Goal: Task Accomplishment & Management: Complete application form

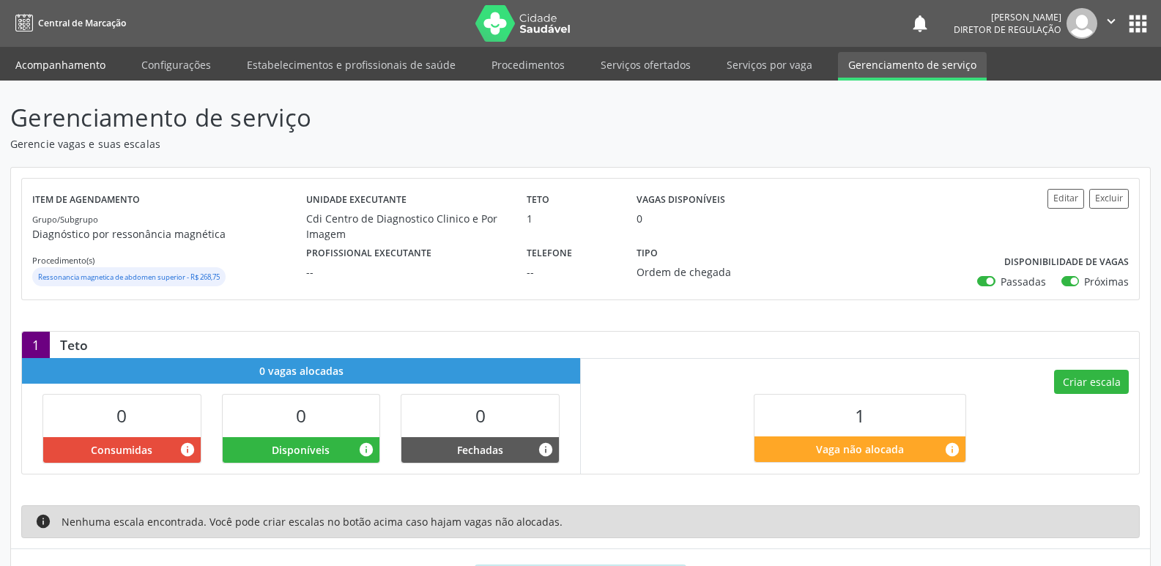
click at [71, 72] on link "Acompanhamento" at bounding box center [60, 65] width 111 height 26
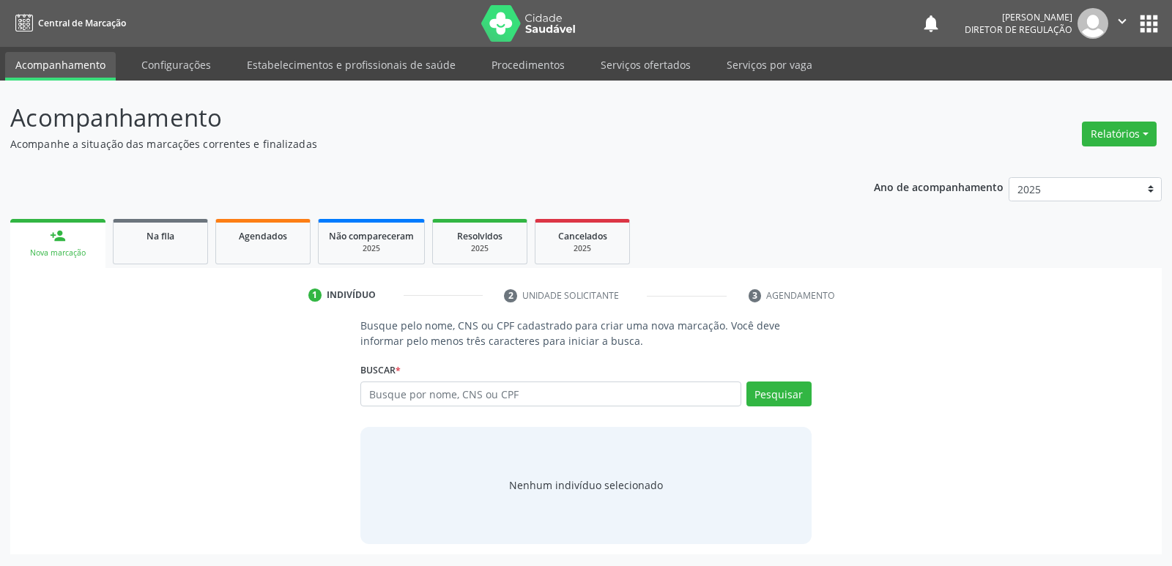
click at [448, 407] on div "Busque por nome, CNS ou CPF Nenhum resultado encontrado para: " " Digite nome, …" at bounding box center [586, 399] width 451 height 35
click at [451, 402] on input "text" at bounding box center [551, 394] width 380 height 25
type input "708007351250626"
click at [797, 388] on button "Pesquisar" at bounding box center [779, 394] width 65 height 25
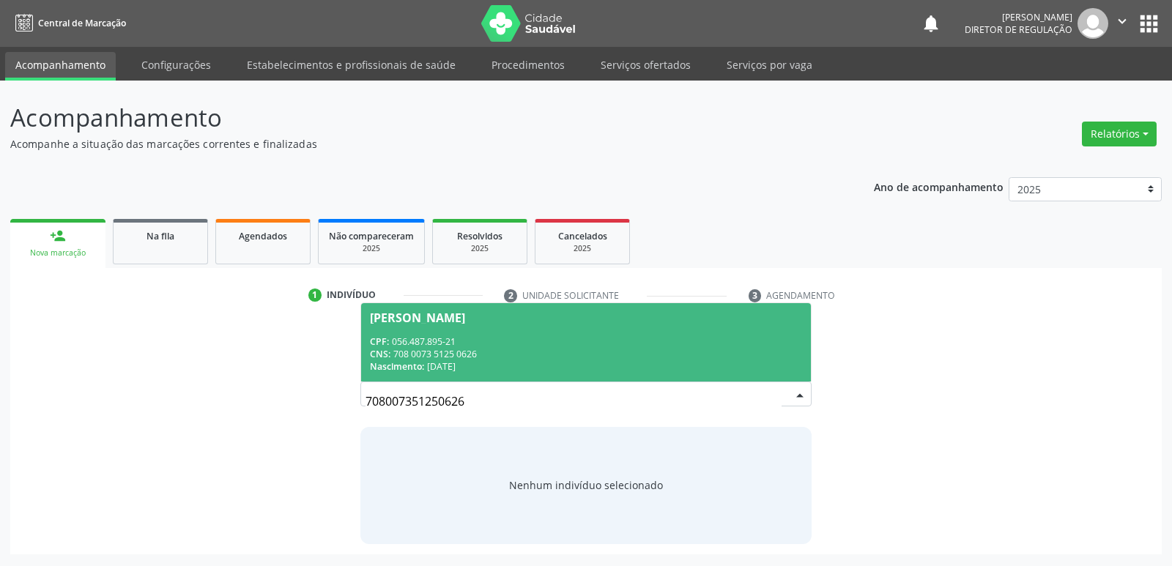
click at [626, 342] on div "CPF: 056.487.895-21" at bounding box center [586, 342] width 432 height 12
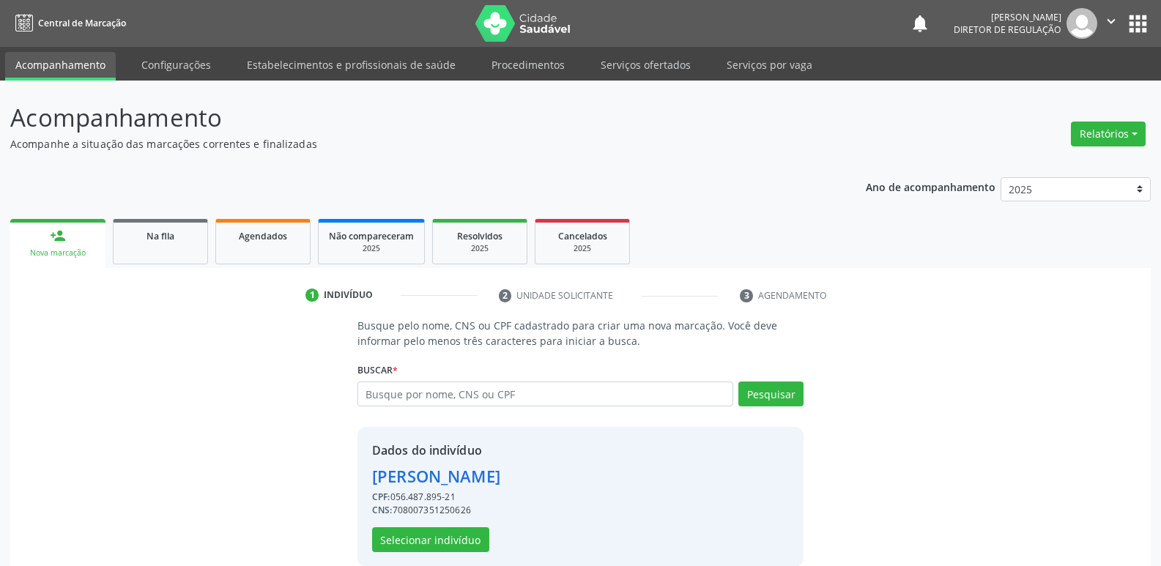
drag, startPoint x: 481, startPoint y: 506, endPoint x: 395, endPoint y: 509, distance: 85.8
click at [395, 509] on div "CNS: 708007351250626" at bounding box center [436, 510] width 128 height 13
copy div "708007351250626"
click at [448, 539] on button "Selecionar indivíduo" at bounding box center [430, 540] width 117 height 25
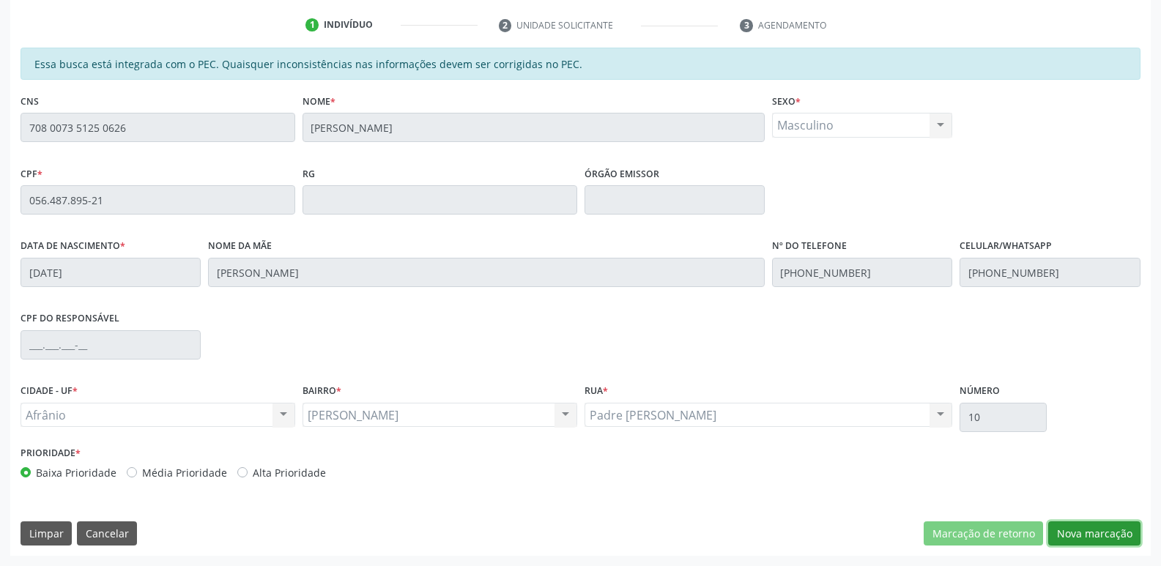
click at [1100, 527] on button "Nova marcação" at bounding box center [1095, 534] width 92 height 25
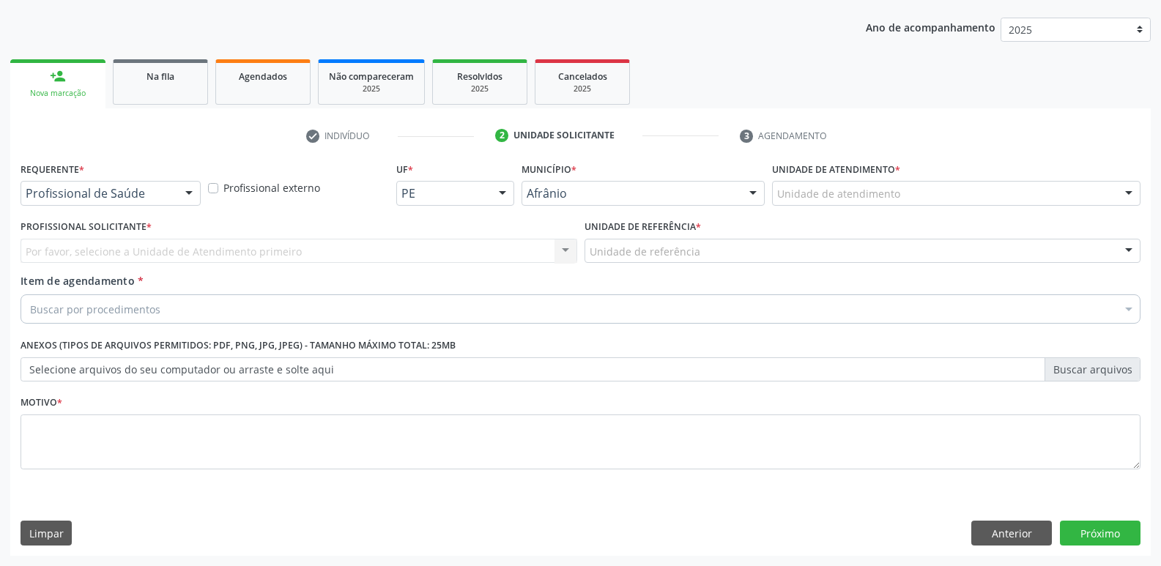
scroll to position [160, 0]
drag, startPoint x: 840, startPoint y: 211, endPoint x: 842, endPoint y: 197, distance: 14.1
click at [840, 210] on div "Unidade de atendimento * Unidade de atendimento Academia da Saude de Afranio Ac…" at bounding box center [957, 186] width 376 height 57
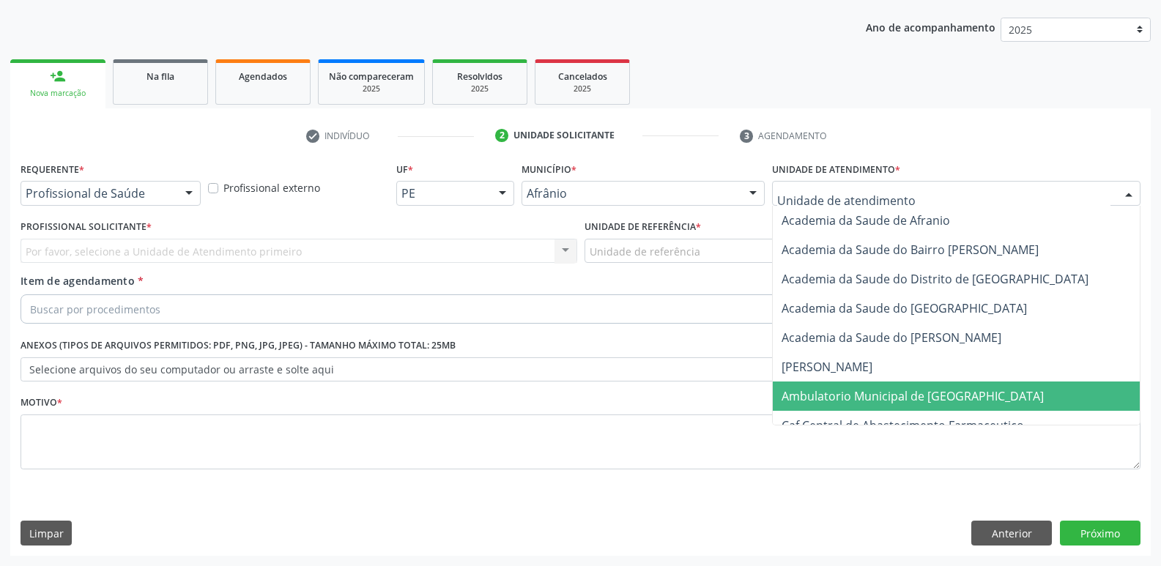
drag, startPoint x: 839, startPoint y: 388, endPoint x: 821, endPoint y: 380, distance: 20.3
click at [838, 388] on span "Ambulatorio Municipal de [GEOGRAPHIC_DATA]" at bounding box center [913, 396] width 262 height 16
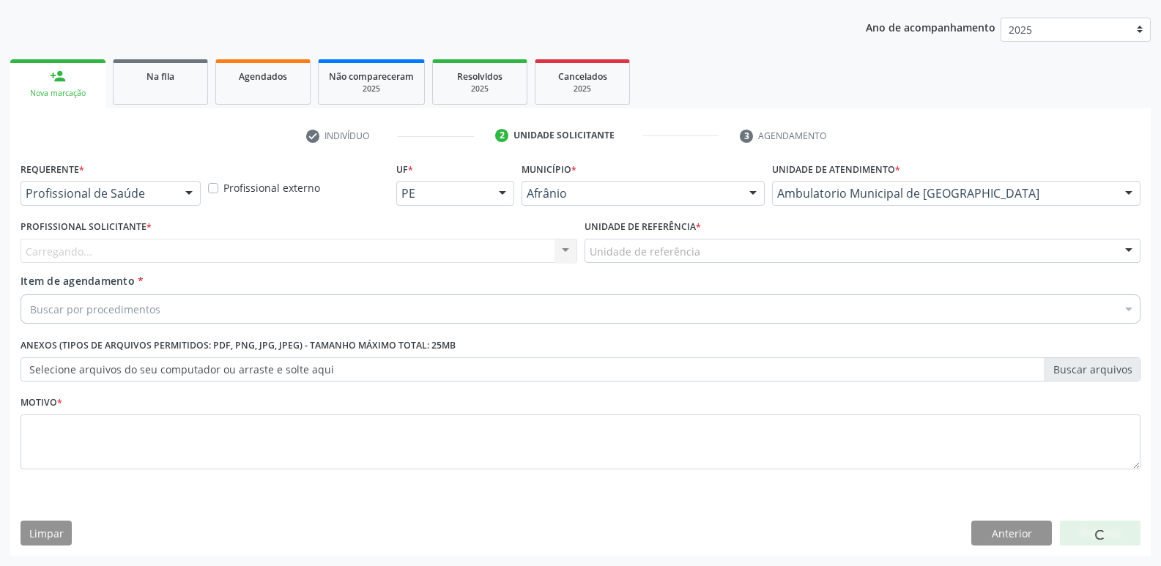
click at [690, 260] on div "Unidade de referência" at bounding box center [863, 251] width 557 height 25
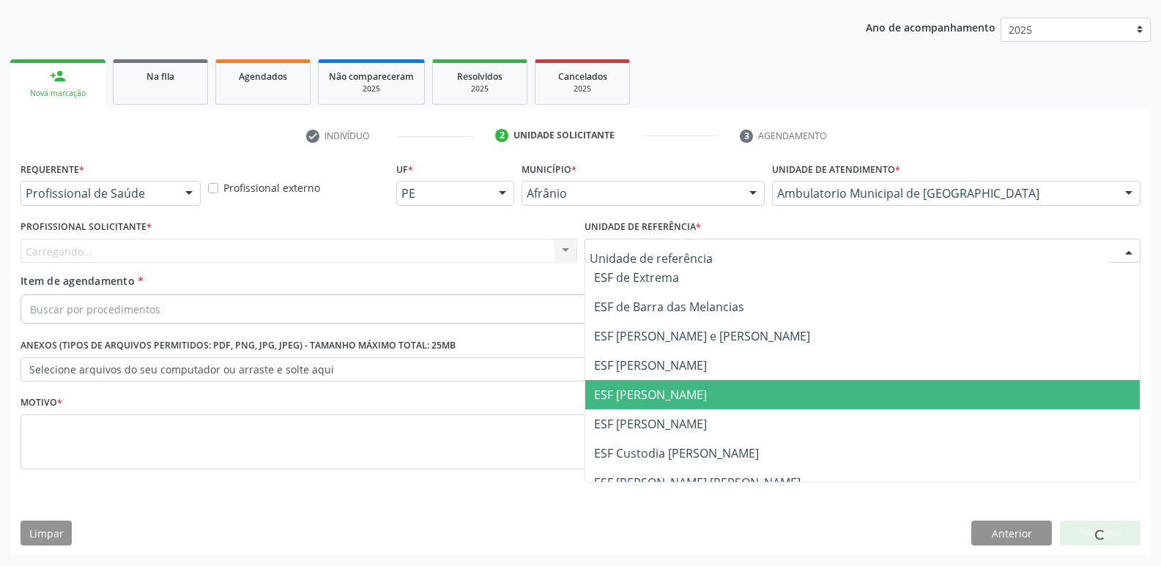
drag, startPoint x: 687, startPoint y: 388, endPoint x: 527, endPoint y: 312, distance: 177.0
click at [670, 374] on ul "ESF de Extrema ESF de Barra das Melancias ESF [PERSON_NAME] e [PERSON_NAME] ESF…" at bounding box center [862, 409] width 555 height 293
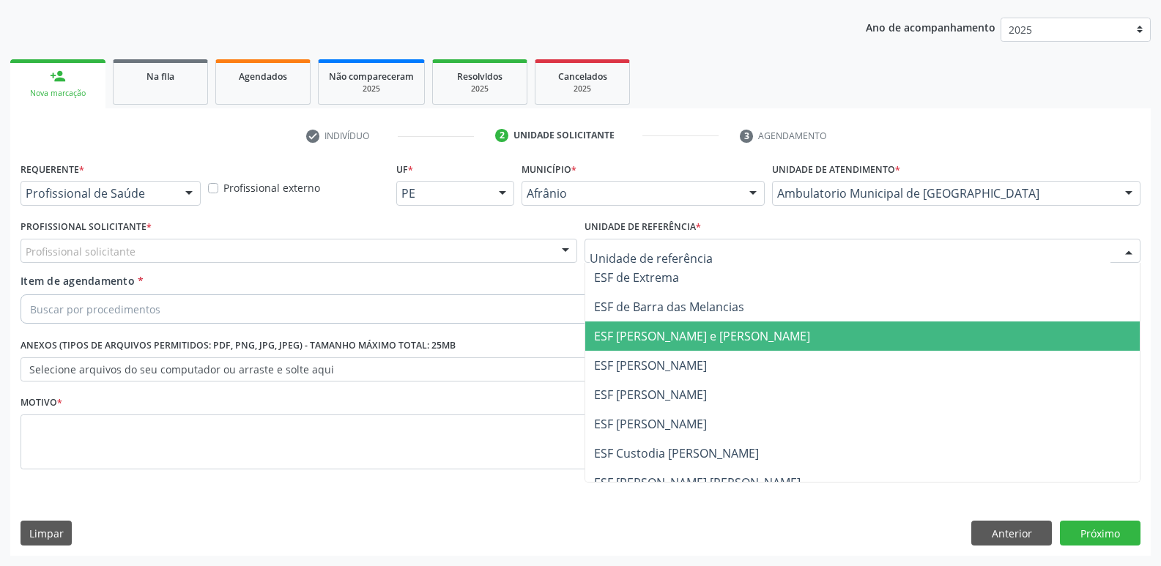
click at [442, 253] on div "Profissional solicitante" at bounding box center [299, 251] width 557 height 25
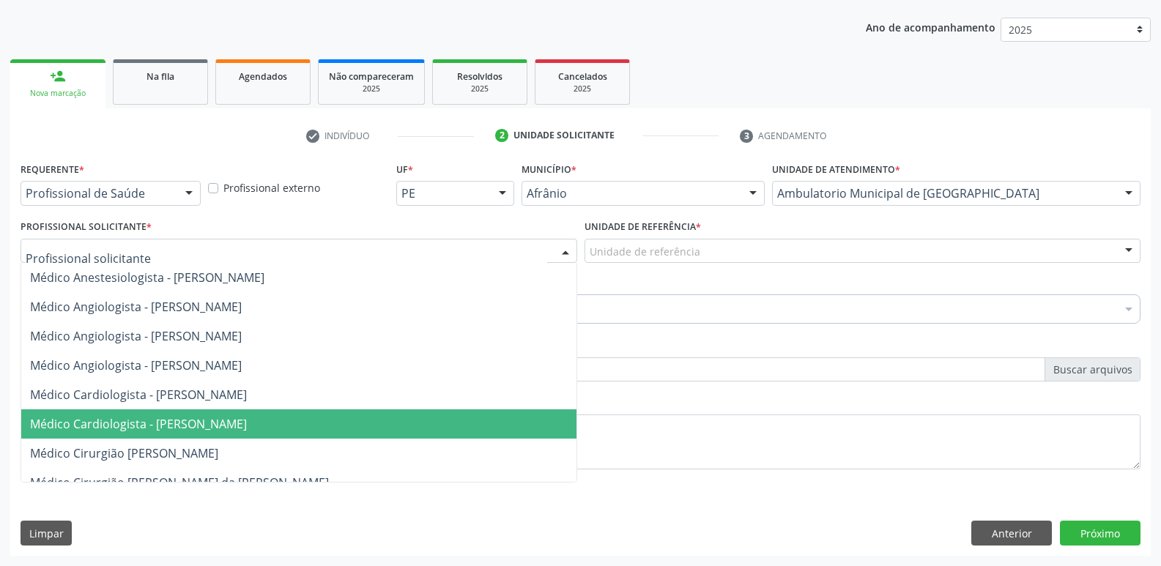
drag, startPoint x: 260, startPoint y: 421, endPoint x: 459, endPoint y: 329, distance: 219.3
click at [247, 421] on span "Médico Cardiologista - [PERSON_NAME]" at bounding box center [138, 424] width 217 height 16
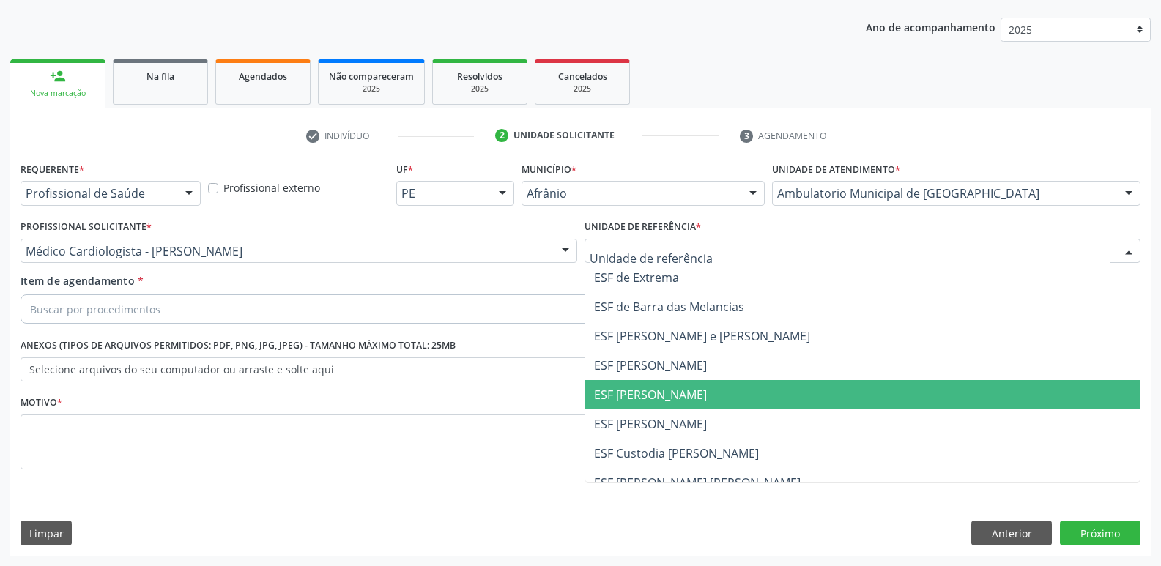
drag, startPoint x: 668, startPoint y: 397, endPoint x: 576, endPoint y: 371, distance: 95.1
click at [647, 390] on span "ESF [PERSON_NAME]" at bounding box center [650, 395] width 113 height 16
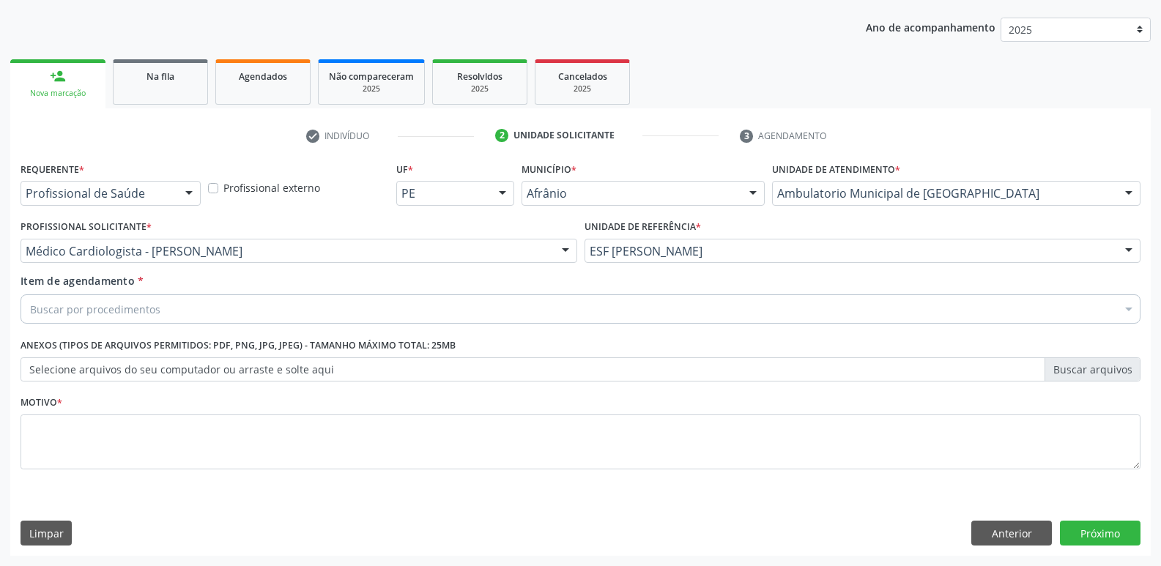
click at [352, 315] on div "Buscar por procedimentos" at bounding box center [581, 309] width 1120 height 29
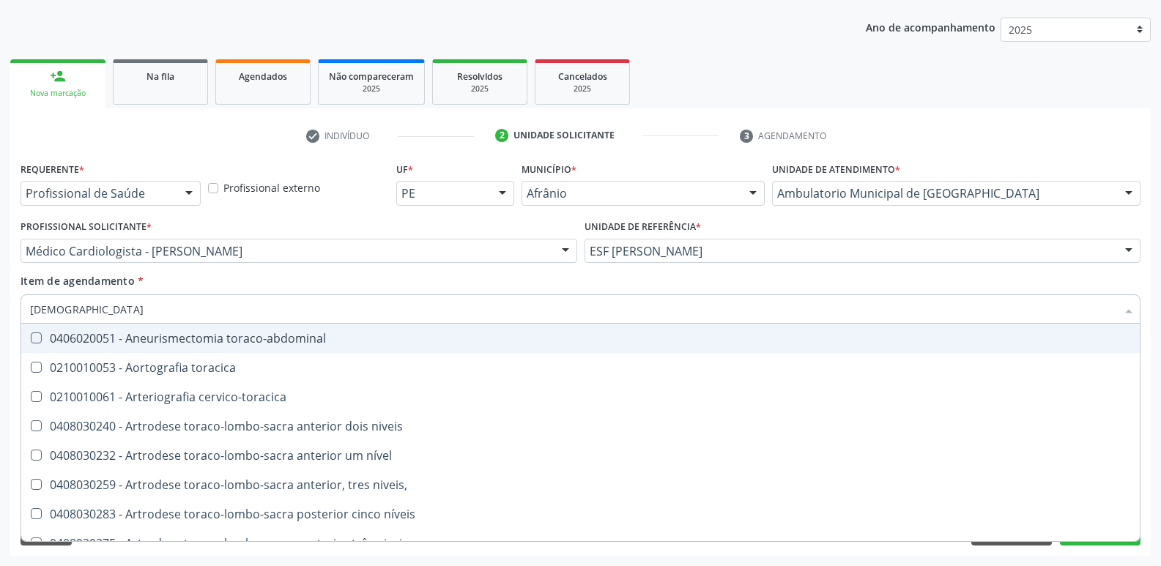
type input "TORAX"
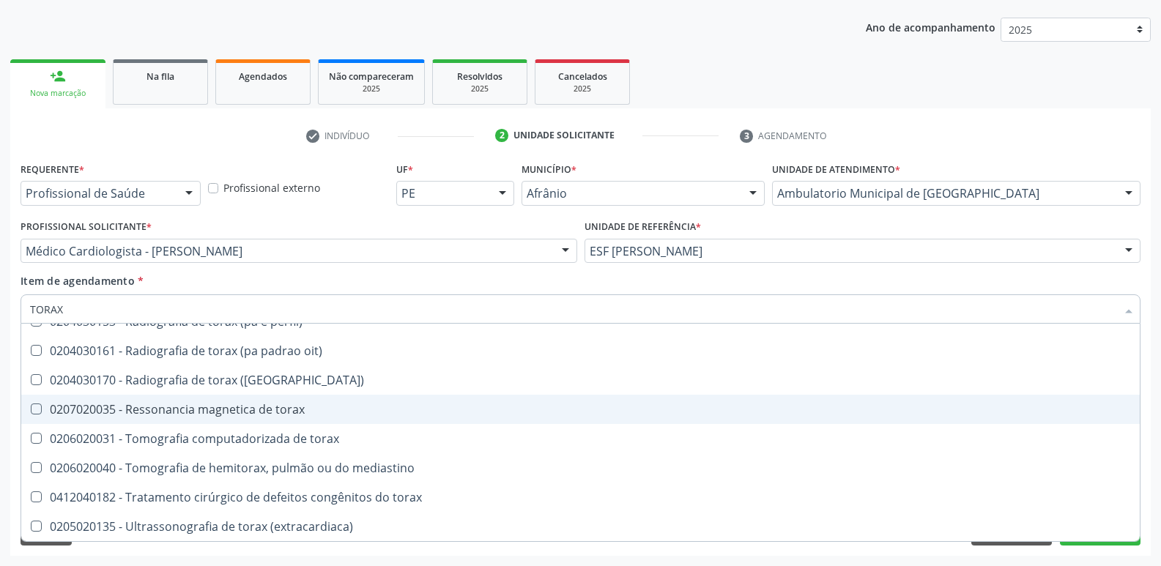
scroll to position [119, 0]
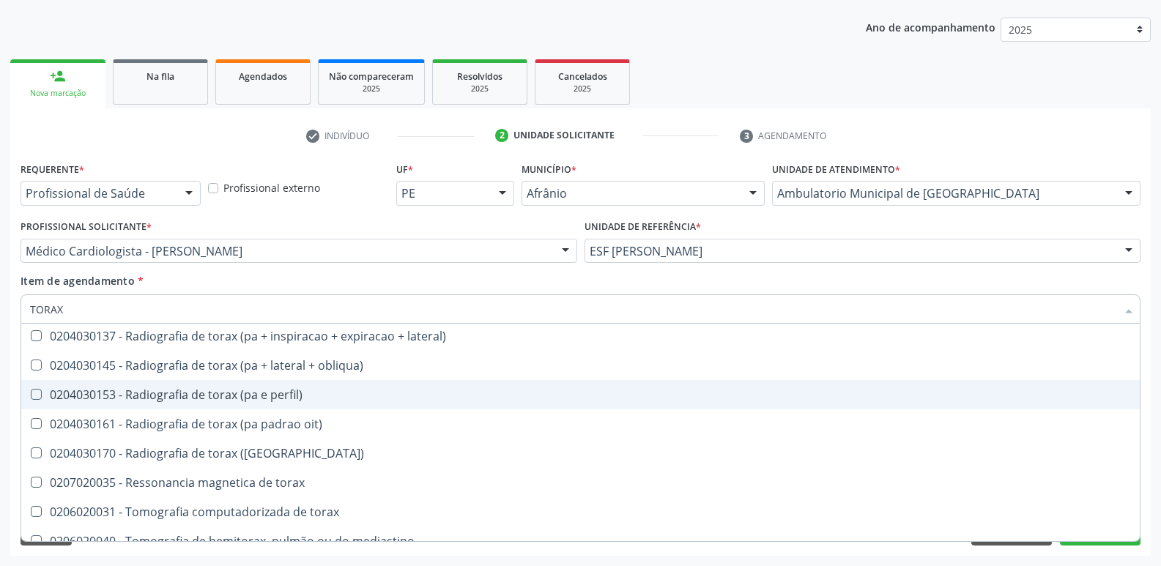
click at [297, 400] on div "0204030153 - Radiografia de torax (pa e perfil)" at bounding box center [580, 395] width 1101 height 12
checkbox perfil\) "true"
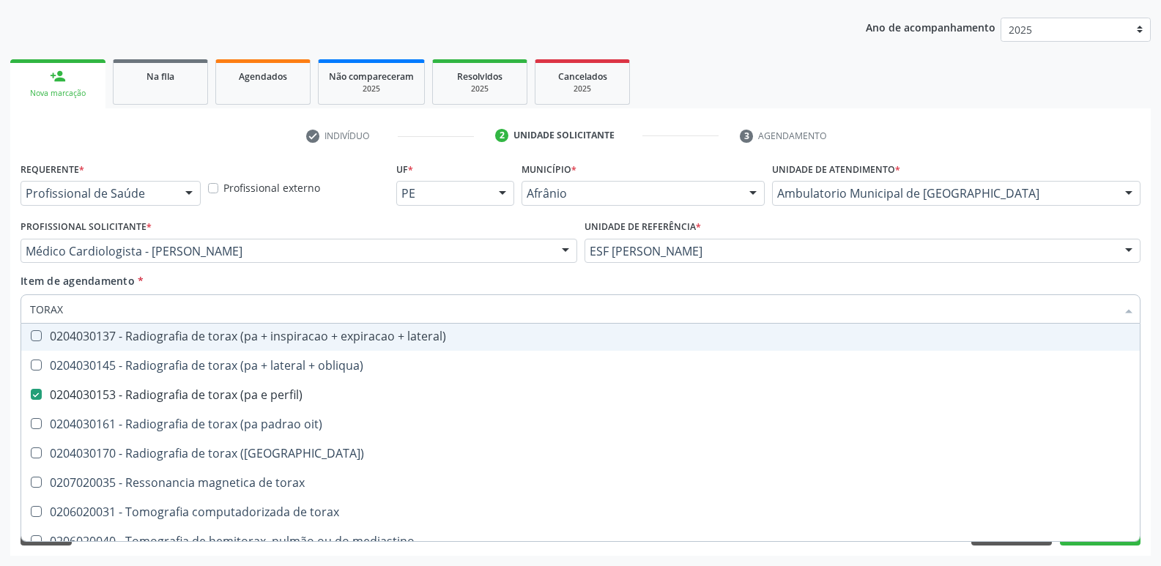
click at [446, 288] on div "Item de agendamento * TORAX Desfazer seleção 0701100087 - Malha compressiva p/ …" at bounding box center [581, 296] width 1120 height 46
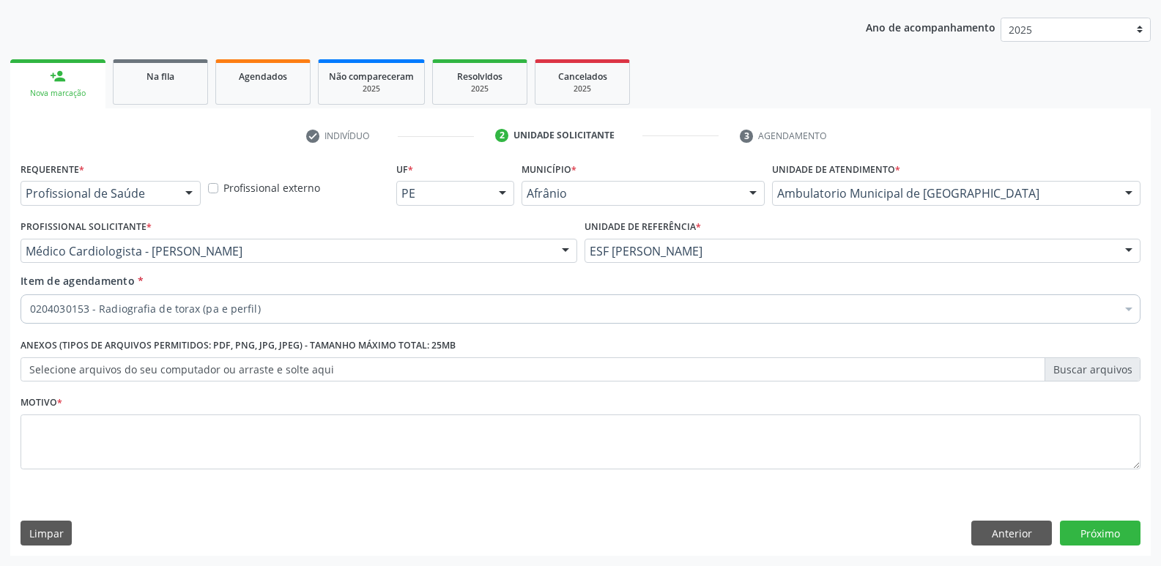
scroll to position [0, 0]
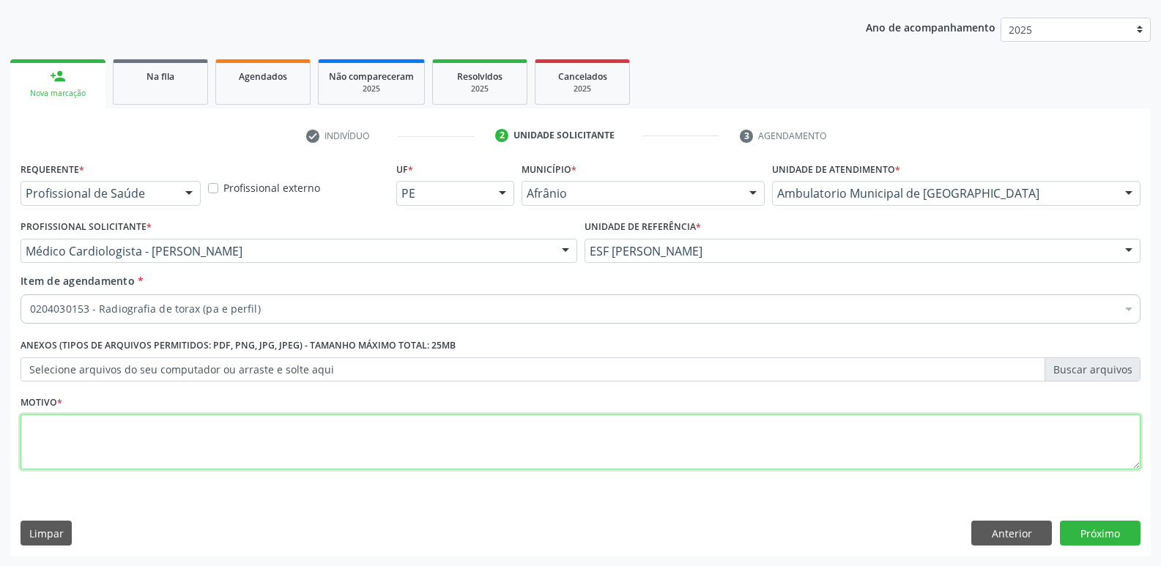
click at [268, 437] on textarea at bounding box center [581, 443] width 1120 height 56
type textarea "'"
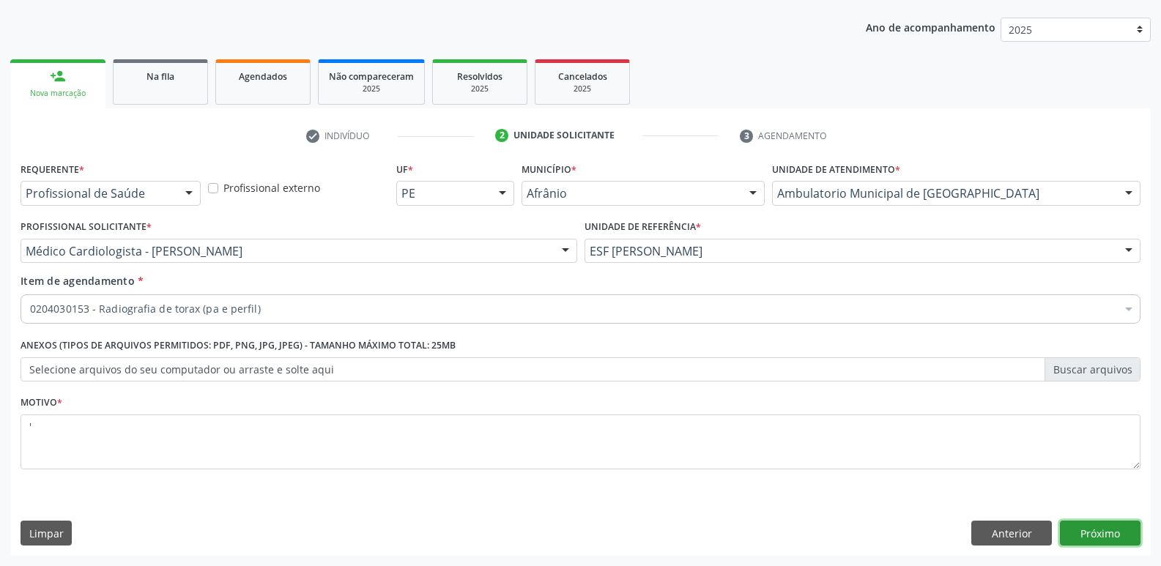
click at [1089, 531] on button "Próximo" at bounding box center [1100, 533] width 81 height 25
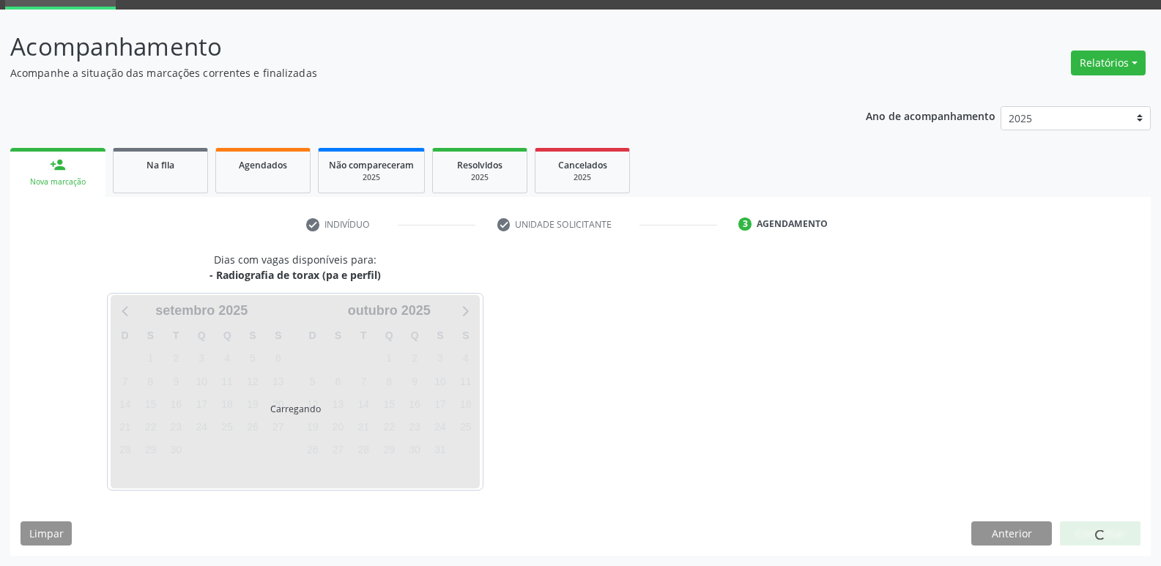
scroll to position [71, 0]
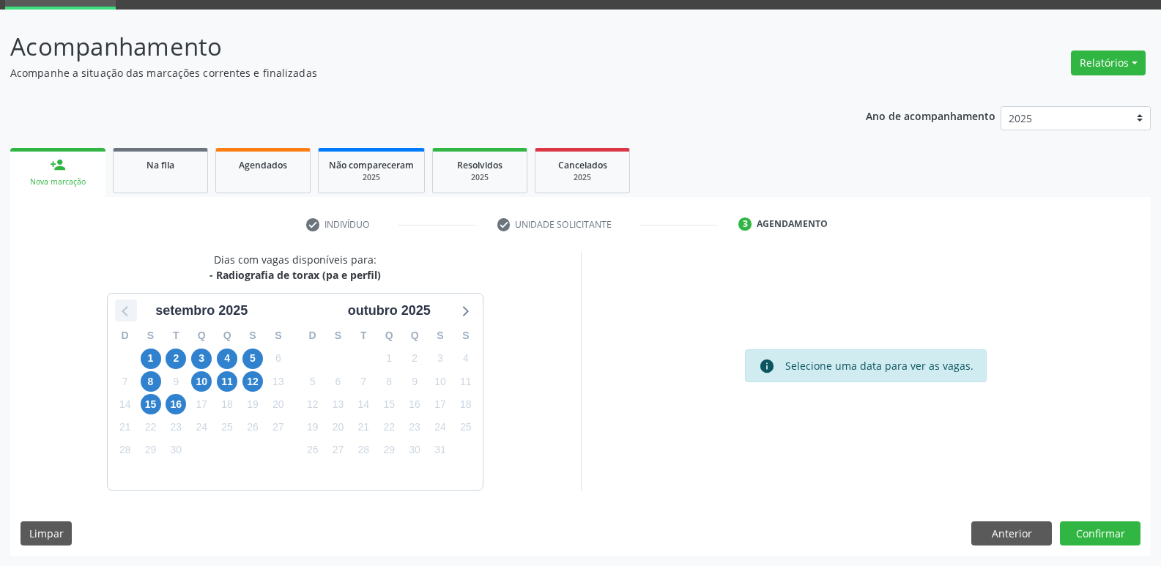
click at [130, 308] on icon at bounding box center [126, 310] width 19 height 19
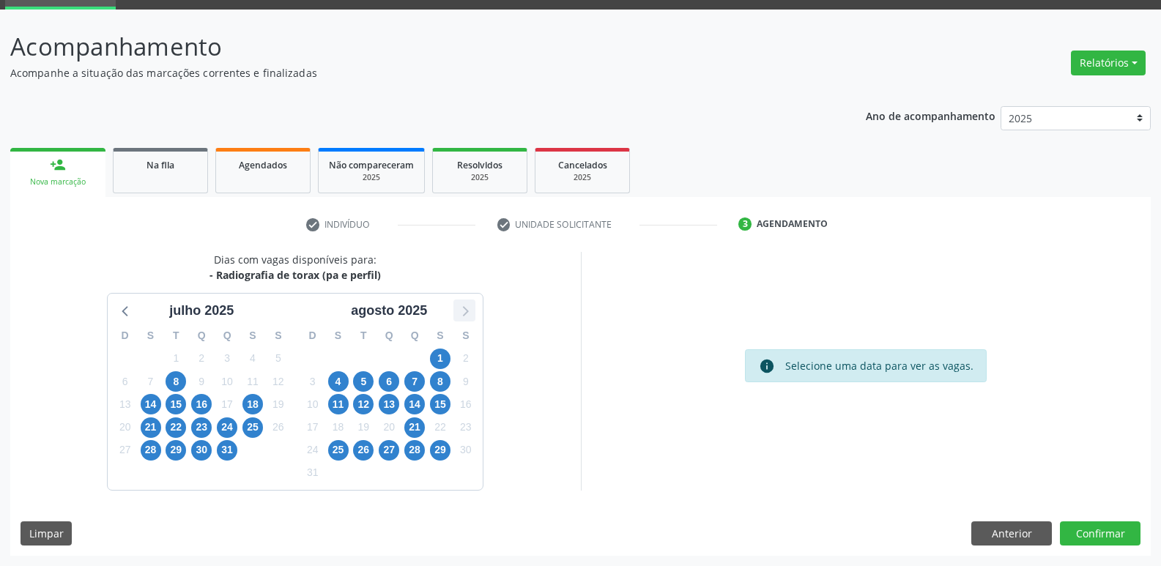
click at [462, 314] on icon at bounding box center [464, 310] width 19 height 19
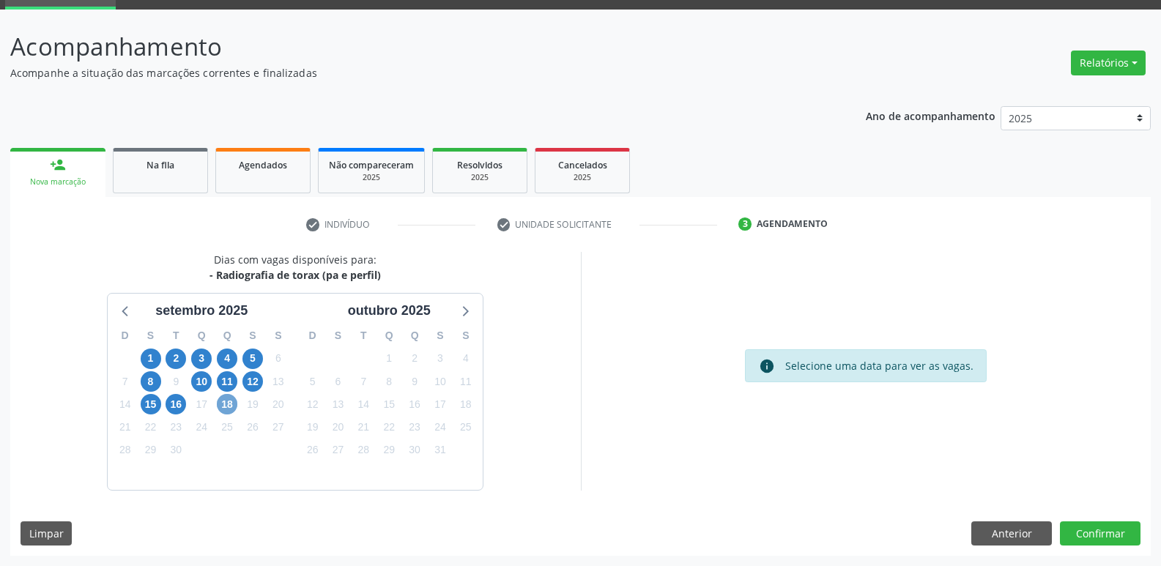
click at [232, 406] on span "18" at bounding box center [227, 404] width 21 height 21
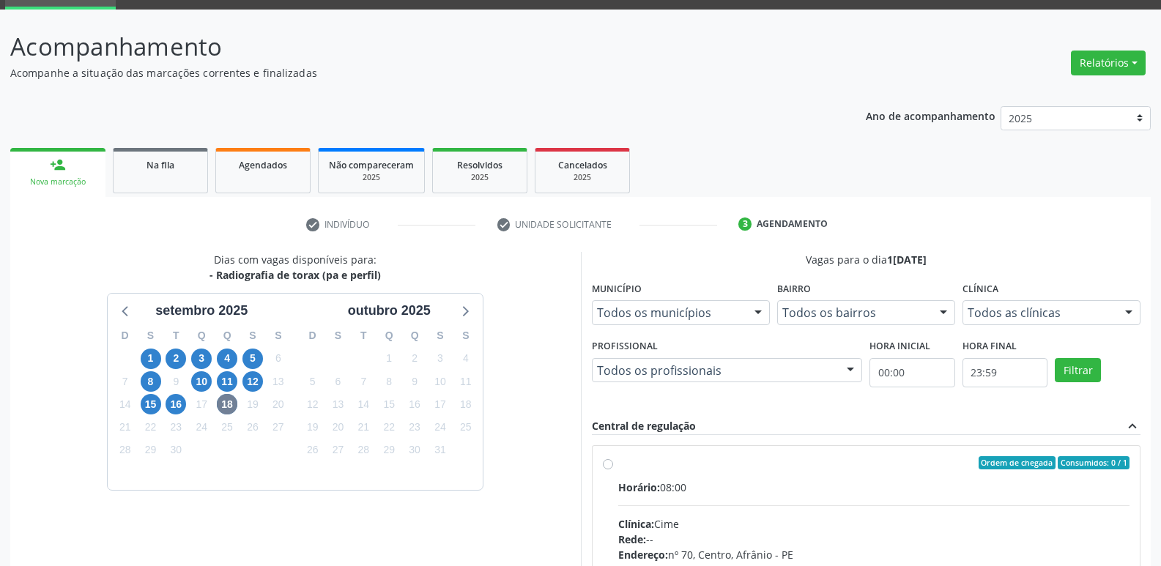
click at [618, 464] on label "Ordem de chegada Consumidos: 0 / 1 Horário: 08:00 Clínica: Cime Rede: -- Endere…" at bounding box center [874, 568] width 512 height 225
click at [605, 464] on input "Ordem de chegada Consumidos: 0 / 1 Horário: 08:00 Clínica: Cime Rede: -- Endere…" at bounding box center [608, 462] width 10 height 13
radio input "true"
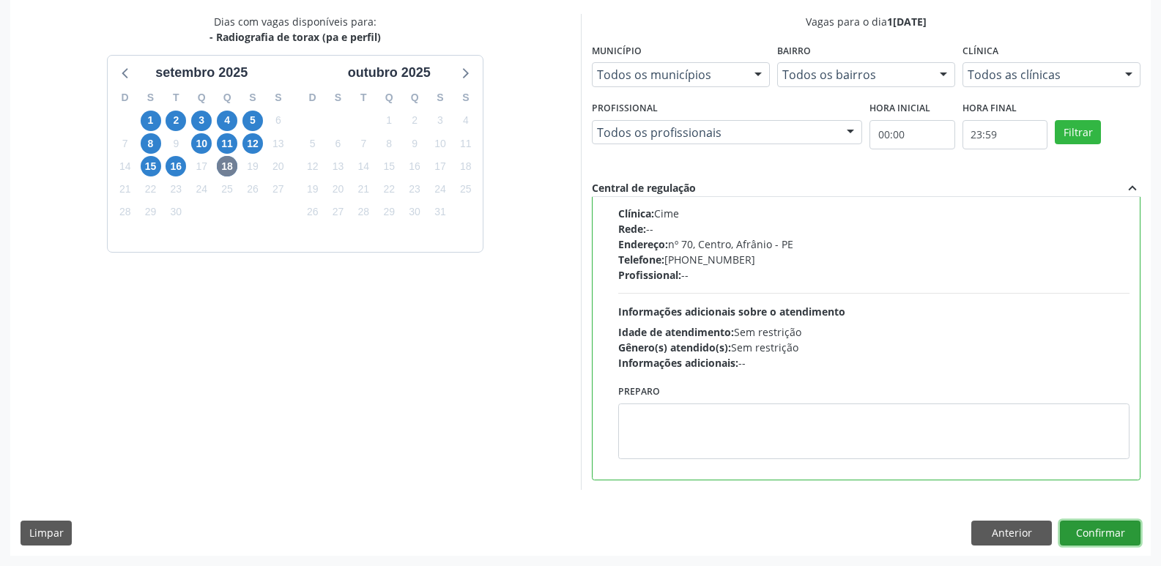
click at [1106, 545] on button "Confirmar" at bounding box center [1100, 533] width 81 height 25
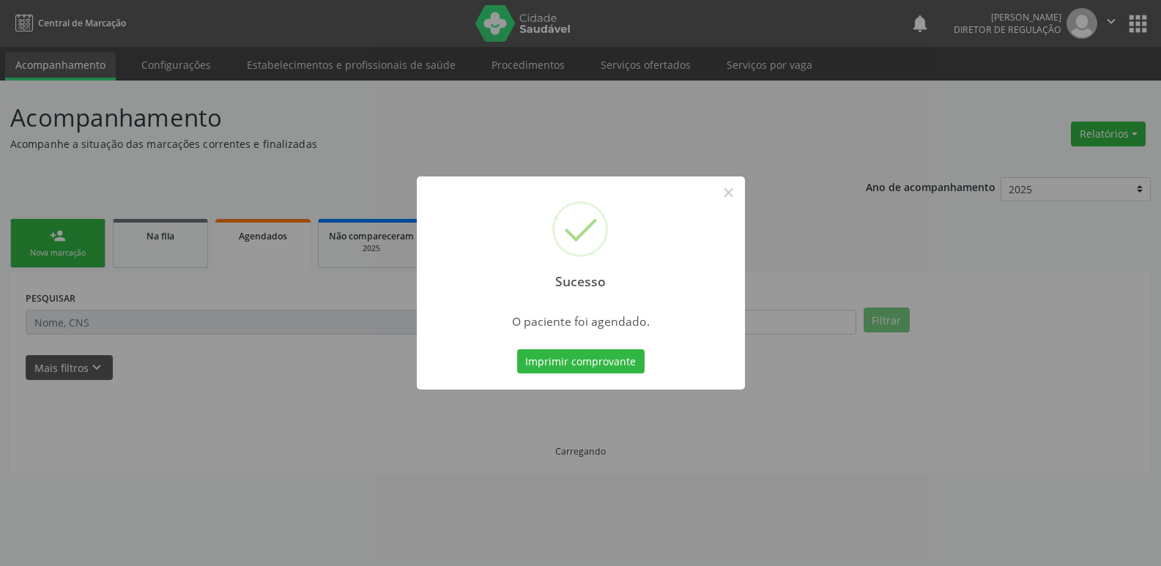
scroll to position [0, 0]
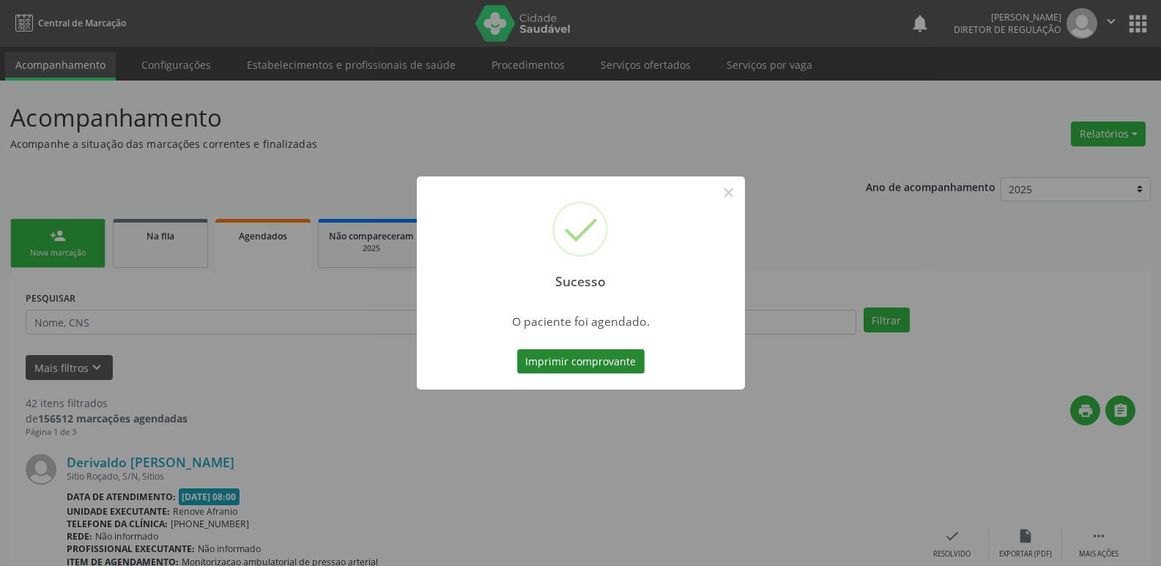
click at [597, 360] on button "Imprimir comprovante" at bounding box center [580, 362] width 127 height 25
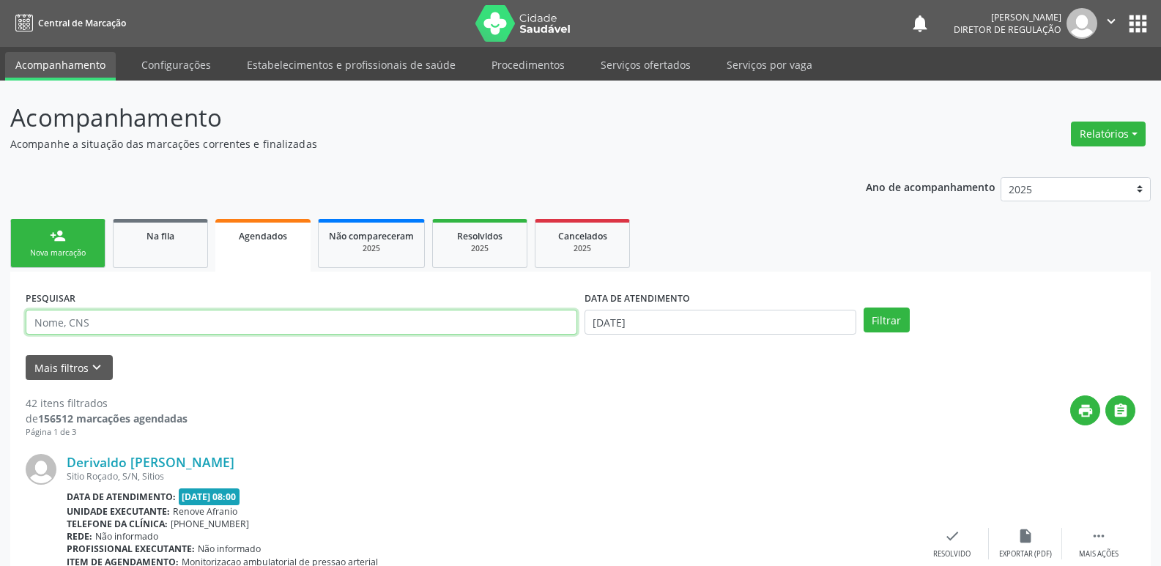
click at [98, 330] on input "text" at bounding box center [302, 322] width 552 height 25
type input "708007351250626"
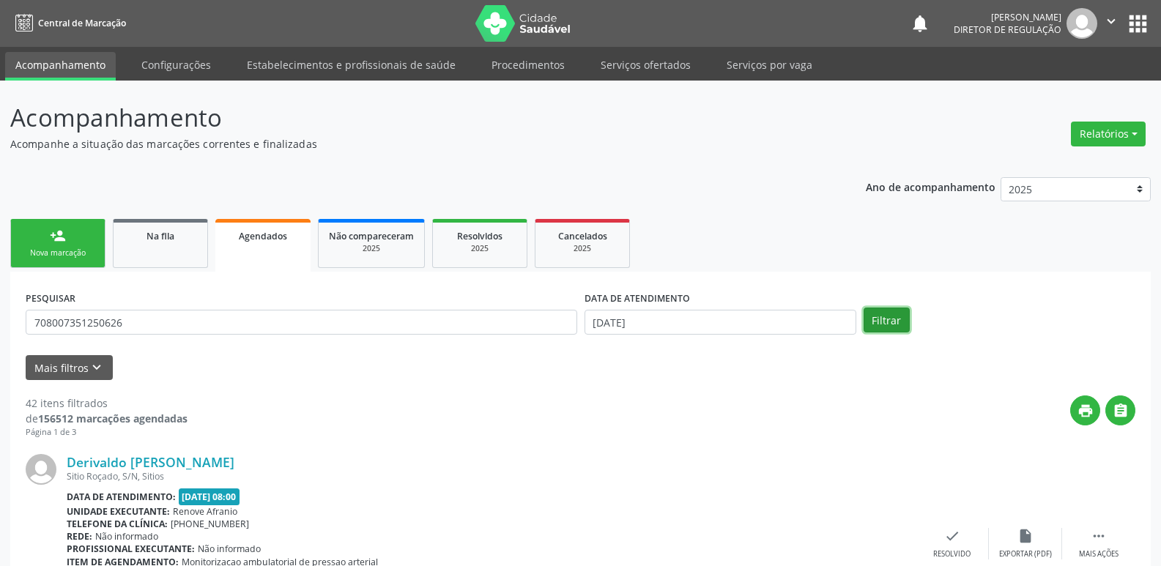
click at [896, 325] on button "Filtrar" at bounding box center [887, 320] width 46 height 25
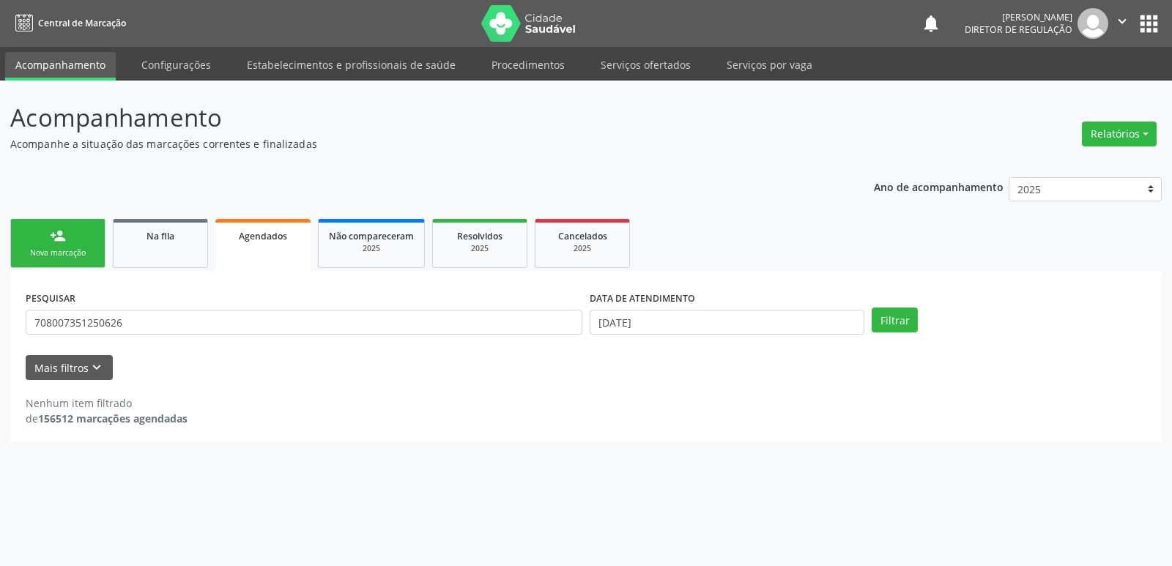
click at [20, 251] on link "person_add Nova marcação" at bounding box center [57, 243] width 95 height 49
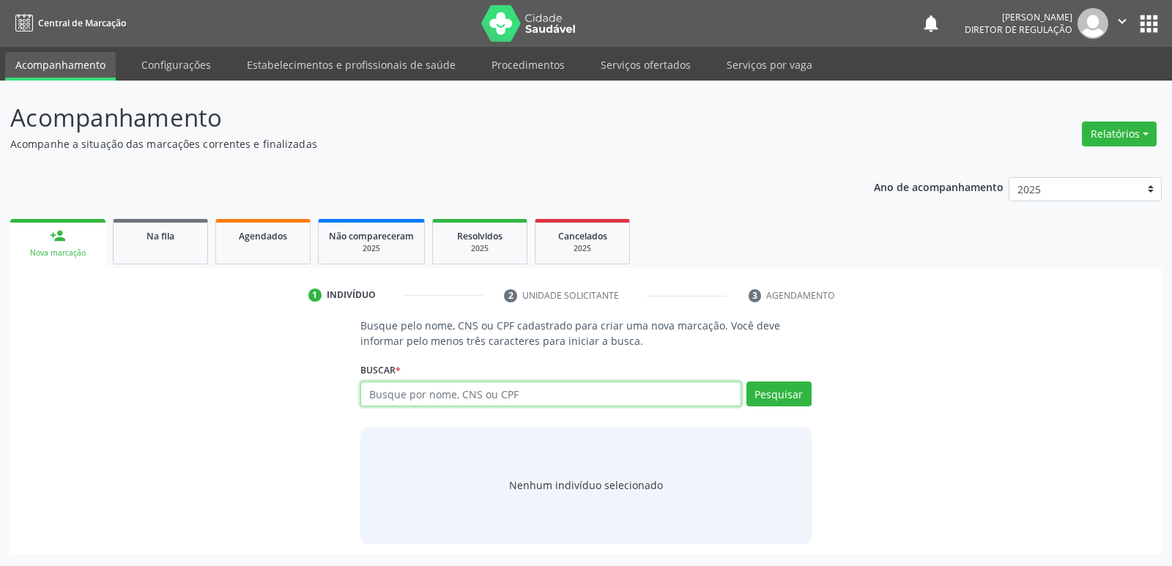
click at [478, 396] on input "text" at bounding box center [551, 394] width 380 height 25
type input "708007351250626"
click at [772, 391] on button "Pesquisar" at bounding box center [779, 394] width 65 height 25
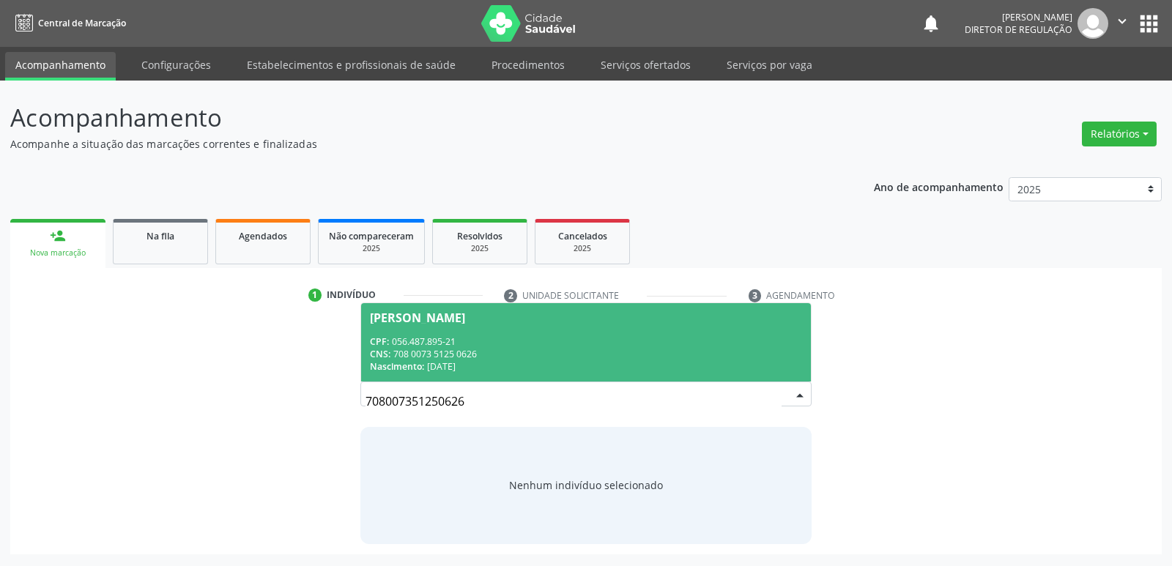
click at [591, 362] on div "Nascimento: 01[DATE]" at bounding box center [586, 367] width 432 height 12
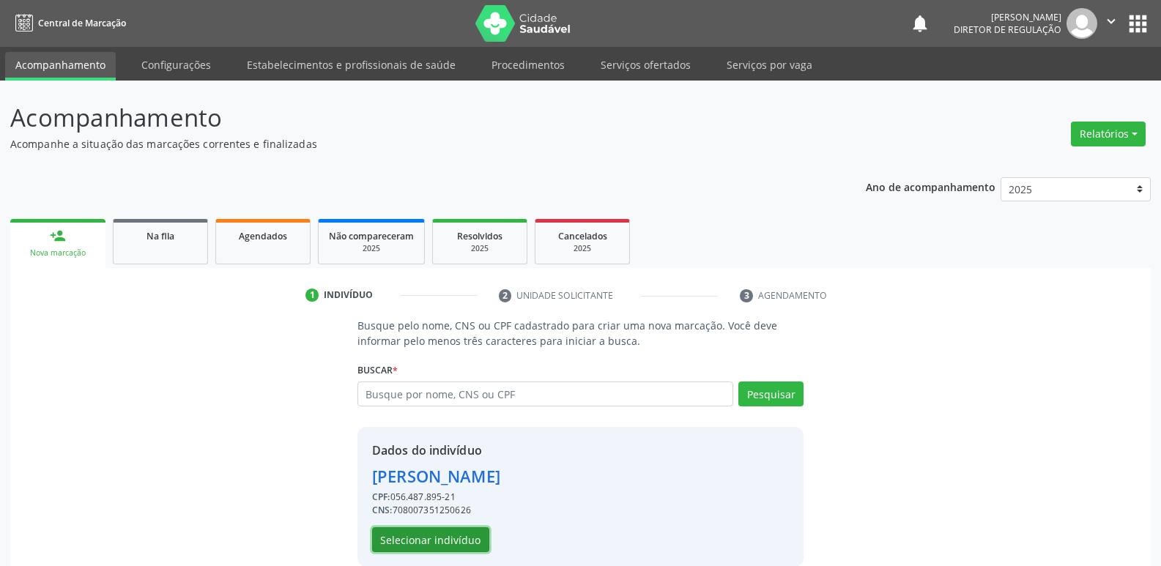
click at [462, 546] on button "Selecionar indivíduo" at bounding box center [430, 540] width 117 height 25
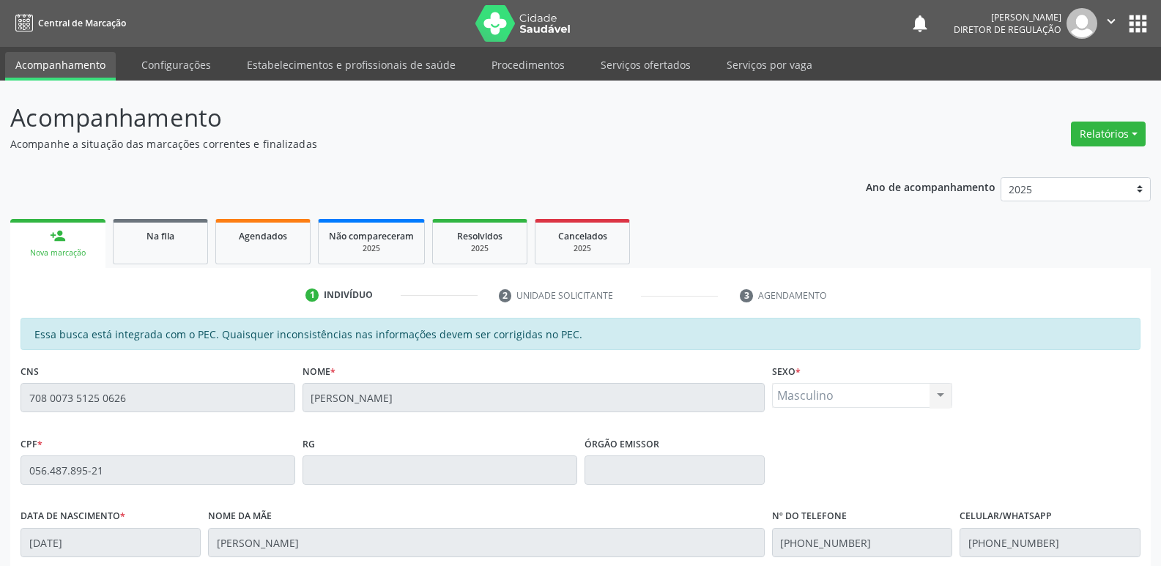
scroll to position [270, 0]
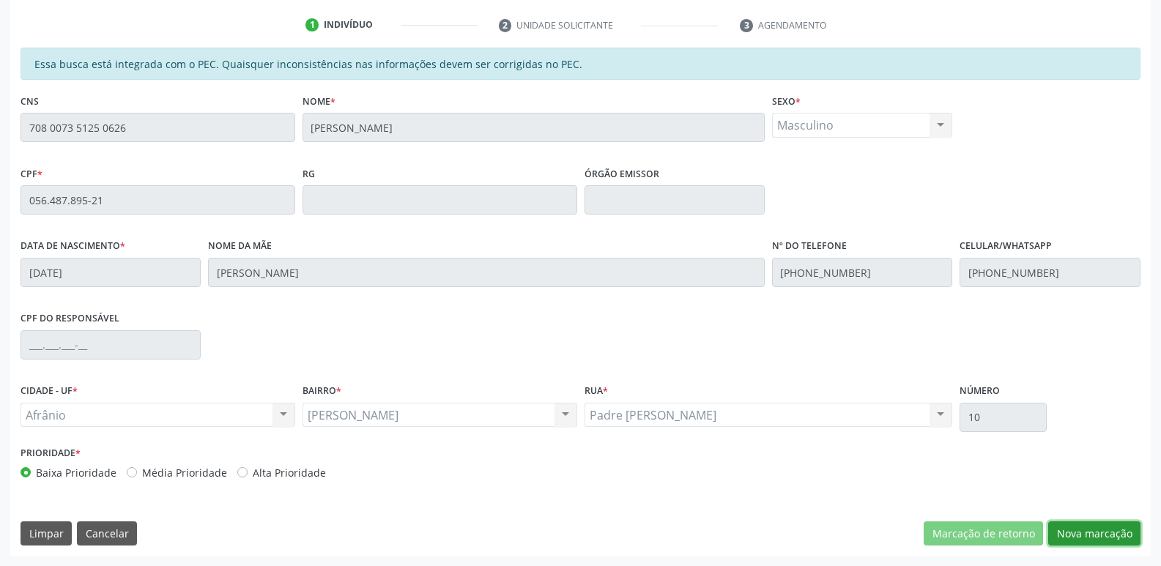
click at [1060, 528] on button "Nova marcação" at bounding box center [1095, 534] width 92 height 25
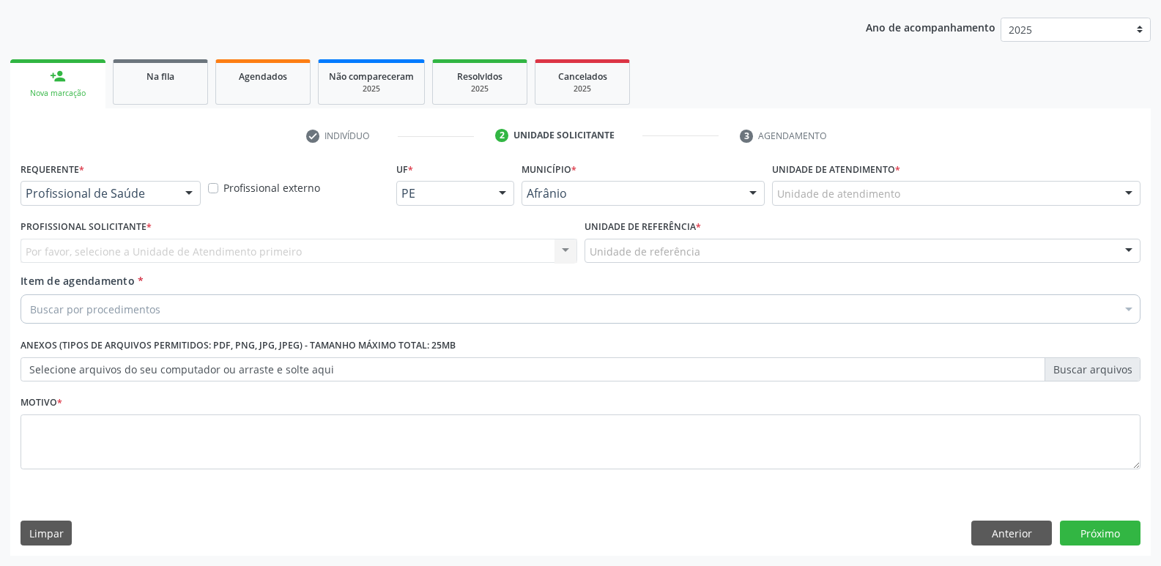
scroll to position [160, 0]
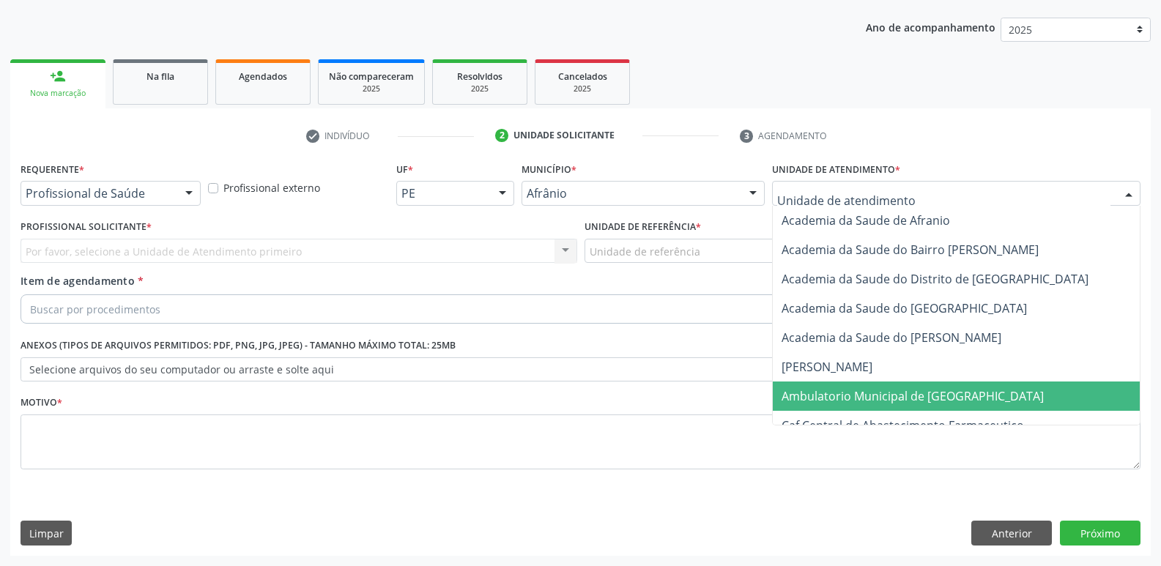
click at [843, 382] on span "Ambulatorio Municipal de [GEOGRAPHIC_DATA]" at bounding box center [956, 396] width 367 height 29
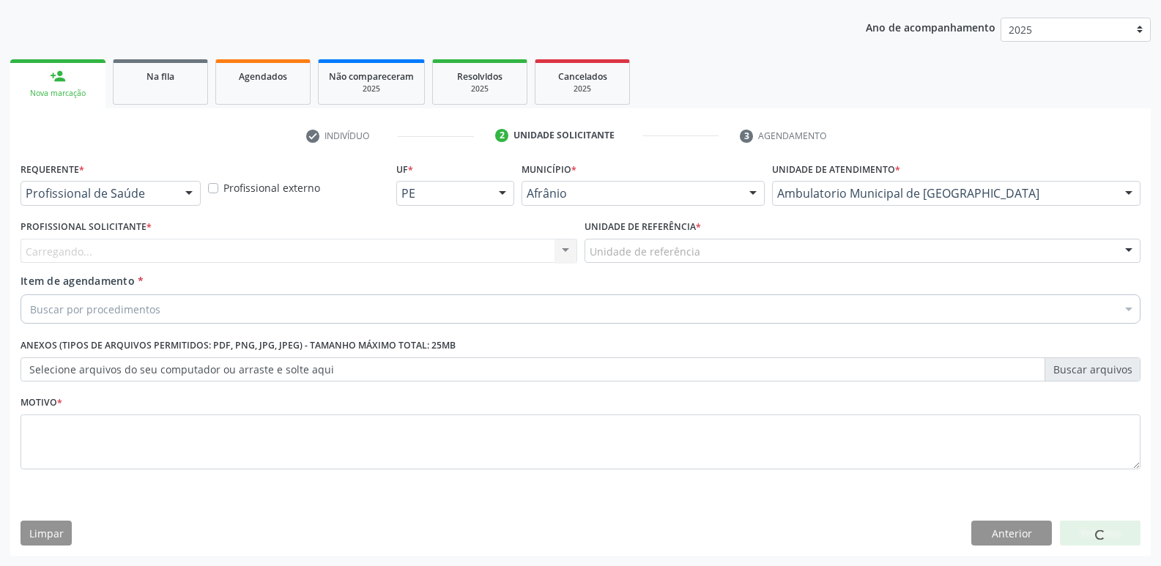
drag, startPoint x: 660, startPoint y: 247, endPoint x: 680, endPoint y: 344, distance: 99.4
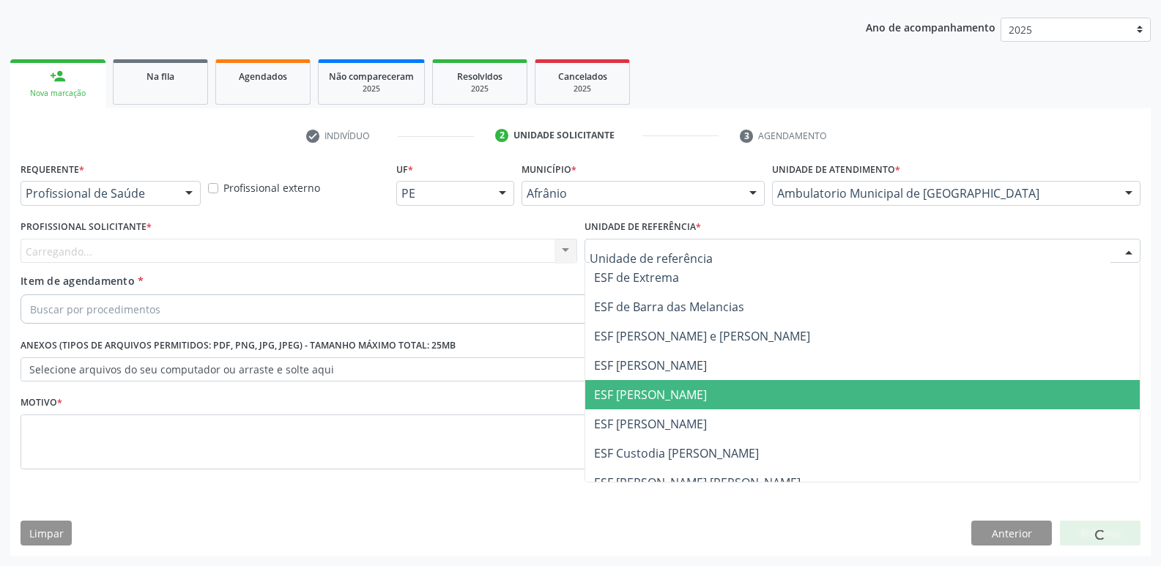
drag, startPoint x: 670, startPoint y: 389, endPoint x: 478, endPoint y: 317, distance: 205.9
click at [658, 384] on span "ESF [PERSON_NAME]" at bounding box center [862, 394] width 555 height 29
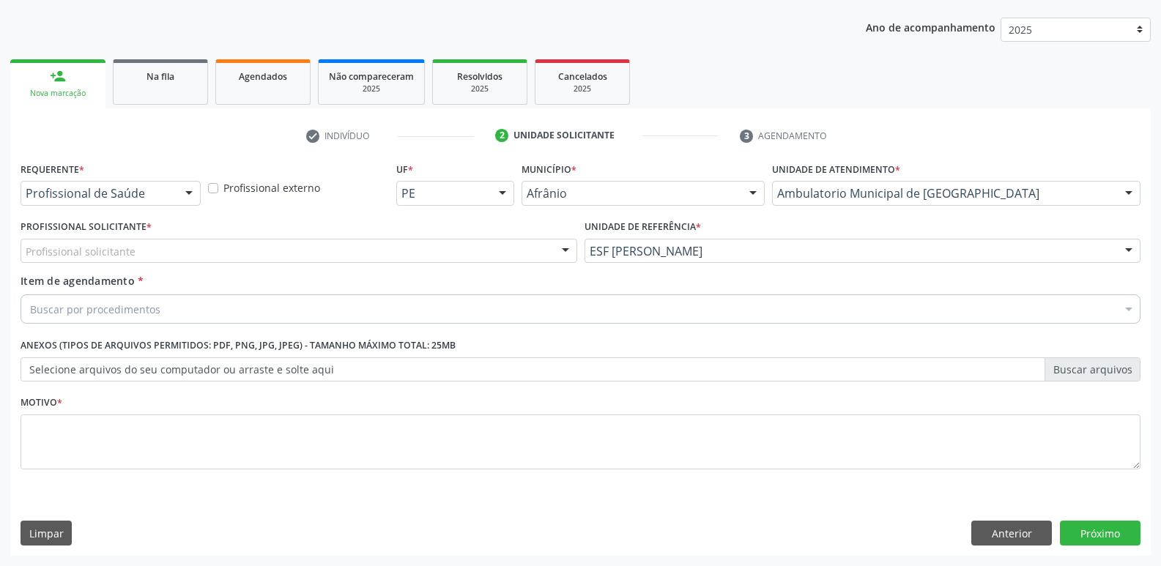
click at [413, 248] on div "Profissional solicitante" at bounding box center [299, 251] width 557 height 25
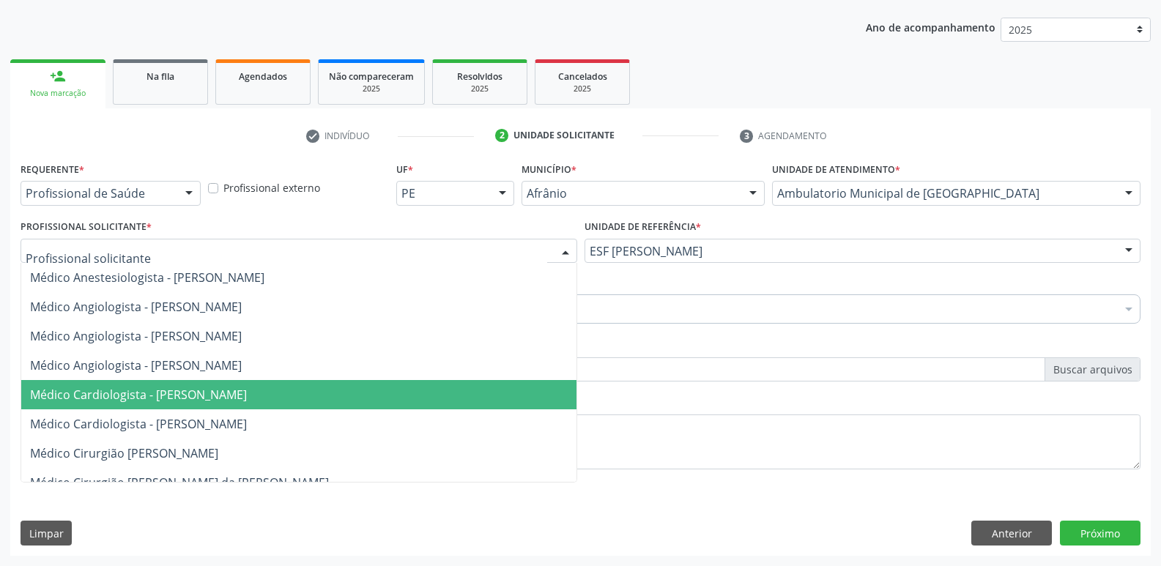
click at [234, 387] on span "Médico Cardiologista - [PERSON_NAME]" at bounding box center [138, 395] width 217 height 16
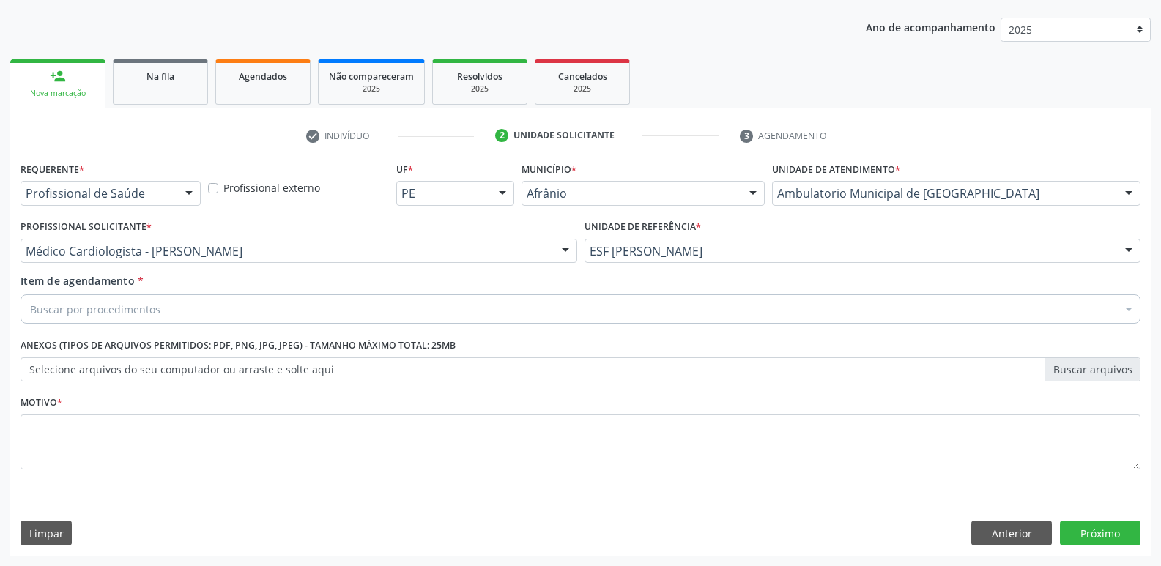
click at [229, 303] on div "Buscar por procedimentos" at bounding box center [581, 309] width 1120 height 29
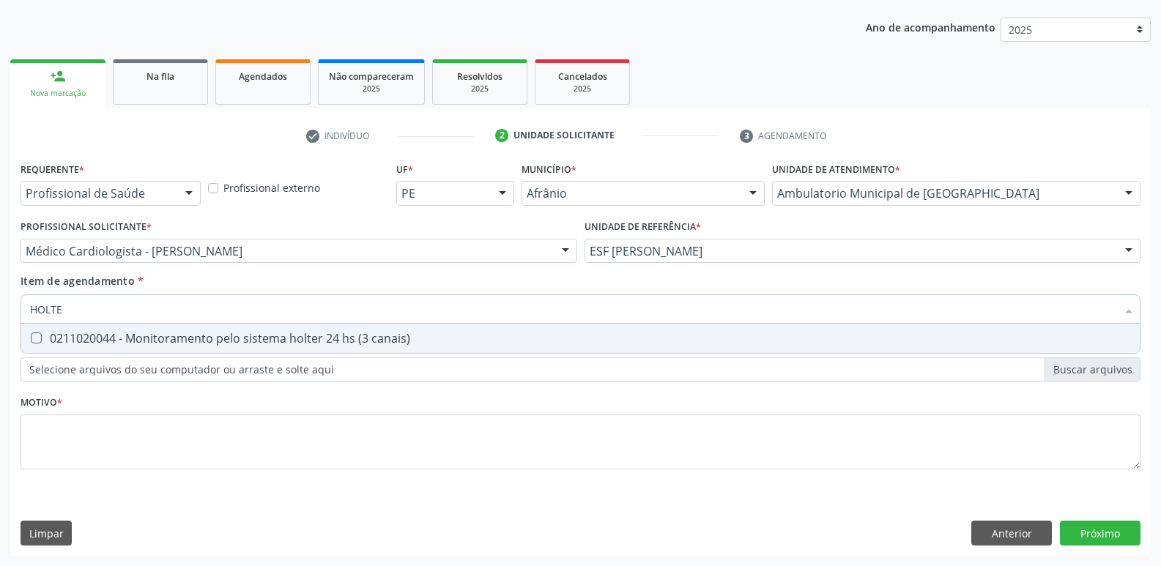
type input "HOLTER"
click at [241, 328] on span "0211020044 - Monitoramento pelo sistema holter 24 hs (3 canais)" at bounding box center [580, 338] width 1119 height 29
checkbox canais\) "true"
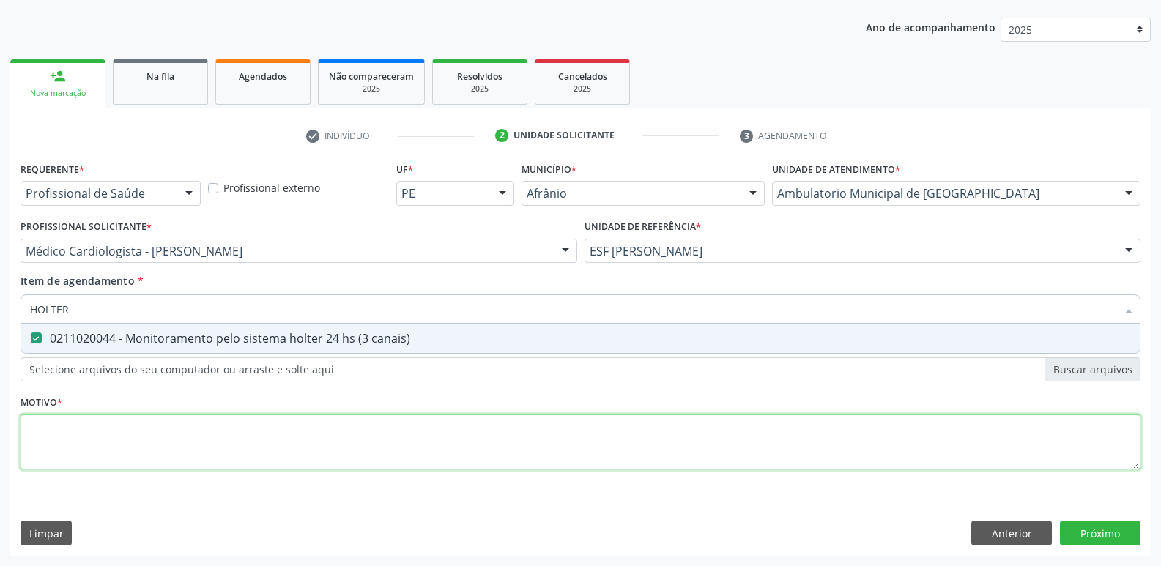
click at [253, 425] on div "Requerente * Profissional de Saúde Profissional de Saúde Paciente Nenhum result…" at bounding box center [581, 324] width 1120 height 332
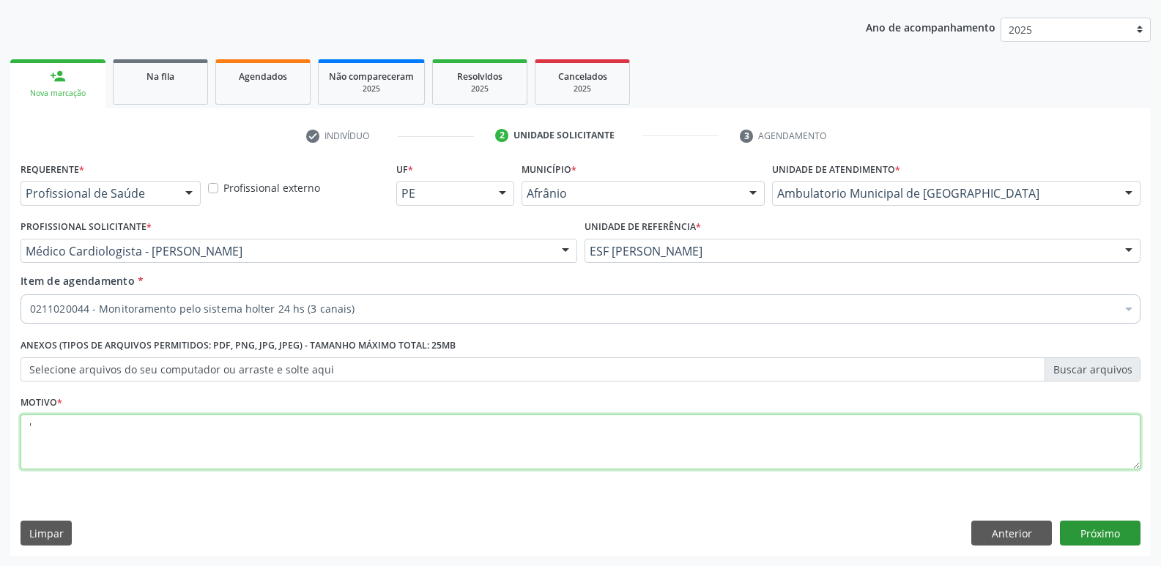
type textarea "'"
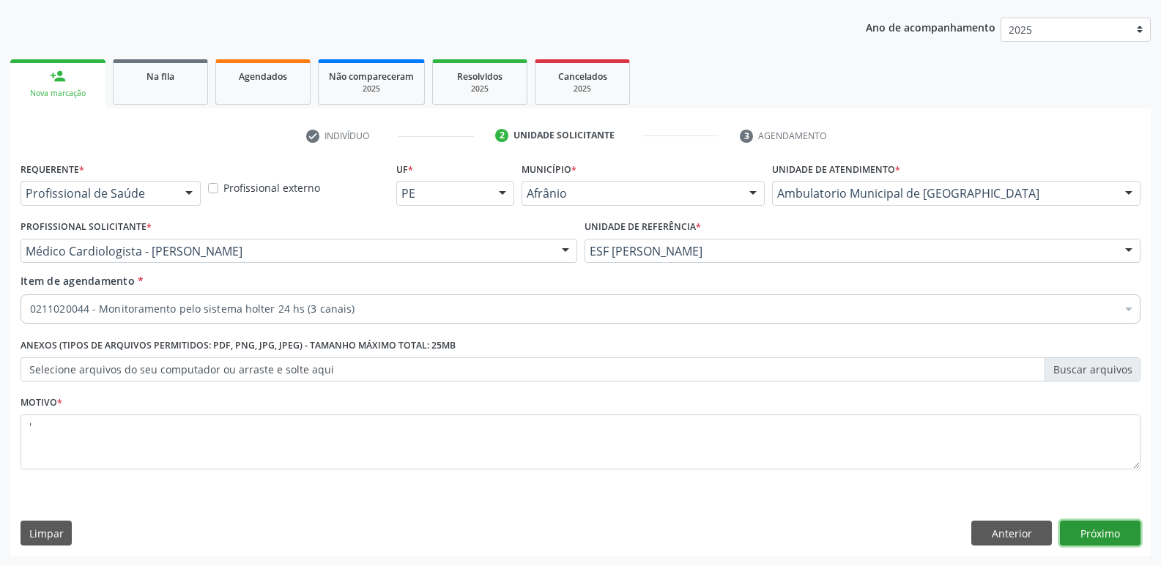
click at [1071, 524] on button "Próximo" at bounding box center [1100, 533] width 81 height 25
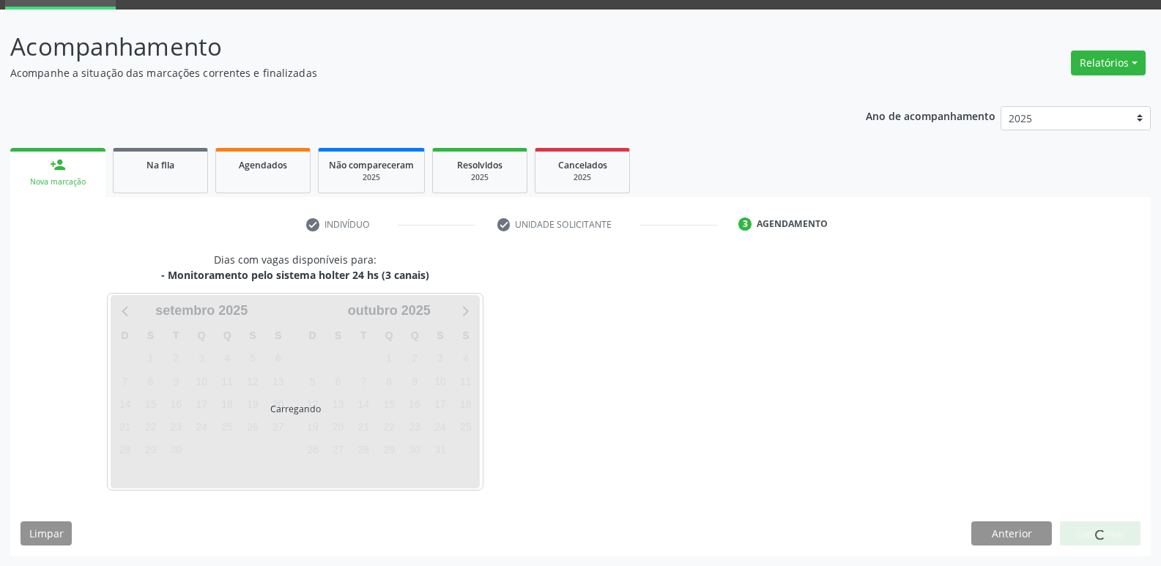
scroll to position [71, 0]
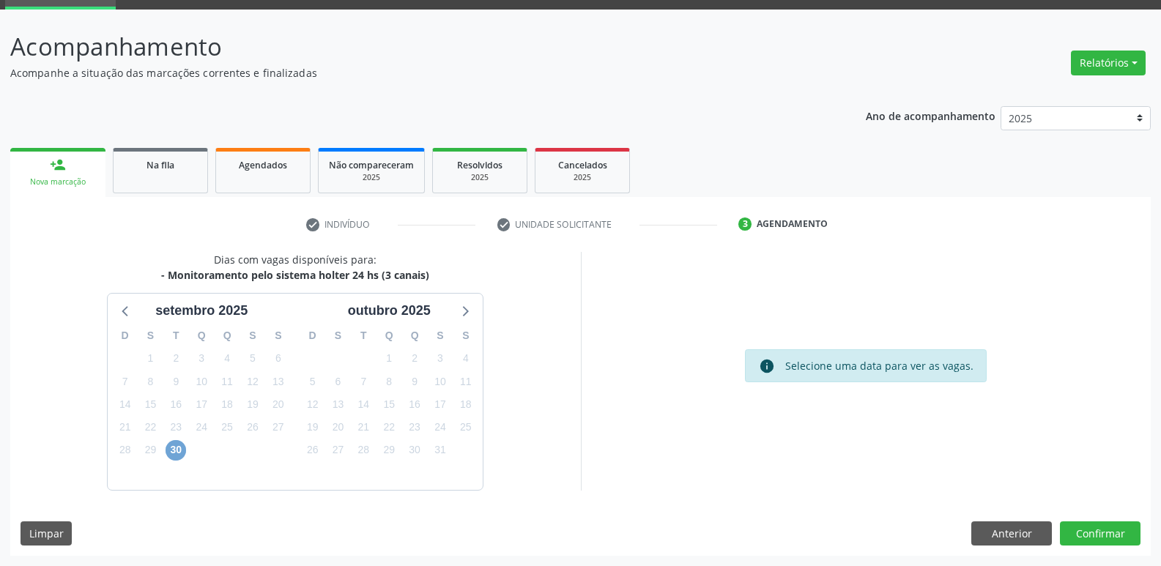
click at [171, 448] on span "30" at bounding box center [176, 450] width 21 height 21
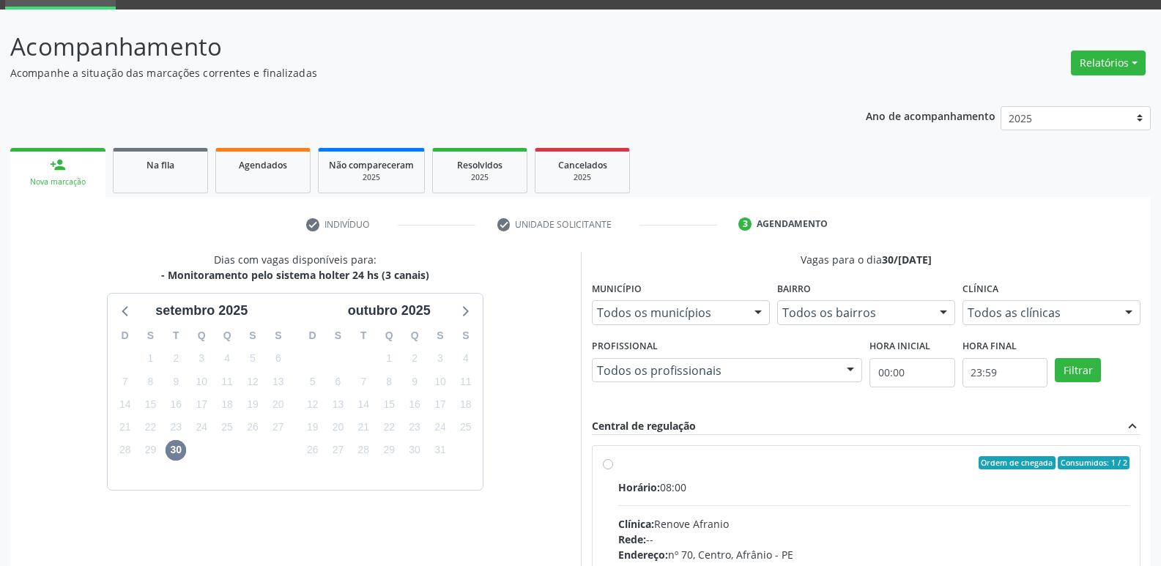
click at [657, 480] on div "Horário: 08:00" at bounding box center [874, 487] width 512 height 15
click at [613, 470] on input "Ordem de chegada Consumidos: 1 / 2 Horário: 08:00 Clínica: Renove Afranio Rede:…" at bounding box center [608, 462] width 10 height 13
radio input "true"
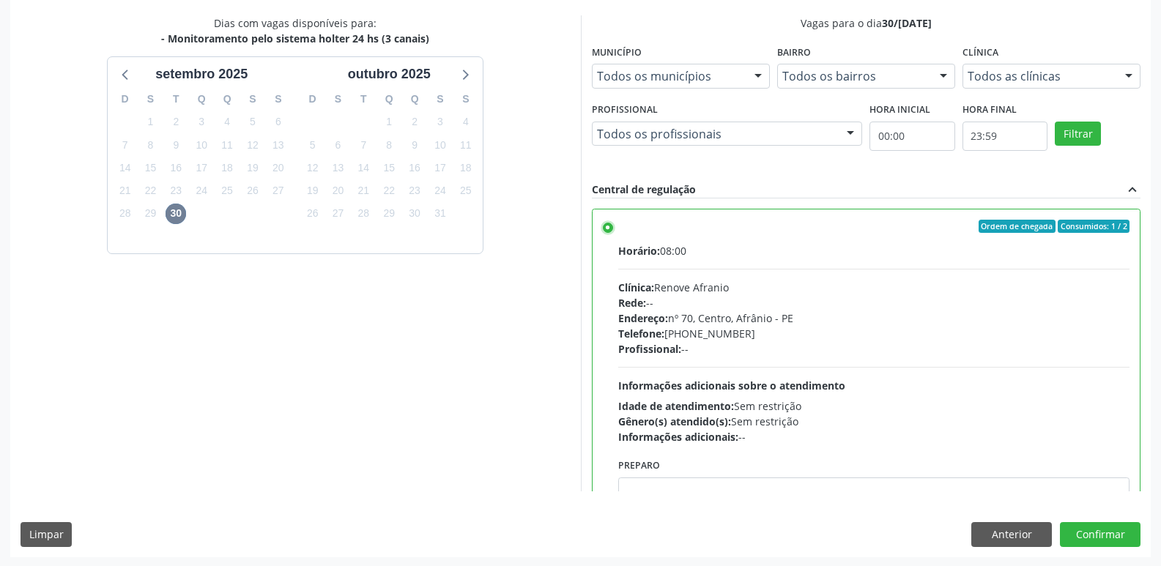
scroll to position [73, 0]
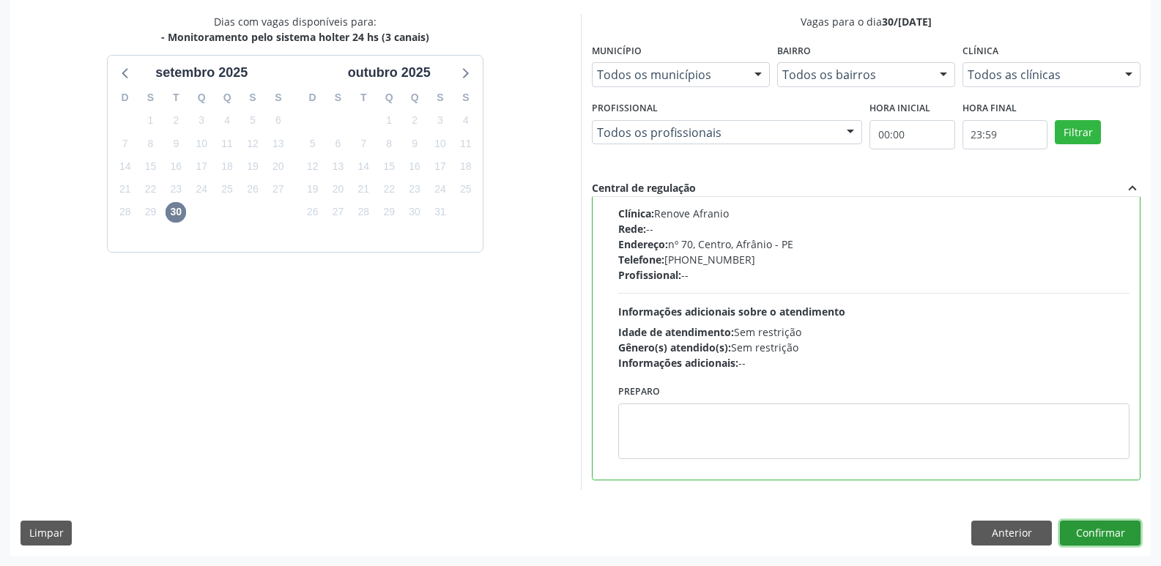
click at [1104, 533] on button "Confirmar" at bounding box center [1100, 533] width 81 height 25
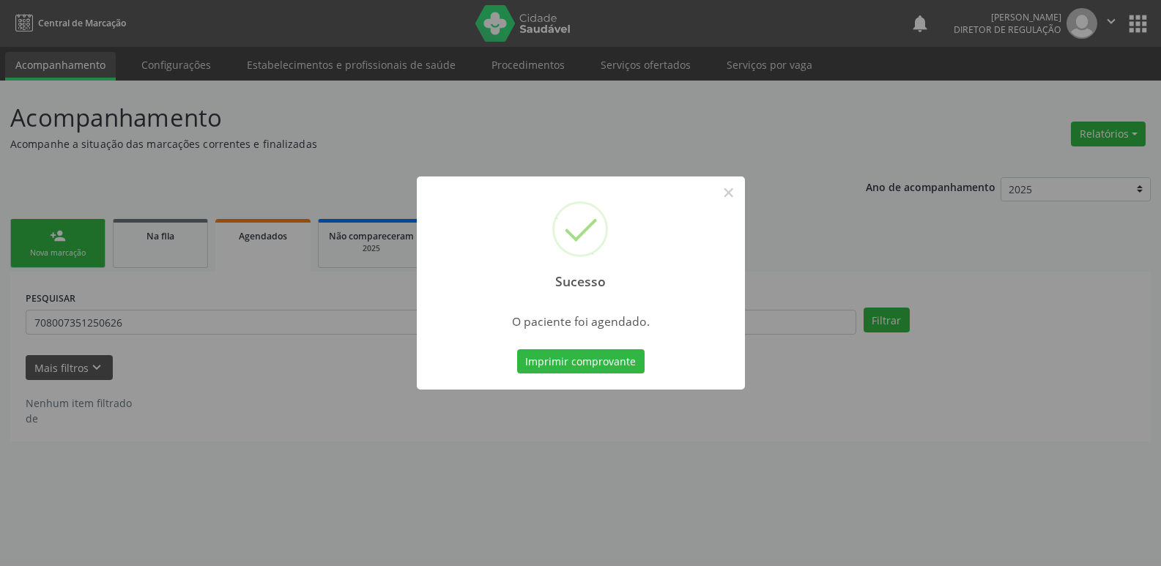
scroll to position [0, 0]
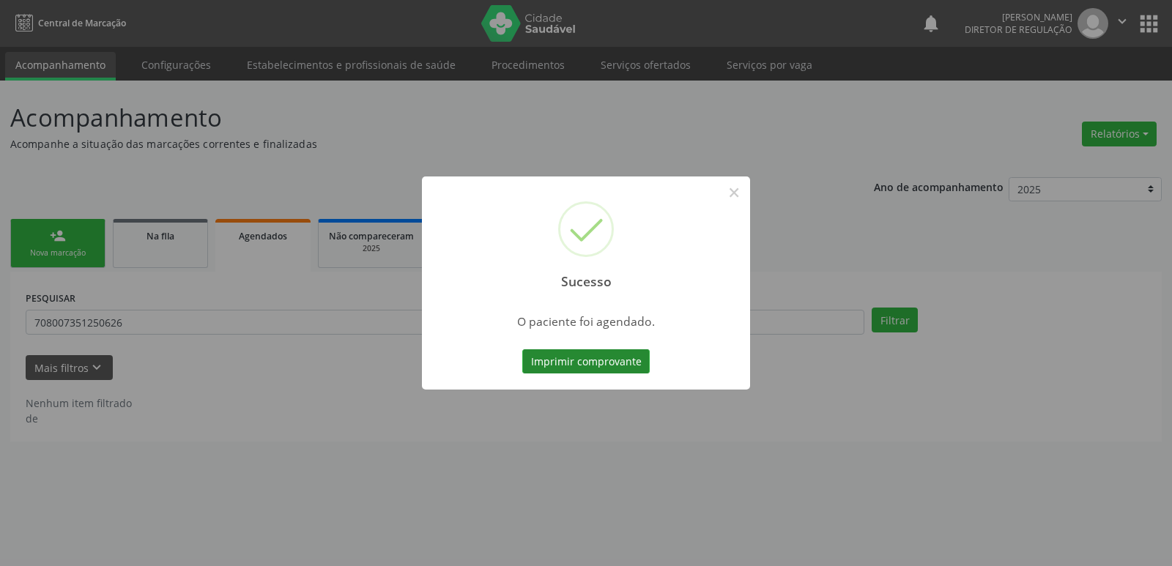
click at [626, 362] on button "Imprimir comprovante" at bounding box center [585, 362] width 127 height 25
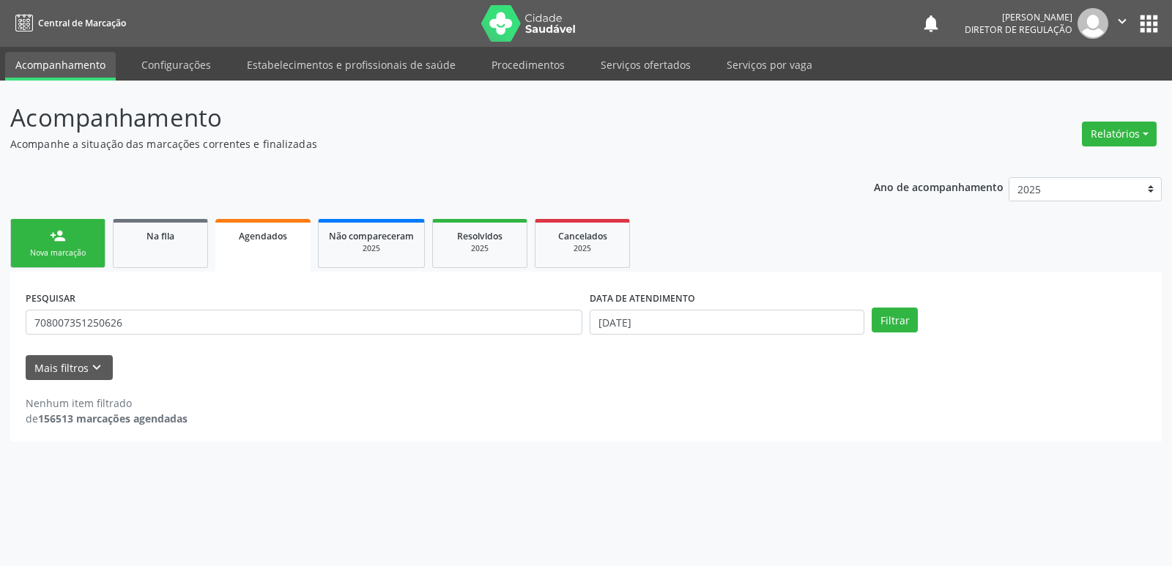
click at [75, 247] on link "person_add Nova marcação" at bounding box center [57, 243] width 95 height 49
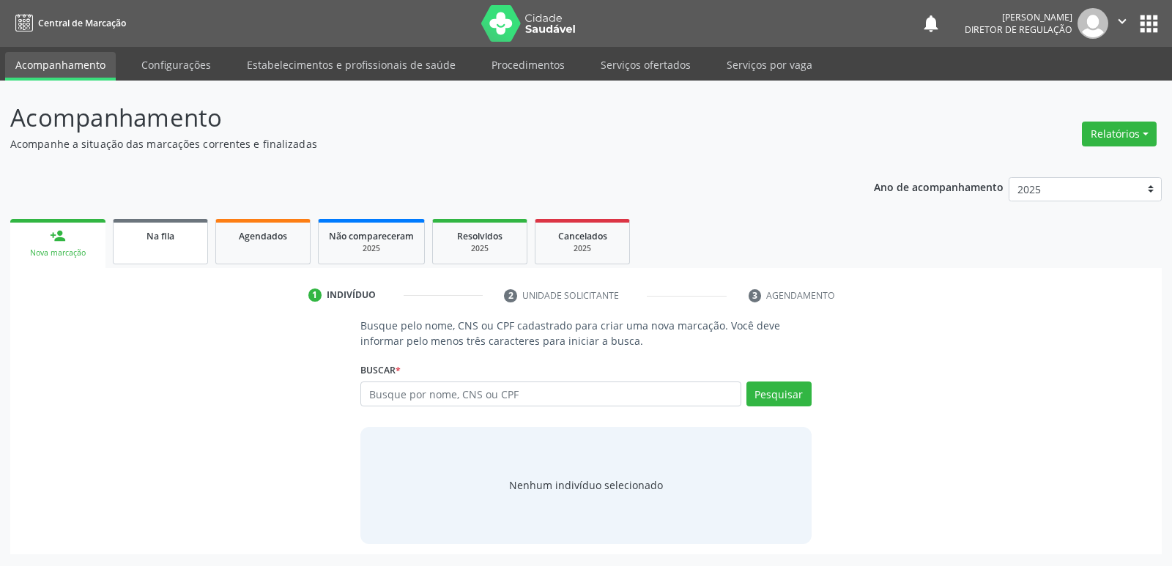
click at [141, 256] on link "Na fila" at bounding box center [160, 241] width 95 height 45
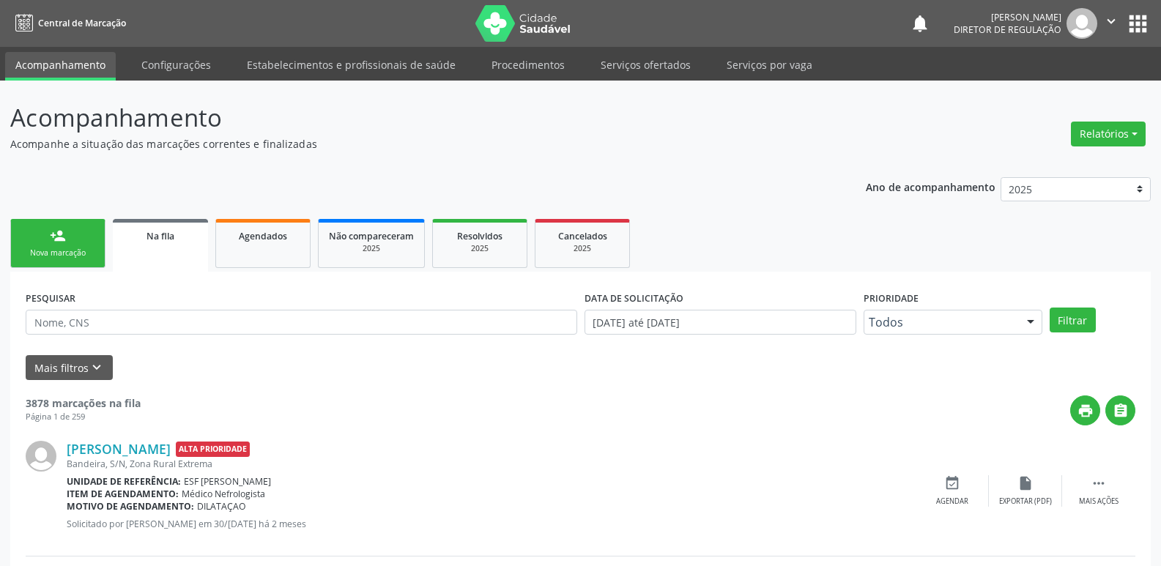
click at [71, 265] on link "person_add Nova marcação" at bounding box center [57, 243] width 95 height 49
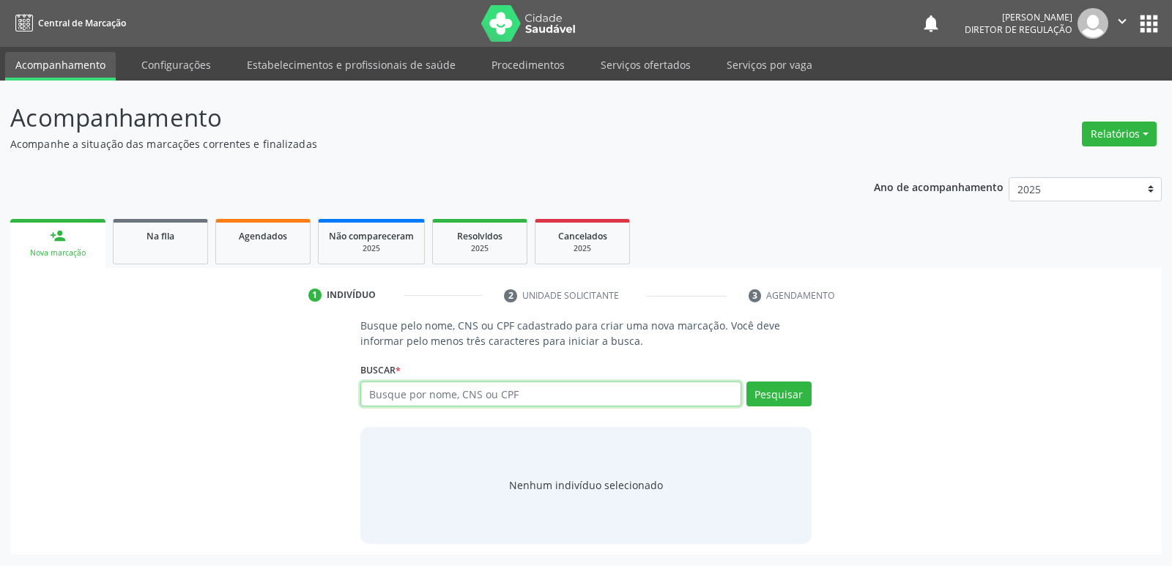
click at [459, 404] on input "text" at bounding box center [551, 394] width 380 height 25
type input "708007351250626"
click at [769, 396] on button "Pesquisar" at bounding box center [779, 394] width 65 height 25
type input "708007351250626"
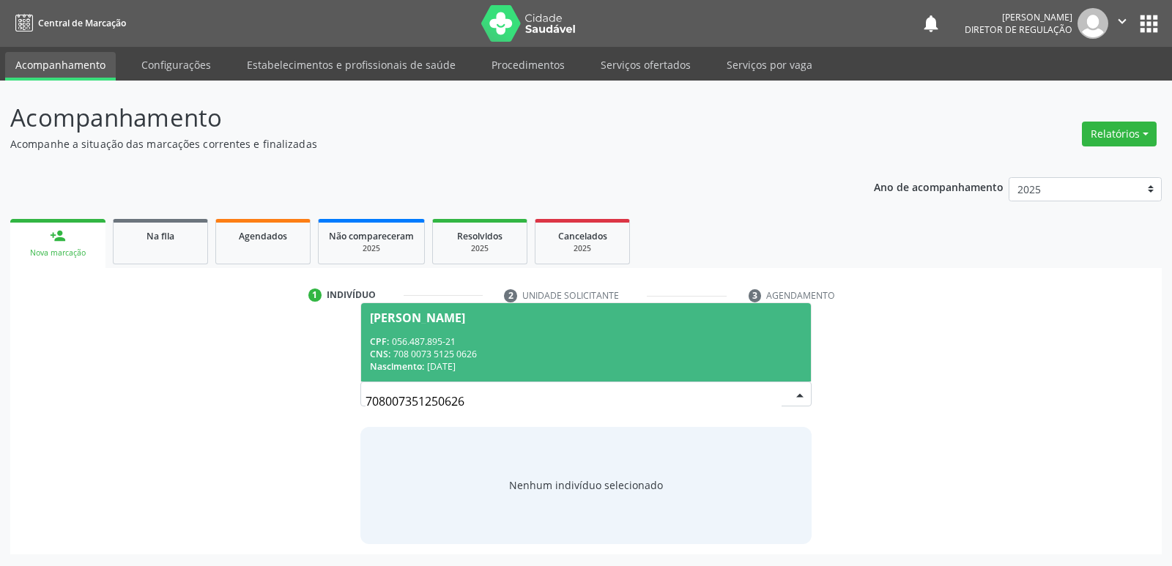
click at [506, 371] on div "Nascimento: 01[DATE]" at bounding box center [586, 367] width 432 height 12
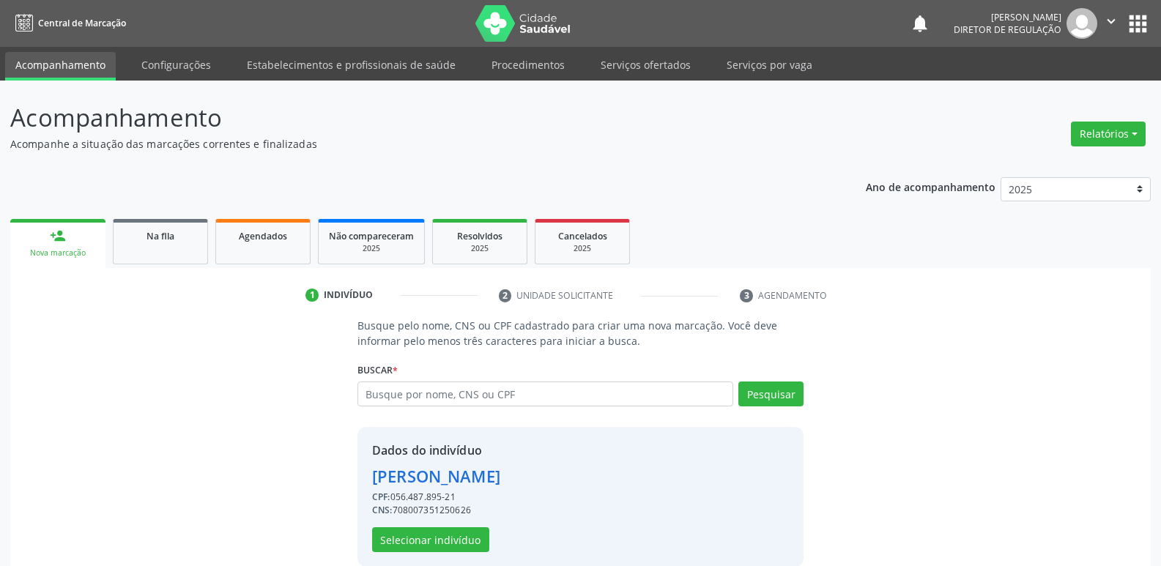
scroll to position [21, 0]
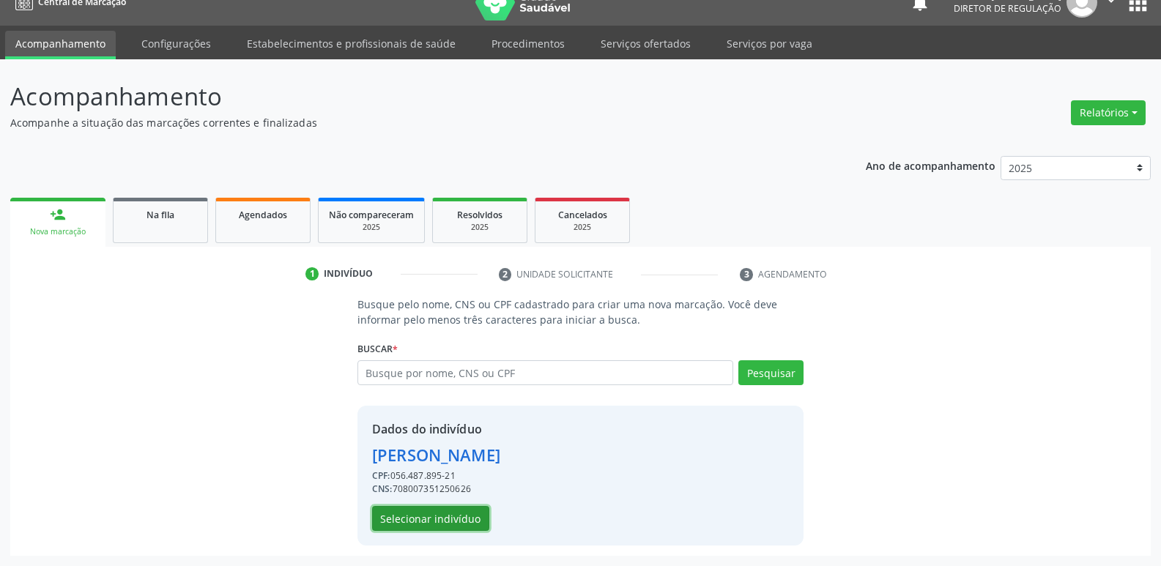
click at [474, 514] on button "Selecionar indivíduo" at bounding box center [430, 518] width 117 height 25
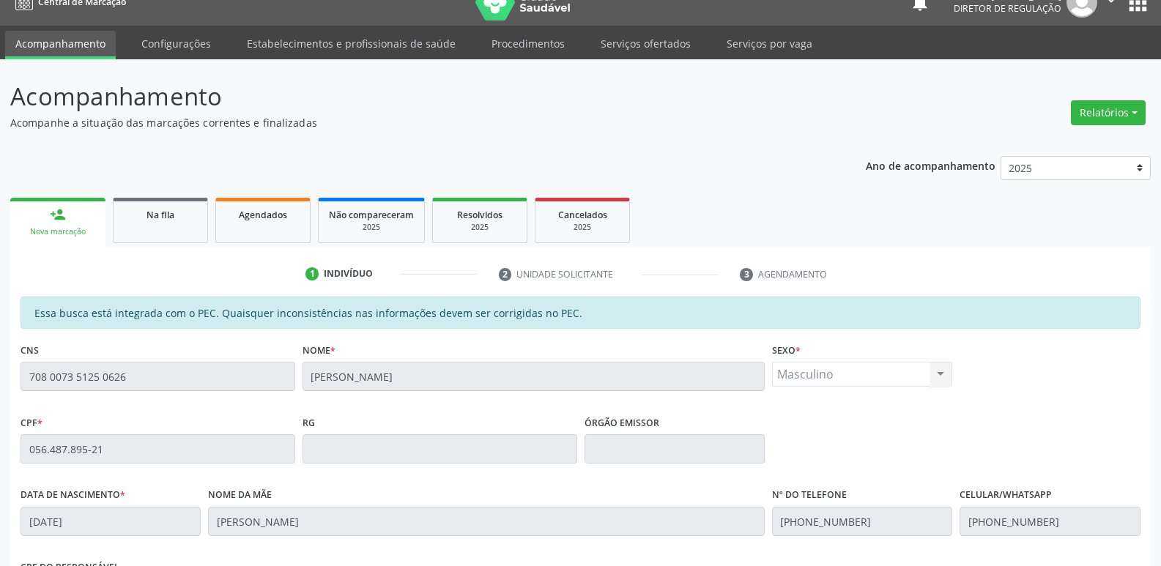
scroll to position [270, 0]
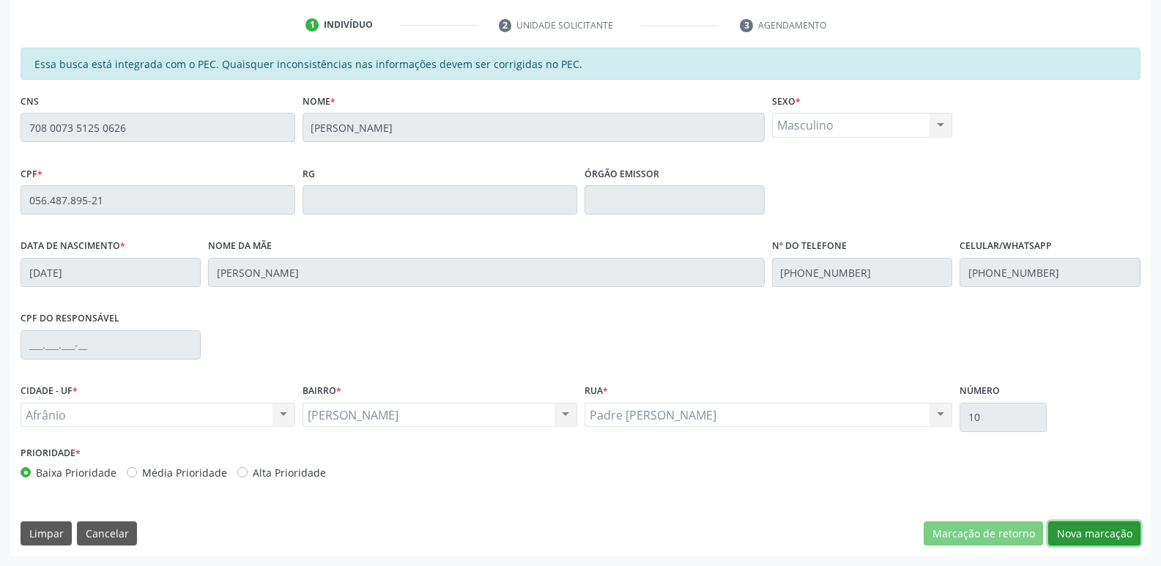
click at [1066, 526] on button "Nova marcação" at bounding box center [1095, 534] width 92 height 25
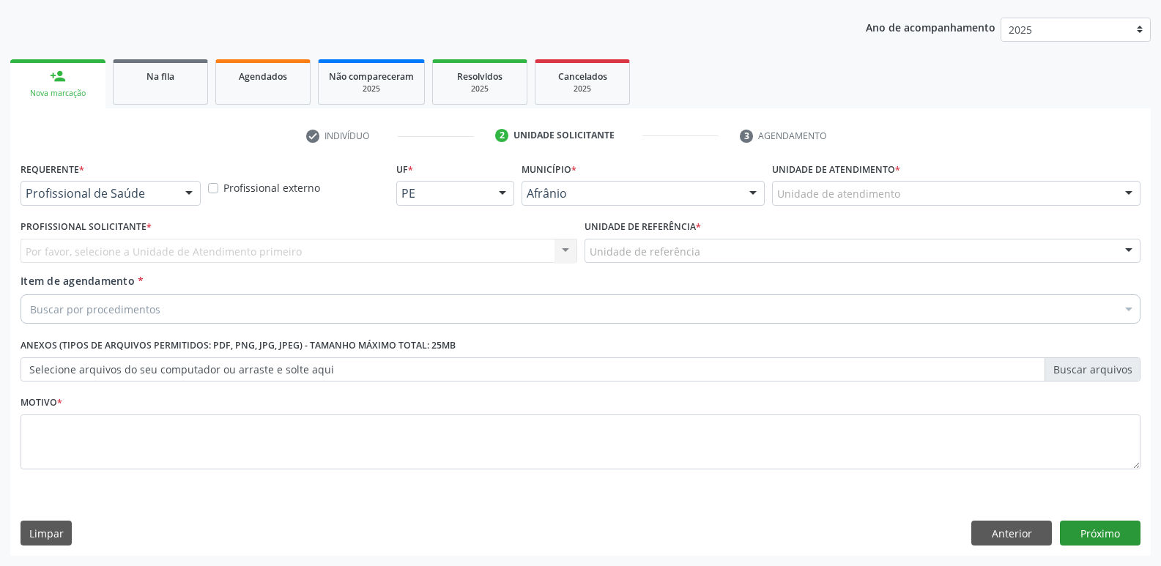
scroll to position [160, 0]
drag, startPoint x: 848, startPoint y: 211, endPoint x: 854, endPoint y: 198, distance: 14.7
click at [854, 200] on div "Unidade de atendimento * Unidade de atendimento Academia da Saude de Afranio Ac…" at bounding box center [957, 186] width 376 height 57
drag, startPoint x: 854, startPoint y: 198, endPoint x: 860, endPoint y: 227, distance: 29.9
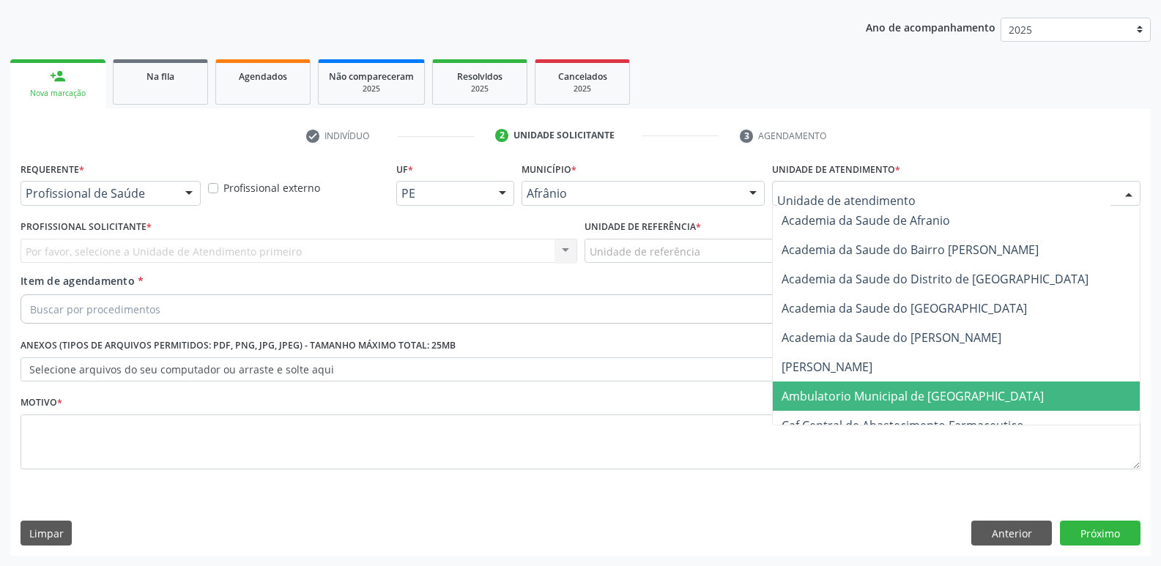
drag, startPoint x: 854, startPoint y: 398, endPoint x: 787, endPoint y: 344, distance: 85.5
click at [845, 392] on span "Ambulatorio Municipal de [GEOGRAPHIC_DATA]" at bounding box center [913, 396] width 262 height 16
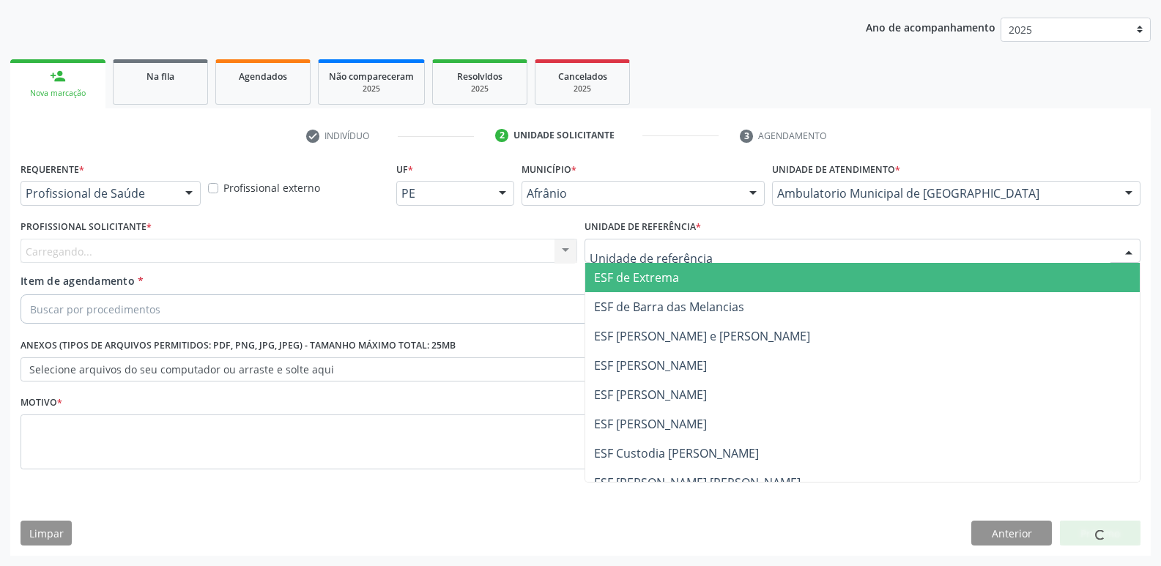
drag, startPoint x: 700, startPoint y: 254, endPoint x: 706, endPoint y: 375, distance: 121.1
click at [700, 256] on div at bounding box center [863, 251] width 557 height 25
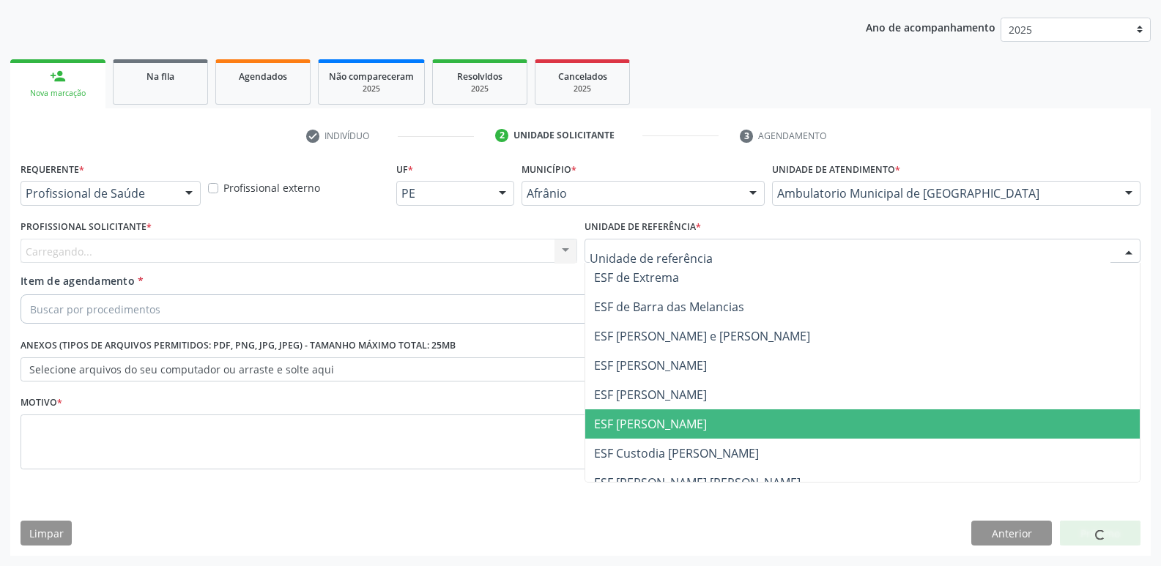
drag, startPoint x: 697, startPoint y: 410, endPoint x: 590, endPoint y: 349, distance: 123.4
click at [687, 402] on ul "ESF de Extrema ESF de Barra das Melancias ESF [PERSON_NAME] e [PERSON_NAME] ESF…" at bounding box center [862, 409] width 555 height 293
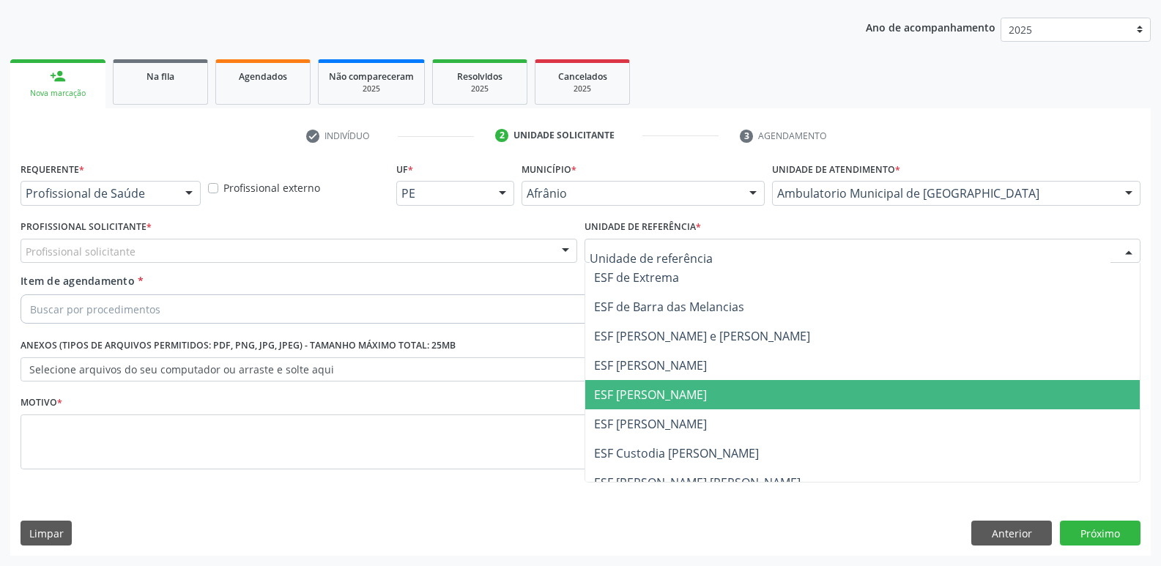
drag, startPoint x: 675, startPoint y: 398, endPoint x: 547, endPoint y: 351, distance: 136.5
click at [661, 395] on span "ESF [PERSON_NAME]" at bounding box center [650, 395] width 113 height 16
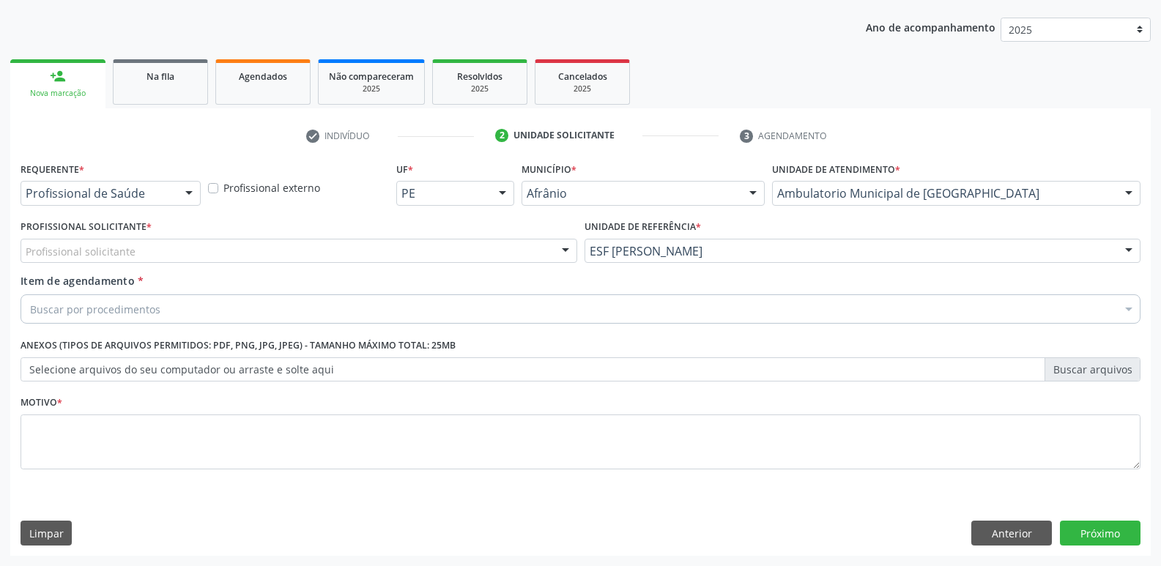
click at [330, 244] on div "Profissional solicitante" at bounding box center [299, 251] width 557 height 25
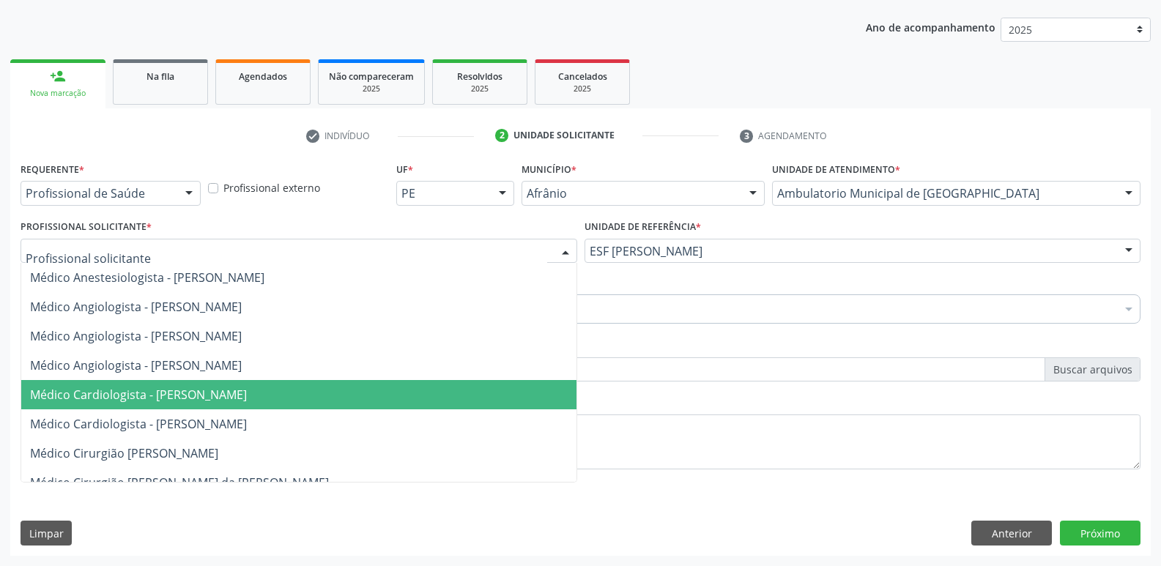
click at [223, 386] on span "Médico Cardiologista - [PERSON_NAME]" at bounding box center [298, 394] width 555 height 29
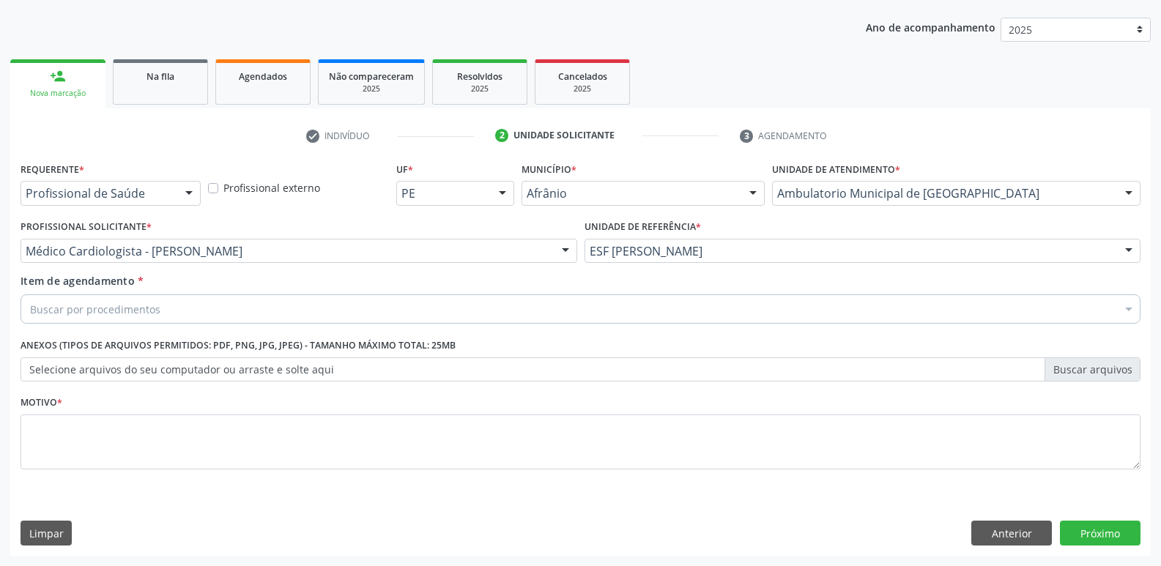
click at [222, 311] on div "Buscar por procedimentos" at bounding box center [581, 309] width 1120 height 29
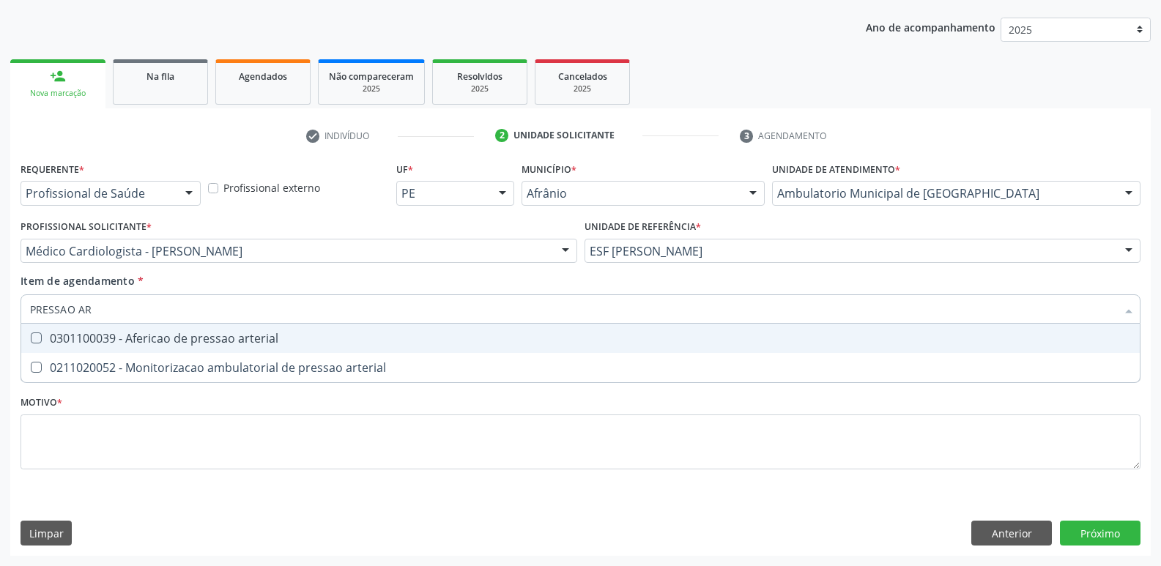
type input "PRESSAO ART"
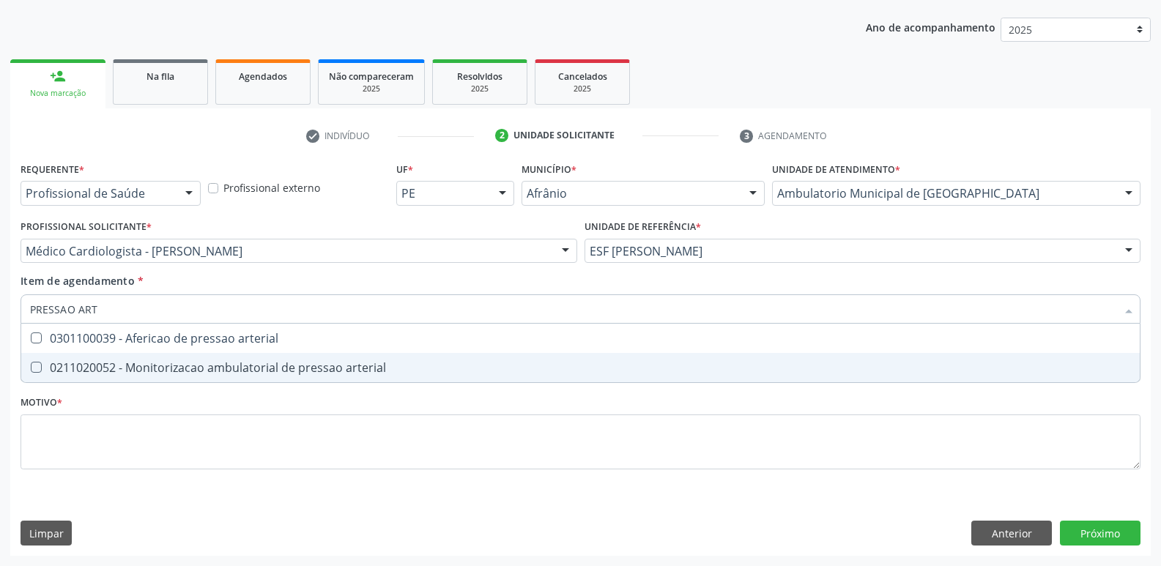
click at [264, 366] on div "0211020052 - Monitorizacao ambulatorial de pressao arterial" at bounding box center [580, 368] width 1101 height 12
checkbox arterial "true"
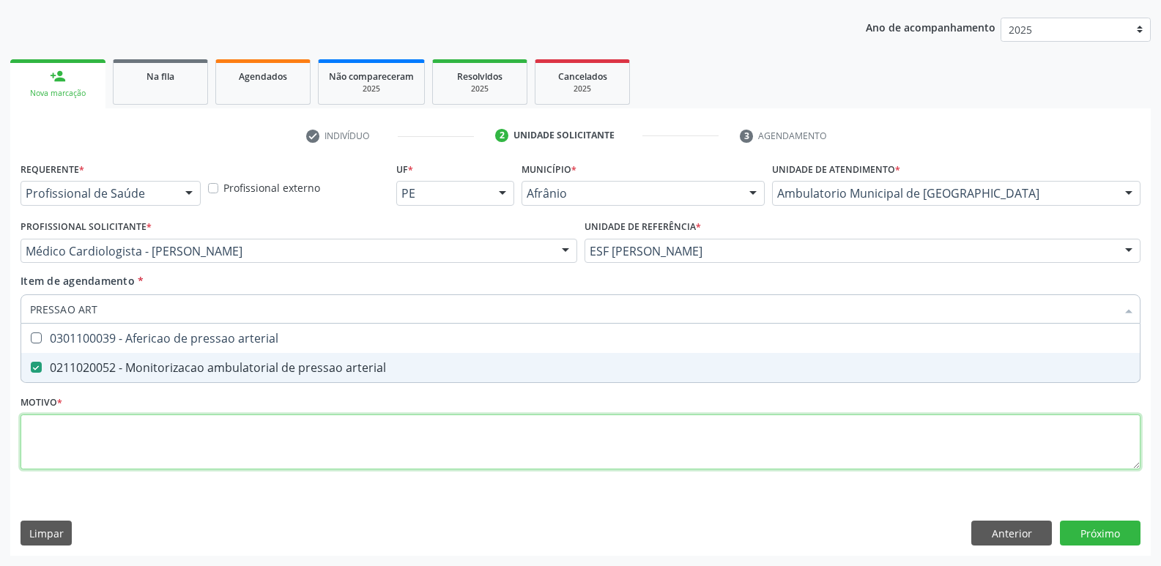
click at [220, 432] on div "Requerente * Profissional de Saúde Profissional de Saúde Paciente Nenhum result…" at bounding box center [581, 324] width 1120 height 332
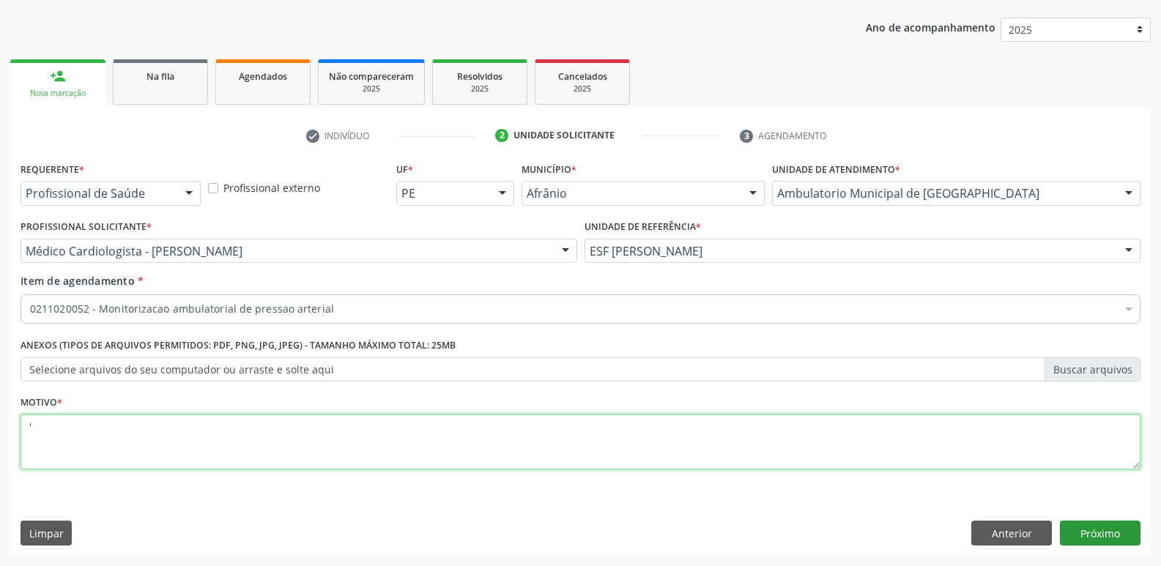
type textarea "'"
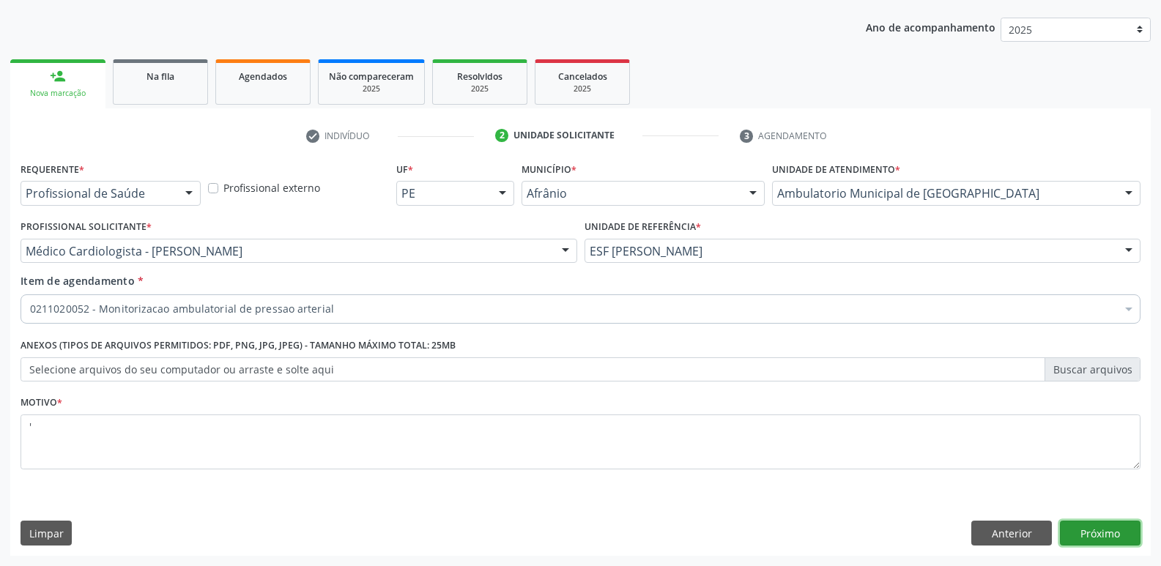
click at [1119, 541] on button "Próximo" at bounding box center [1100, 533] width 81 height 25
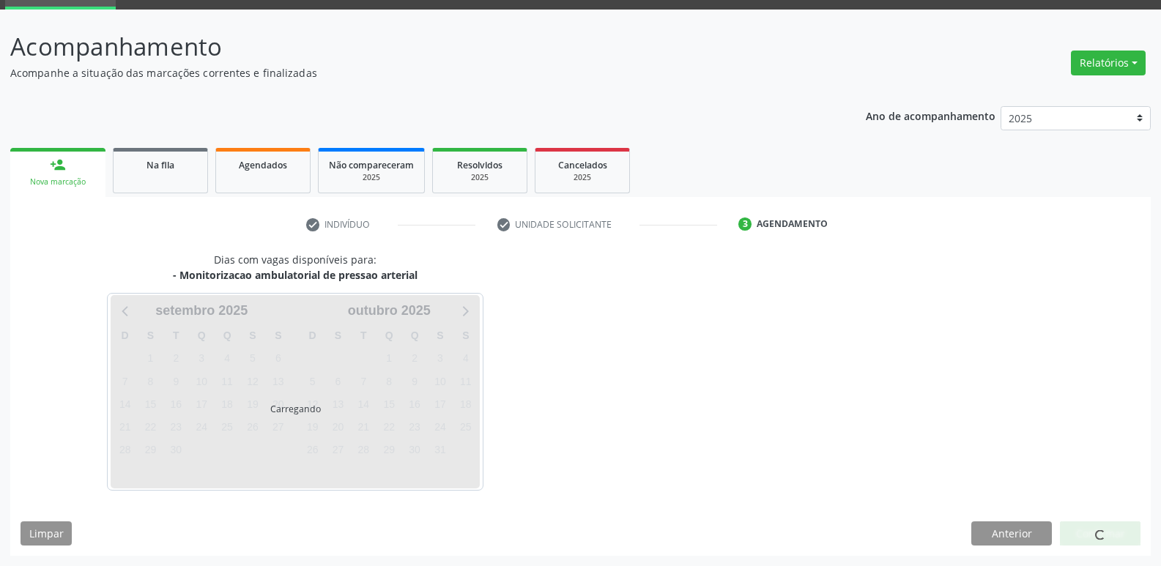
scroll to position [71, 0]
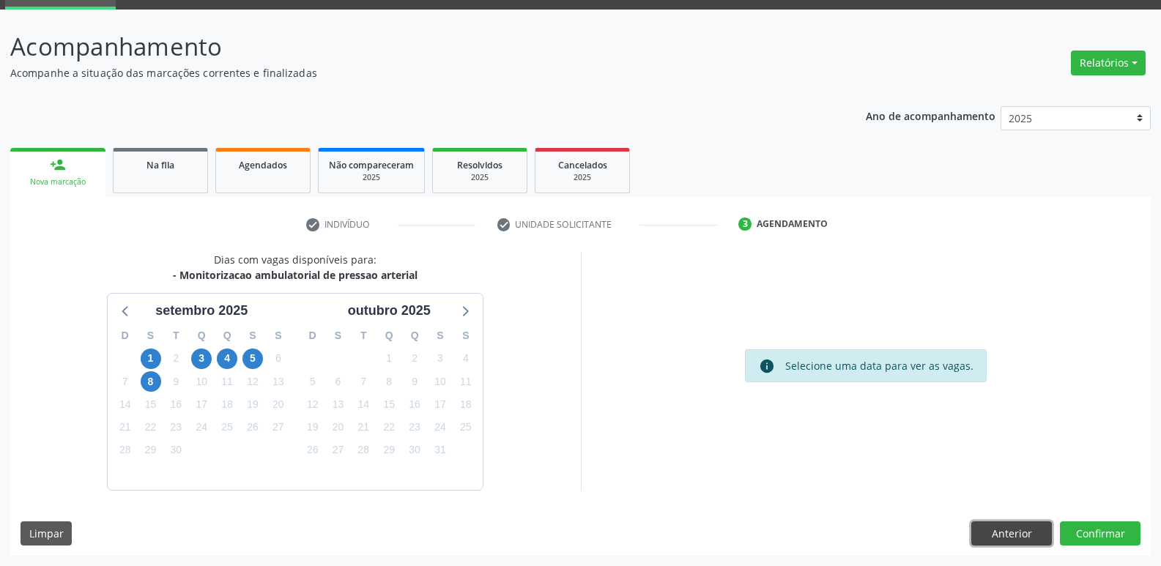
click at [991, 532] on button "Anterior" at bounding box center [1012, 534] width 81 height 25
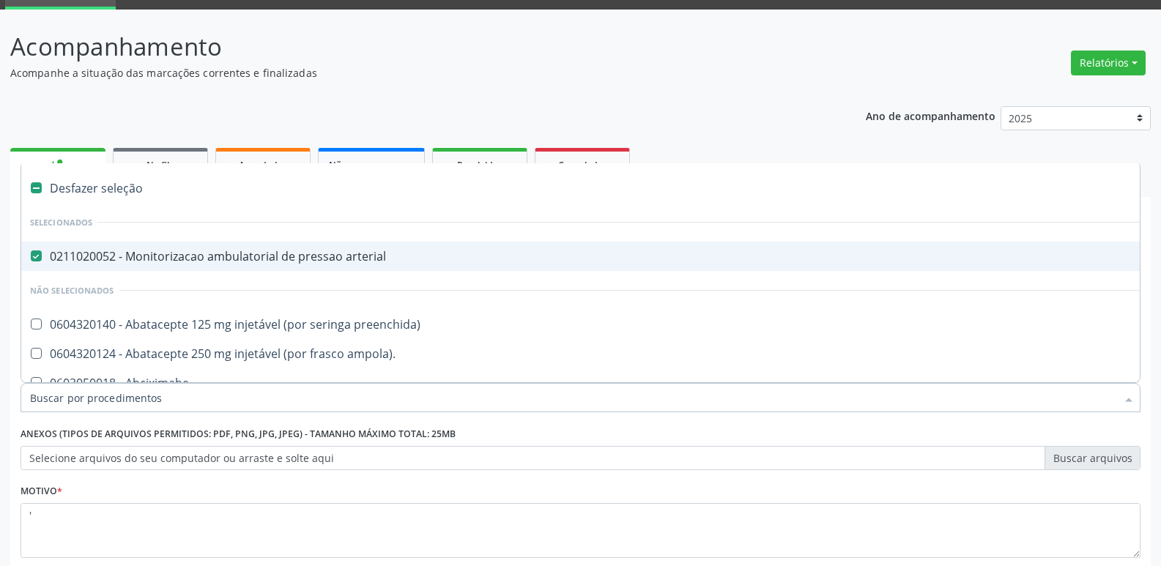
click at [159, 251] on div "0211020052 - Monitorizacao ambulatorial de pressao arterial" at bounding box center [594, 257] width 1128 height 12
checkbox arterial "false"
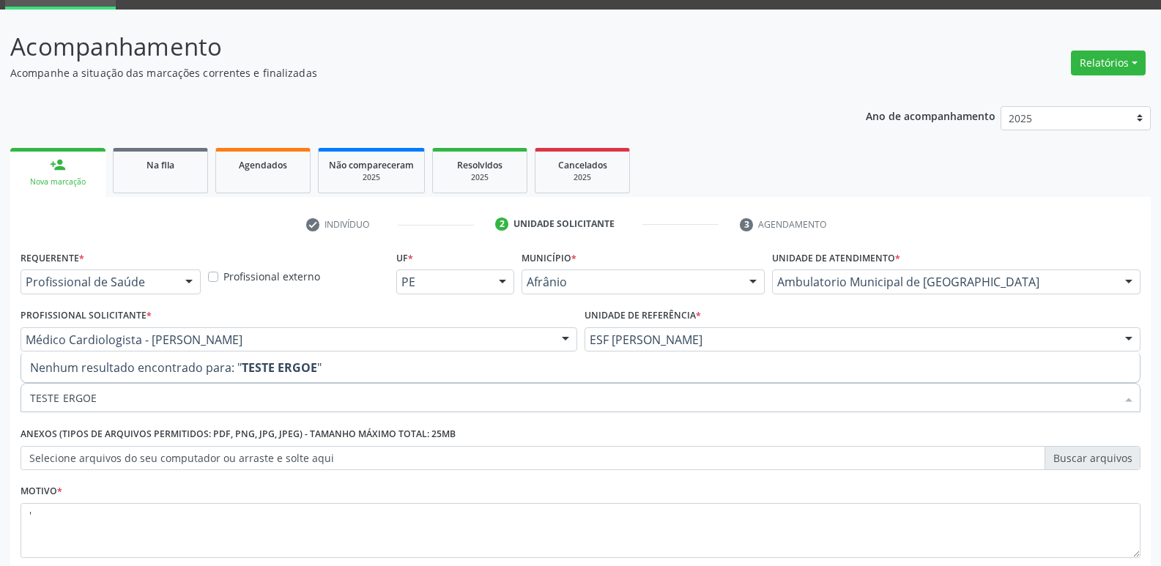
type input "TESTE ERGO"
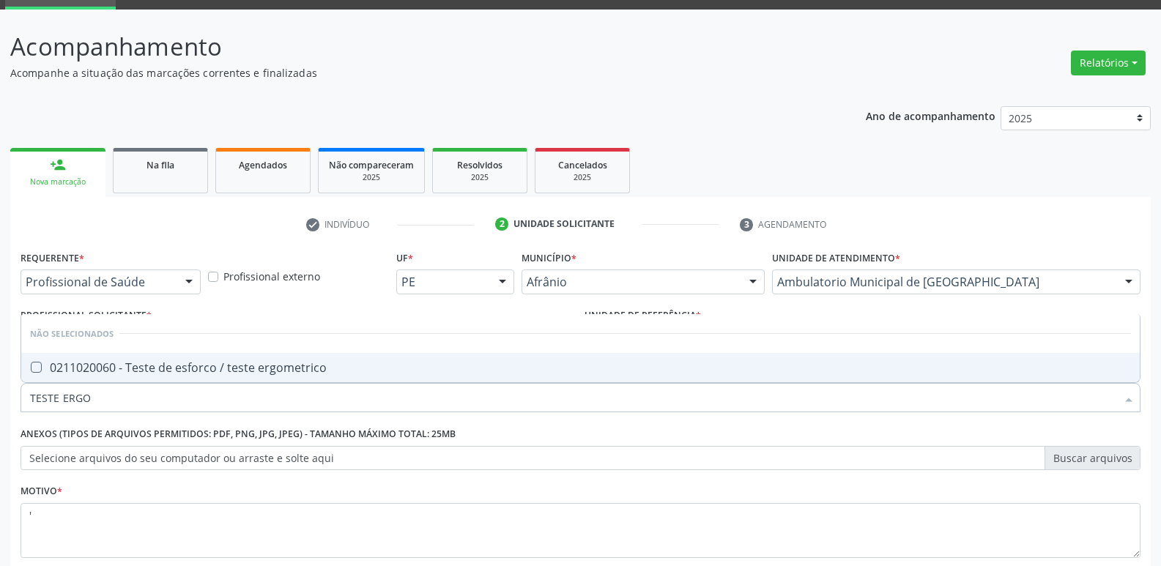
click at [316, 374] on div "0211020060 - Teste de esforco / teste ergometrico" at bounding box center [580, 368] width 1101 height 12
checkbox ergometrico "true"
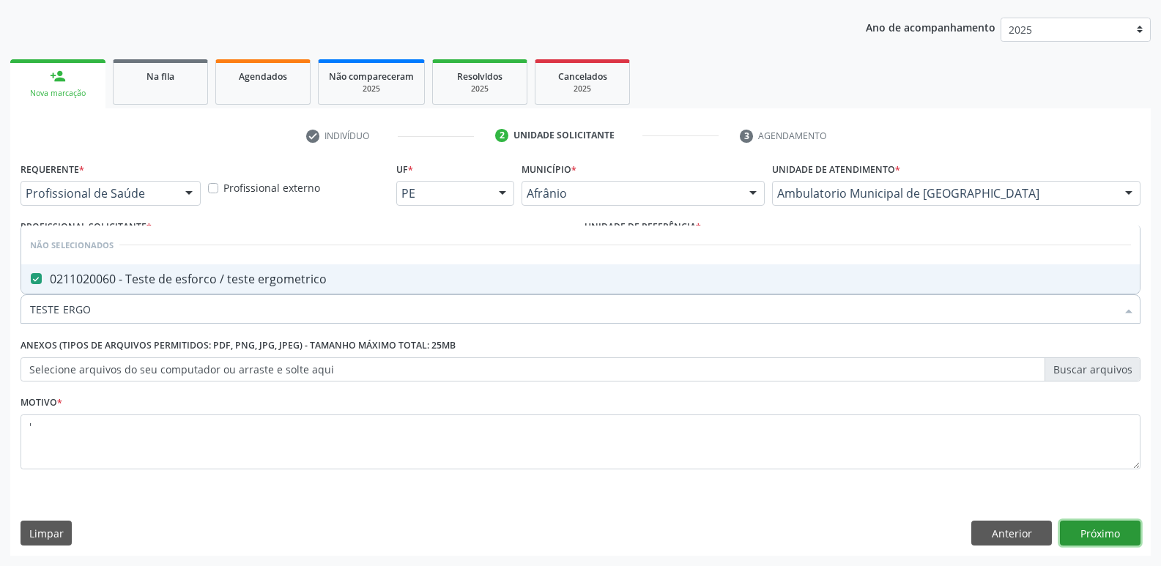
click at [1106, 533] on button "Próximo" at bounding box center [1100, 533] width 81 height 25
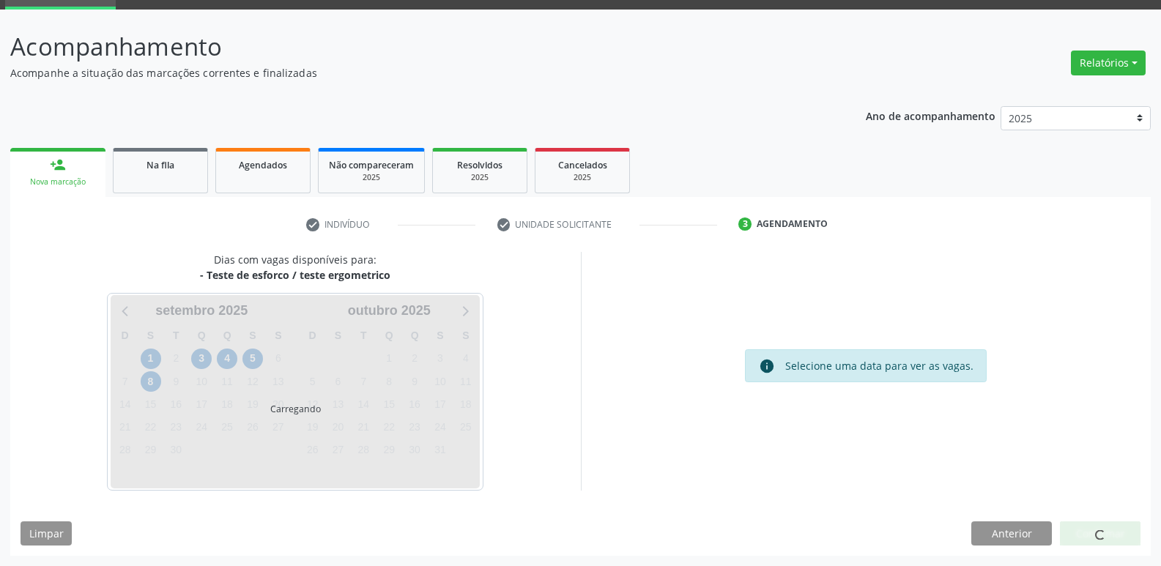
scroll to position [71, 0]
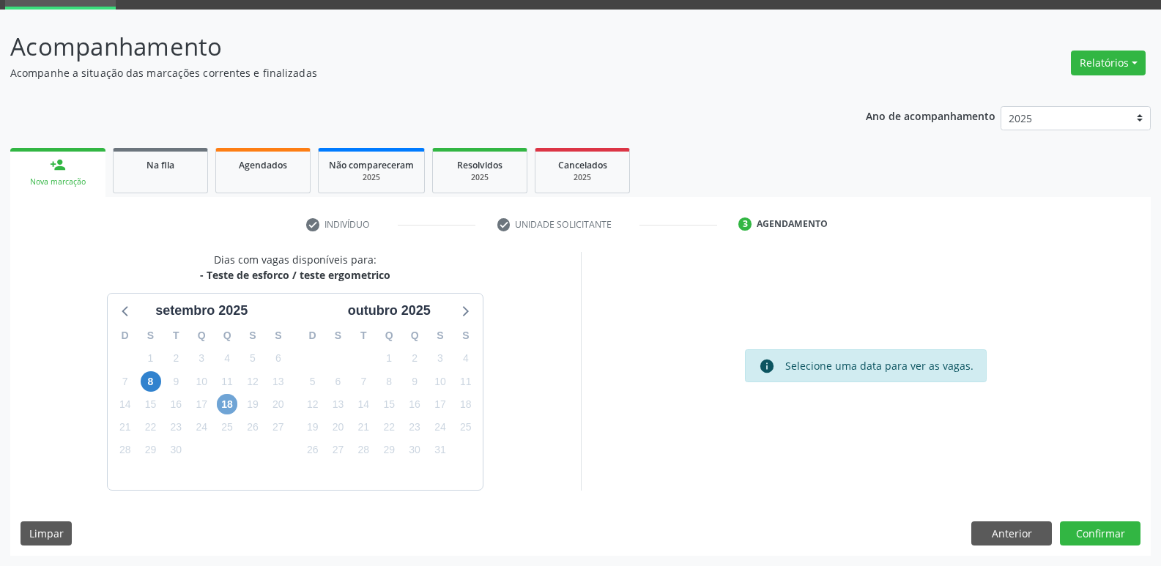
click at [222, 408] on span "18" at bounding box center [227, 404] width 21 height 21
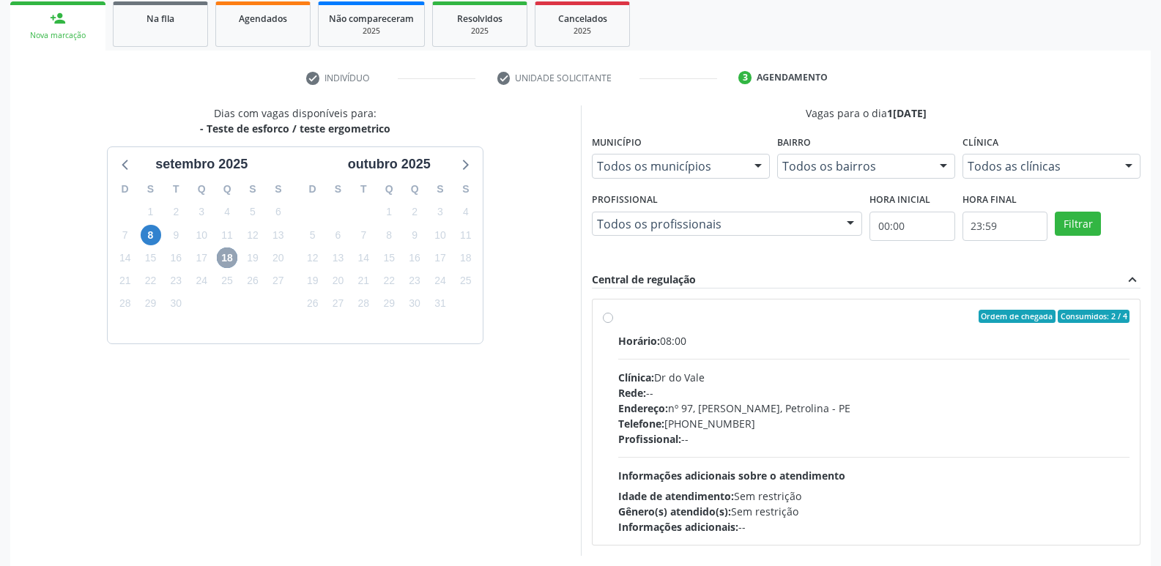
scroll to position [283, 0]
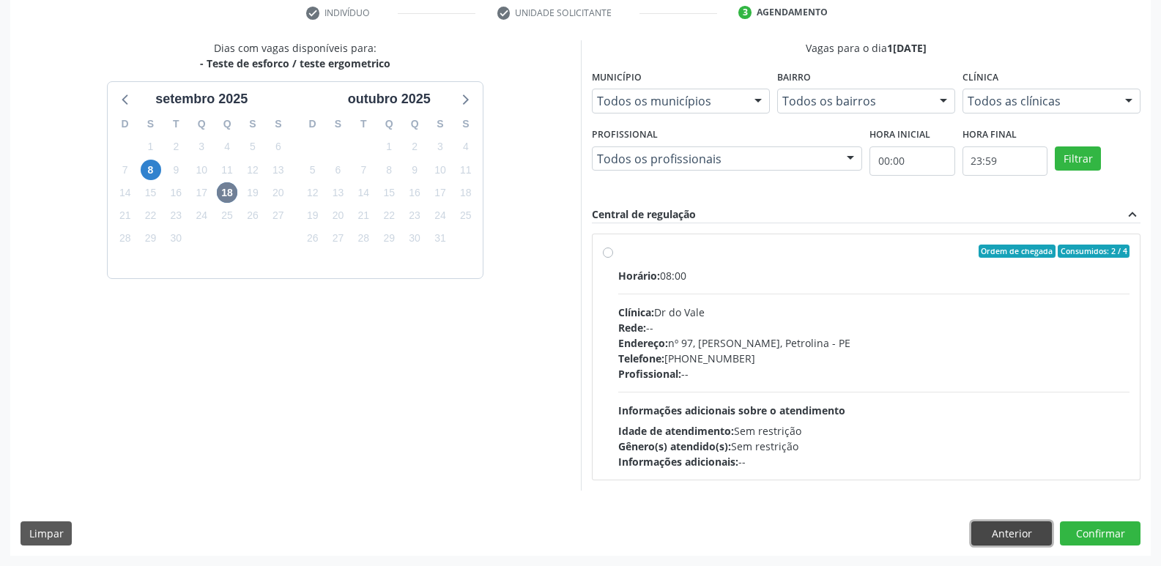
click at [1021, 531] on button "Anterior" at bounding box center [1012, 534] width 81 height 25
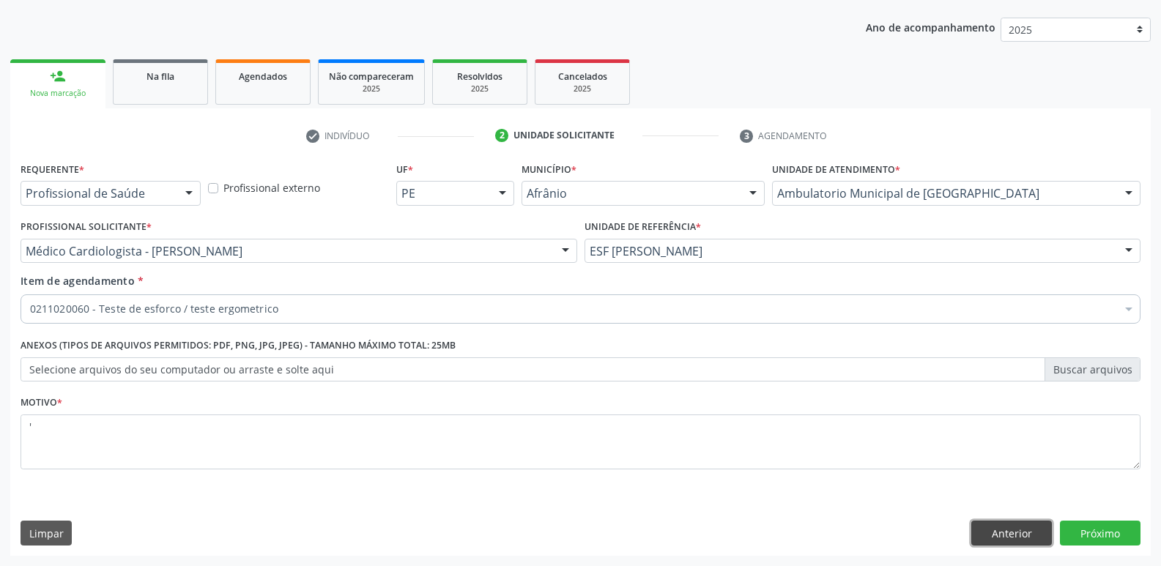
scroll to position [160, 0]
click at [1021, 531] on button "Anterior" at bounding box center [1012, 533] width 81 height 25
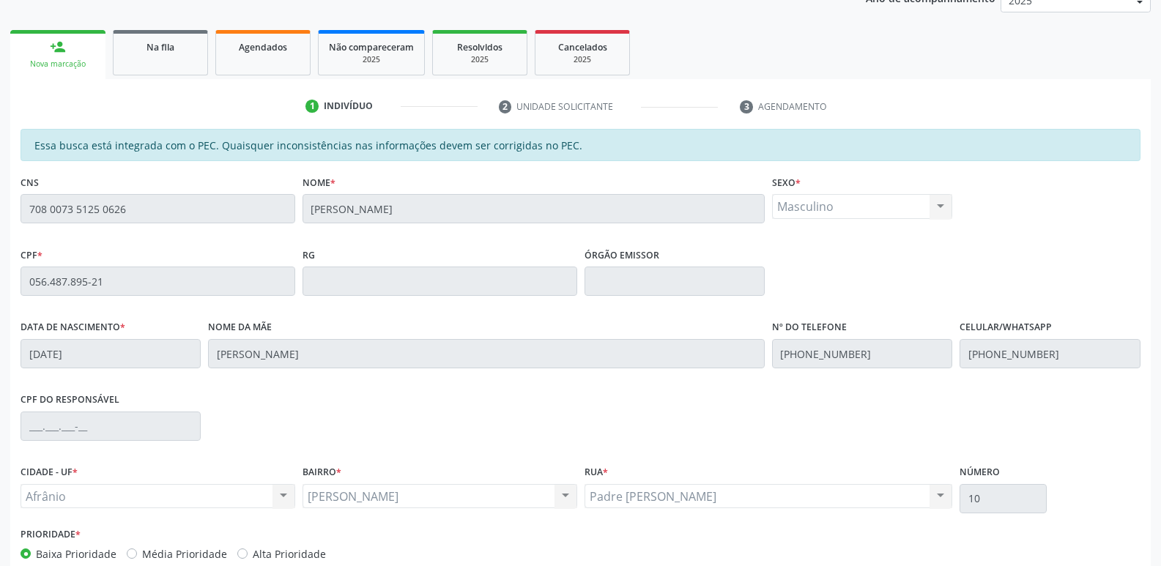
scroll to position [270, 0]
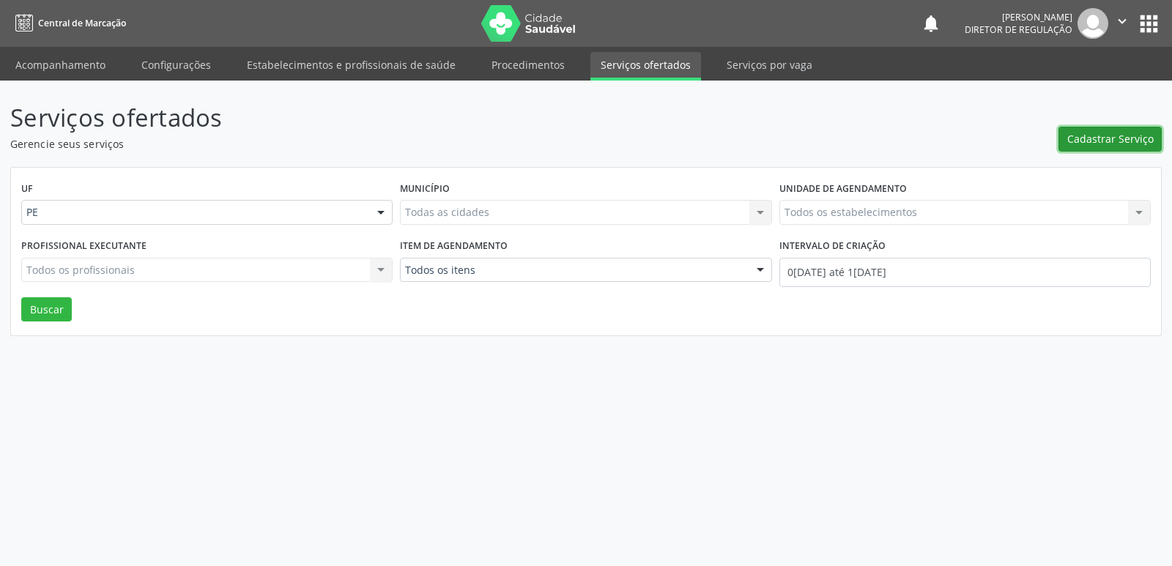
click at [1082, 147] on span "Cadastrar Serviço" at bounding box center [1111, 138] width 86 height 15
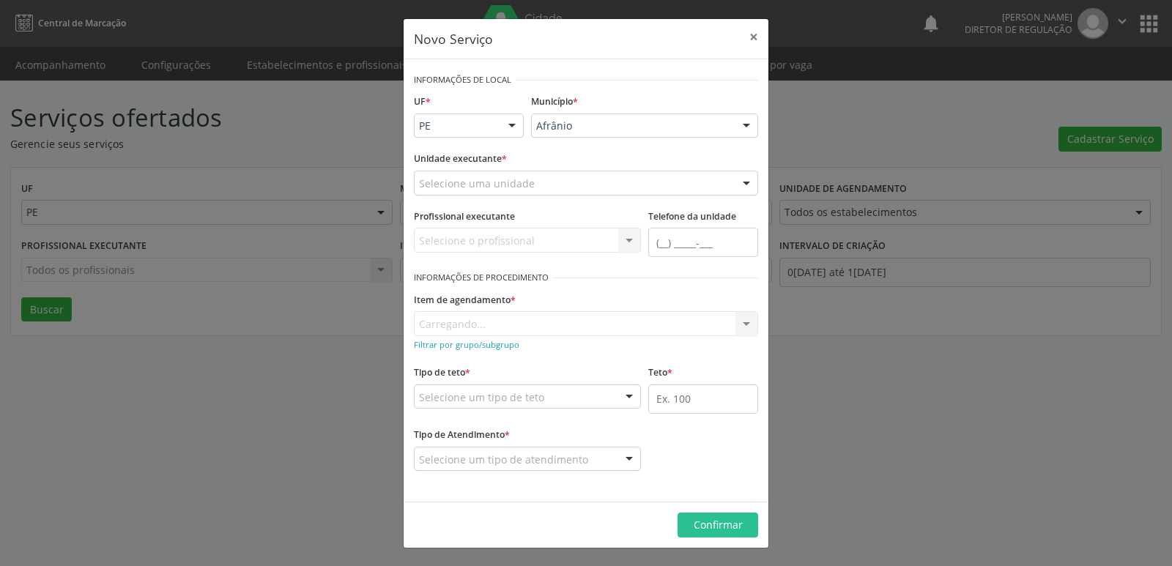
click at [544, 190] on div "Selecione uma unidade" at bounding box center [586, 183] width 344 height 25
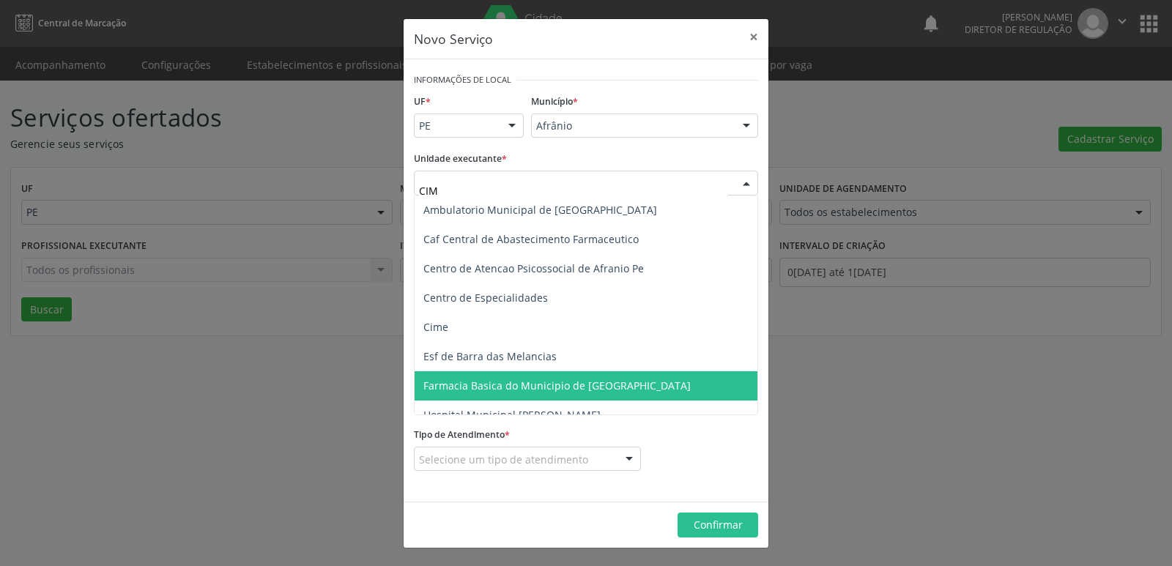
type input "CIME"
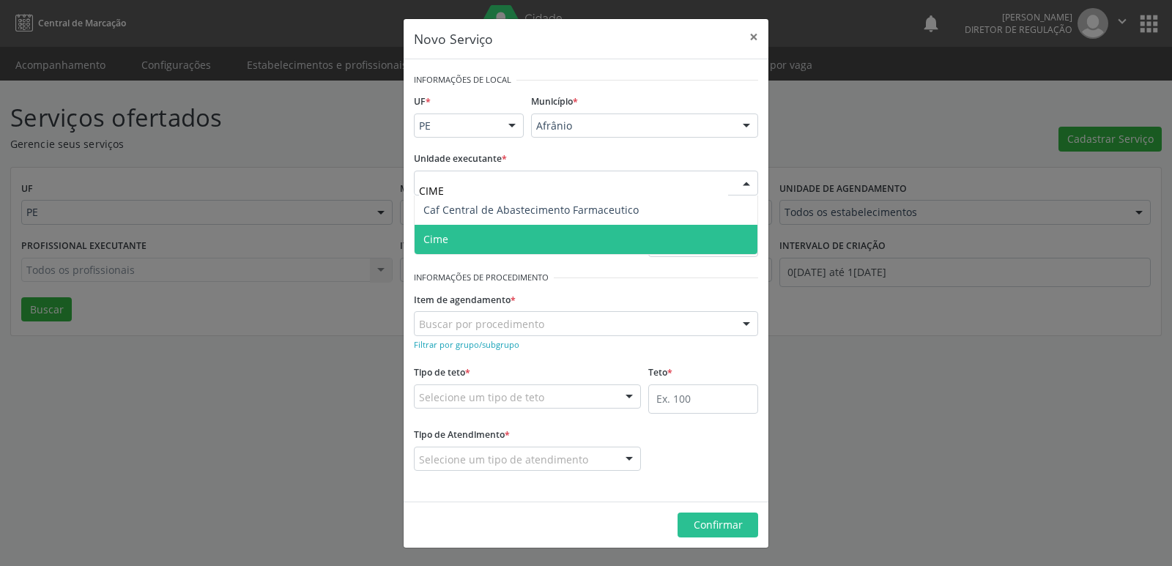
click at [476, 237] on span "Cime" at bounding box center [586, 239] width 343 height 29
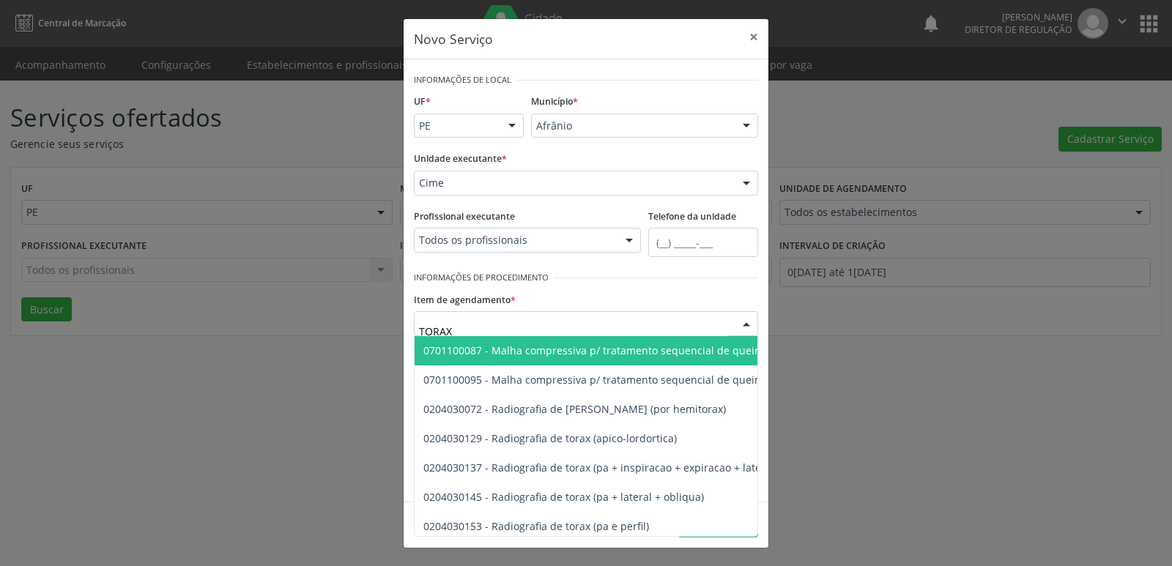
type input "TORAX"
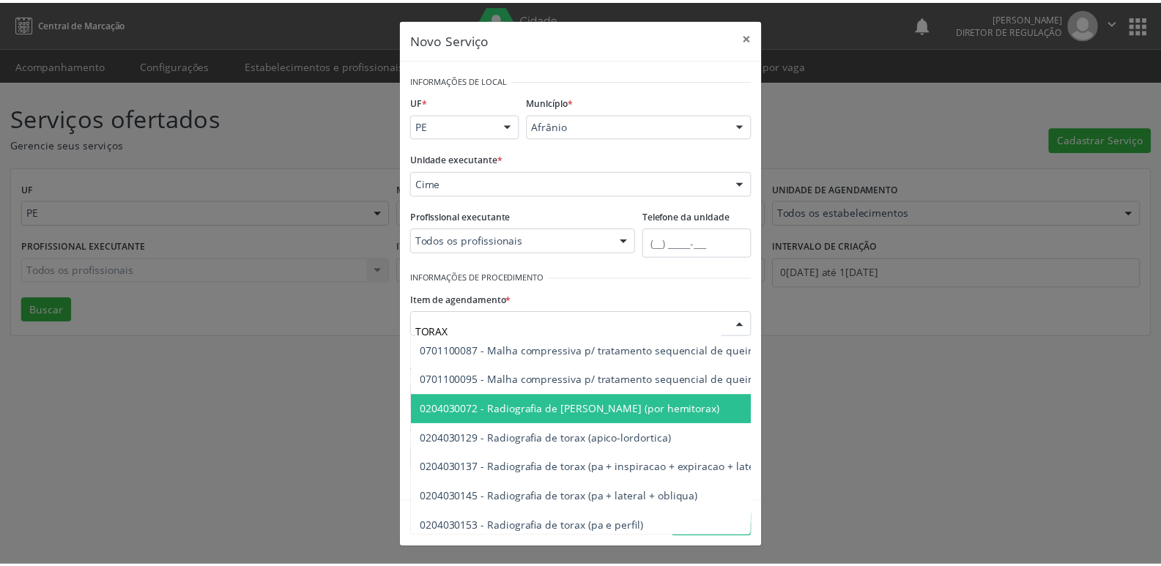
scroll to position [73, 0]
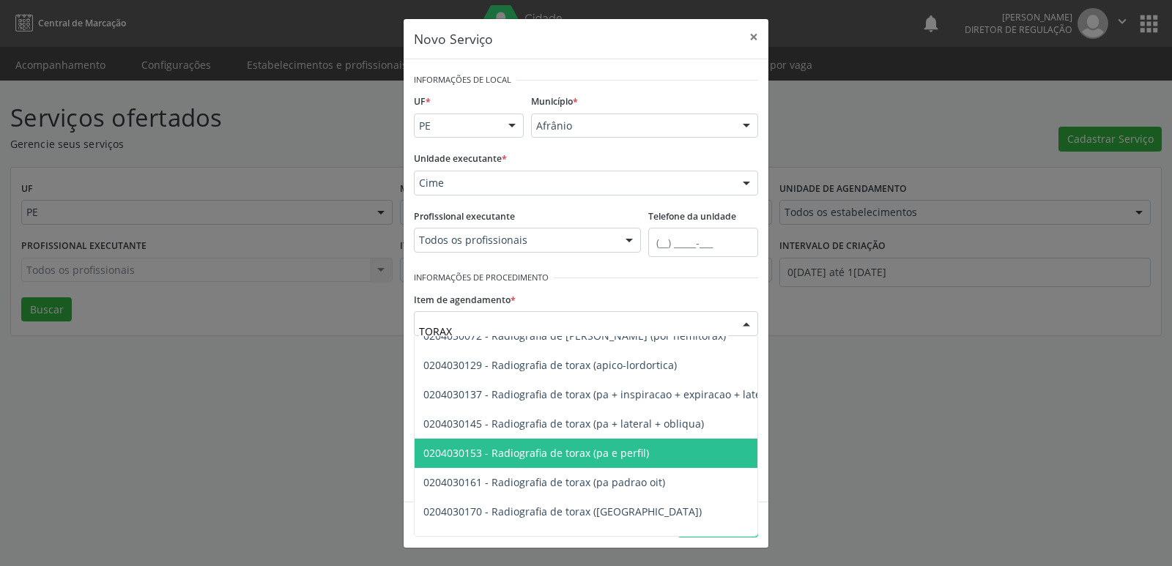
click at [647, 457] on span "0204030153 - Radiografia de torax (pa e perfil)" at bounding box center [666, 453] width 502 height 29
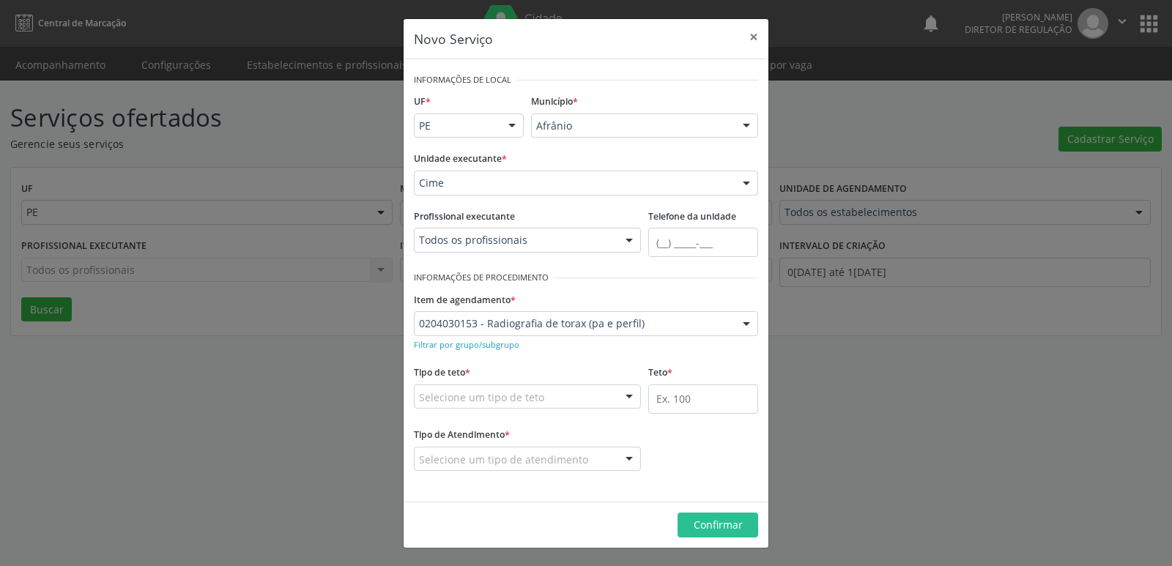
click at [583, 402] on div "Selecione um tipo de teto" at bounding box center [527, 397] width 227 height 25
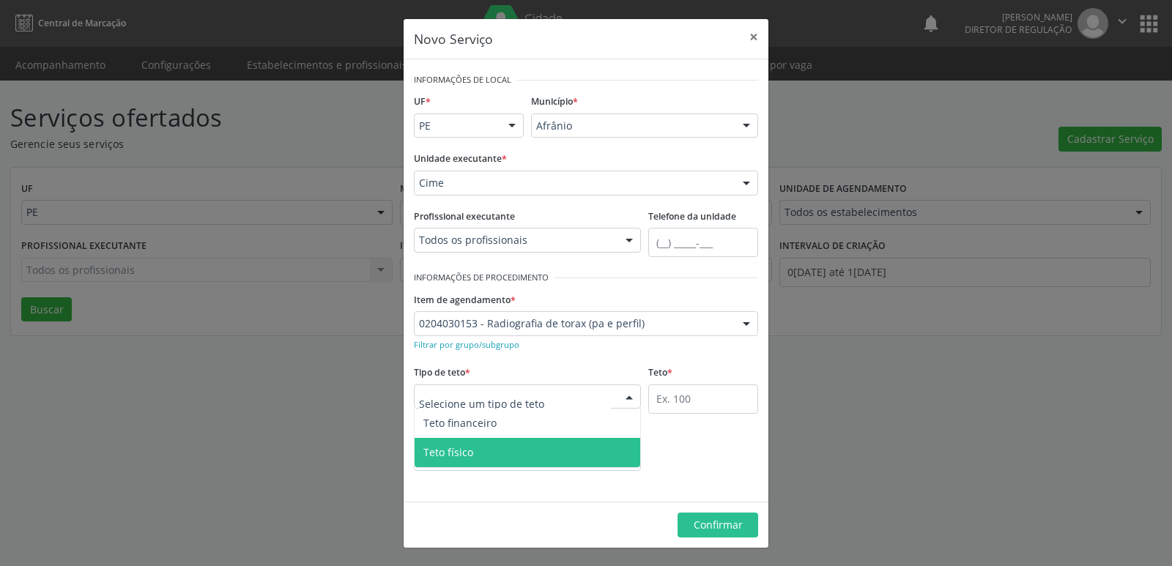
click at [558, 442] on span "Teto físico" at bounding box center [528, 452] width 226 height 29
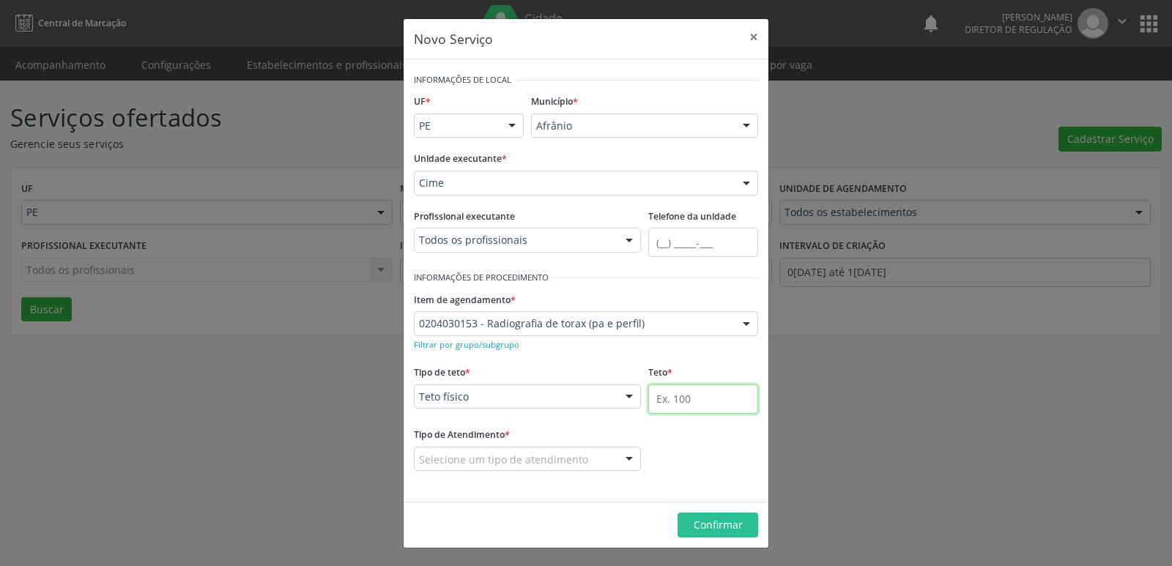
drag, startPoint x: 687, startPoint y: 407, endPoint x: 678, endPoint y: 407, distance: 9.5
click at [683, 407] on input "text" at bounding box center [703, 399] width 110 height 29
type input "1"
drag, startPoint x: 570, startPoint y: 439, endPoint x: 559, endPoint y: 452, distance: 17.2
click at [569, 440] on div "Tipo de Atendimento * Selecione um tipo de atendimento Ordem de chegada Horário…" at bounding box center [527, 447] width 227 height 47
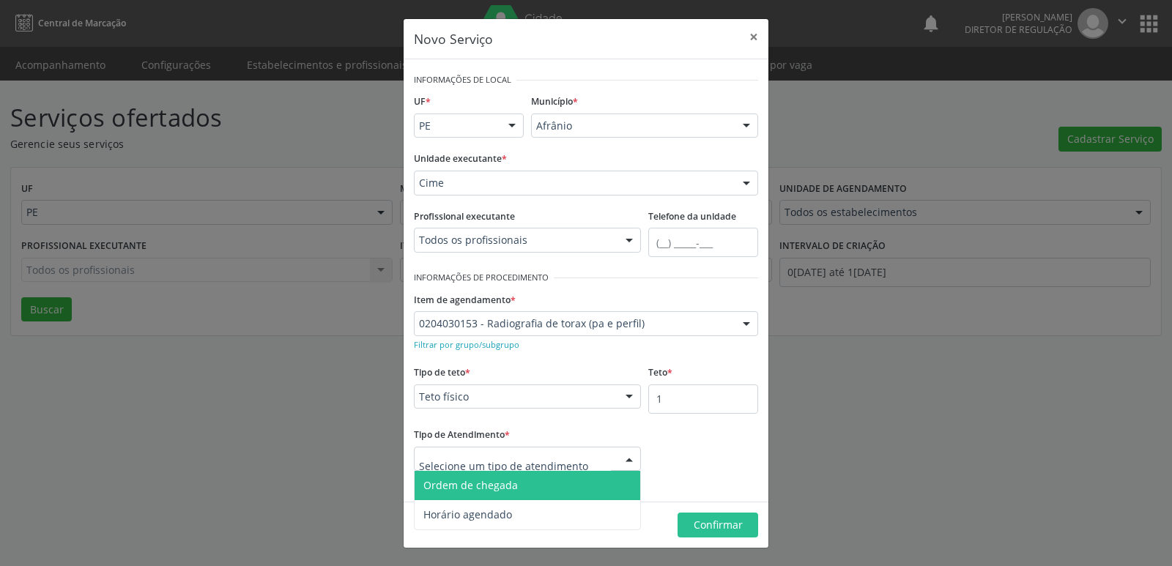
drag, startPoint x: 500, startPoint y: 477, endPoint x: 562, endPoint y: 490, distance: 62.9
click at [502, 478] on span "Ordem de chegada" at bounding box center [528, 485] width 226 height 29
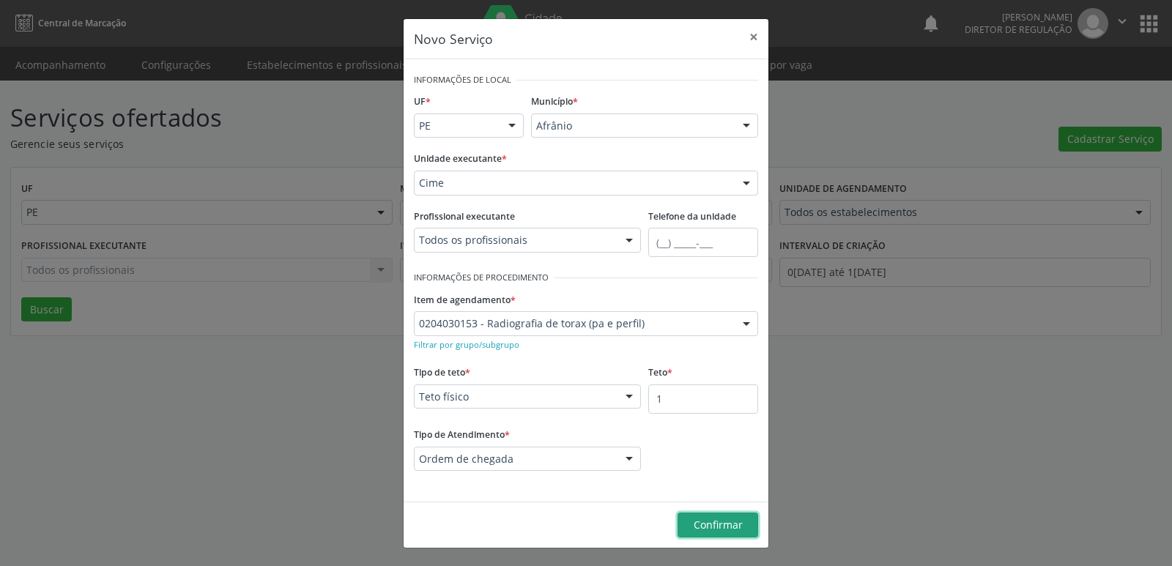
click at [711, 519] on span "Confirmar" at bounding box center [718, 525] width 49 height 14
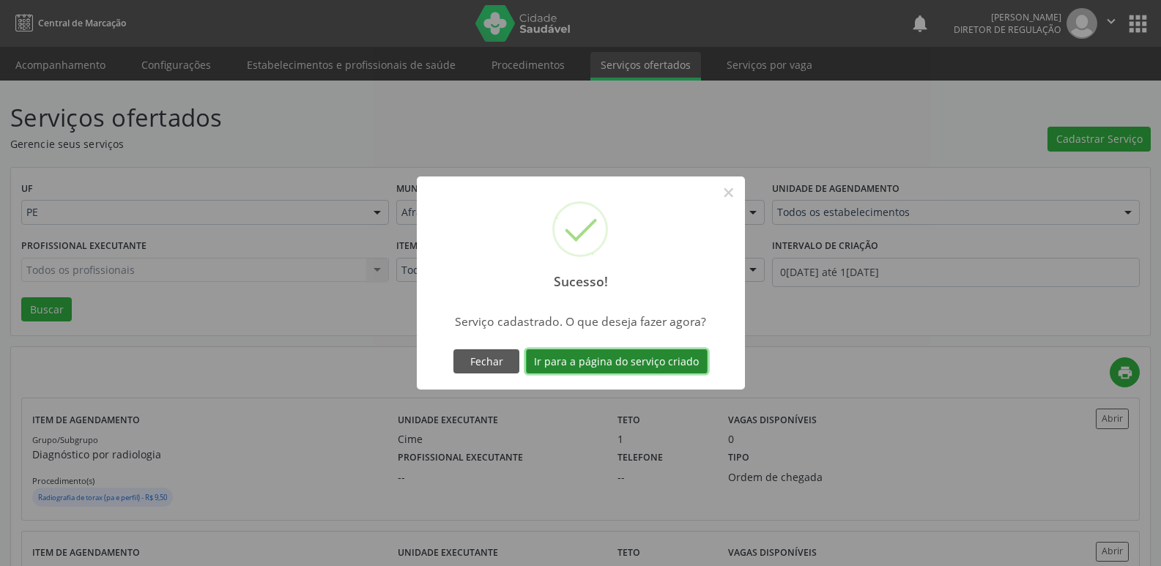
click at [649, 361] on button "Ir para a página do serviço criado" at bounding box center [617, 362] width 182 height 25
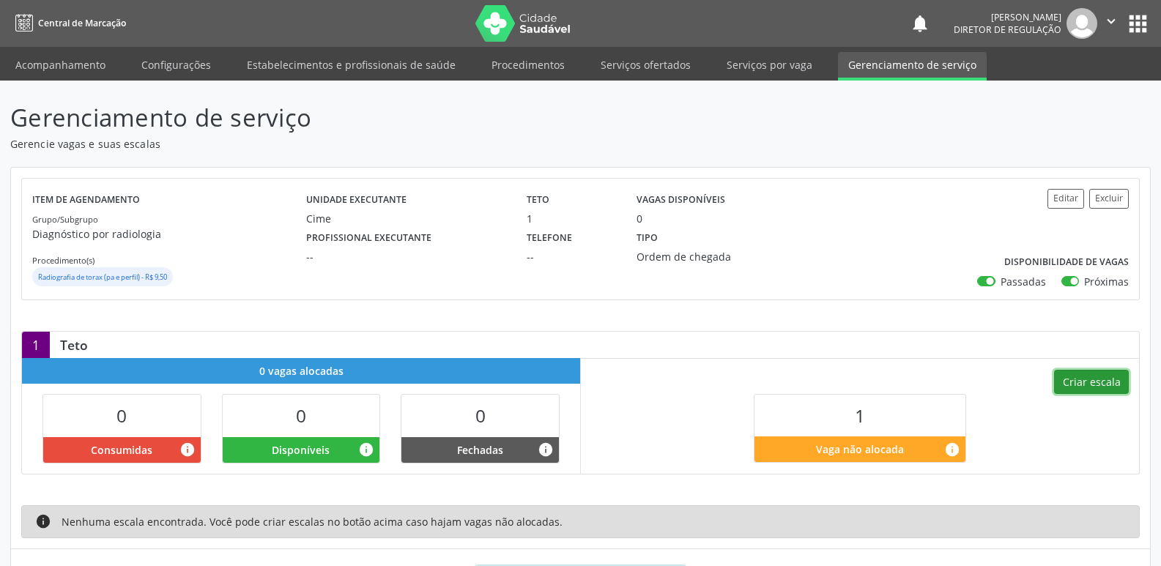
click at [1080, 386] on button "Criar escala" at bounding box center [1091, 382] width 75 height 25
select select "8"
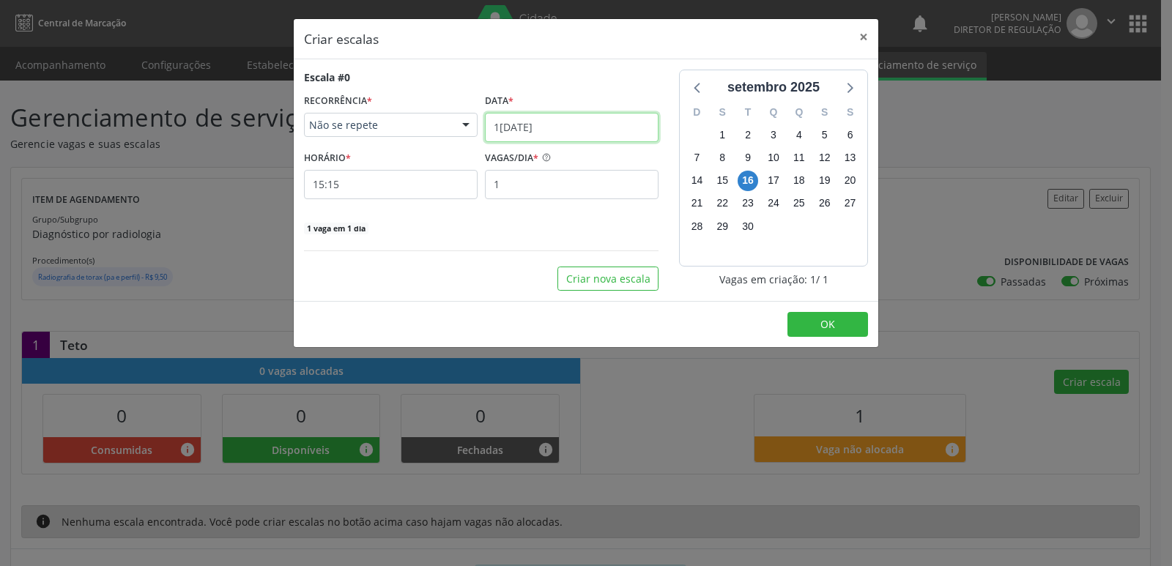
click at [510, 138] on input "[DATE]" at bounding box center [572, 127] width 174 height 29
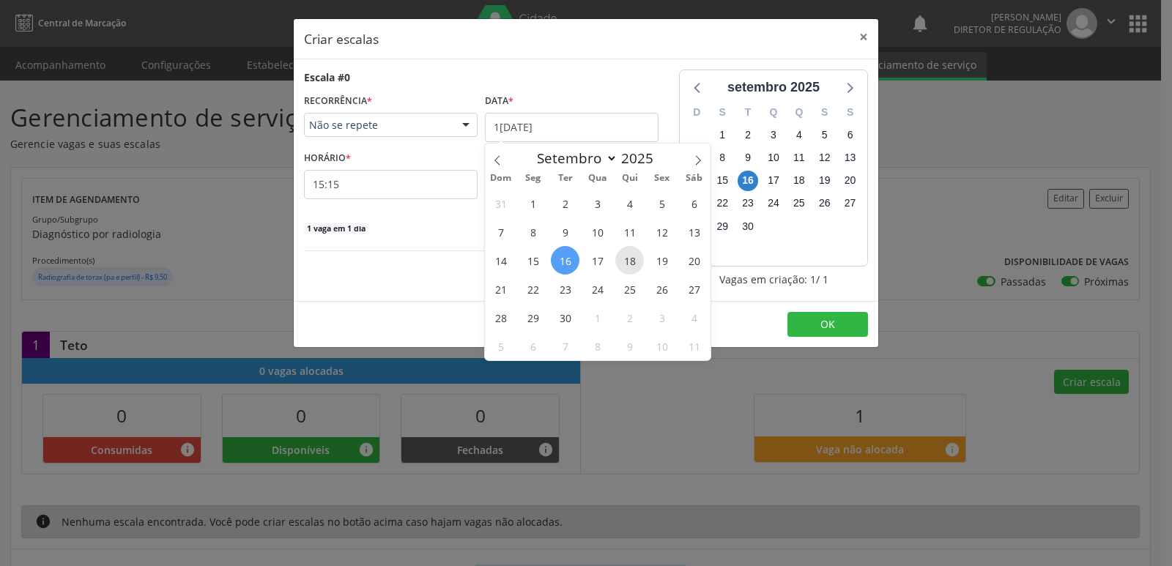
click at [636, 262] on span "18" at bounding box center [629, 260] width 29 height 29
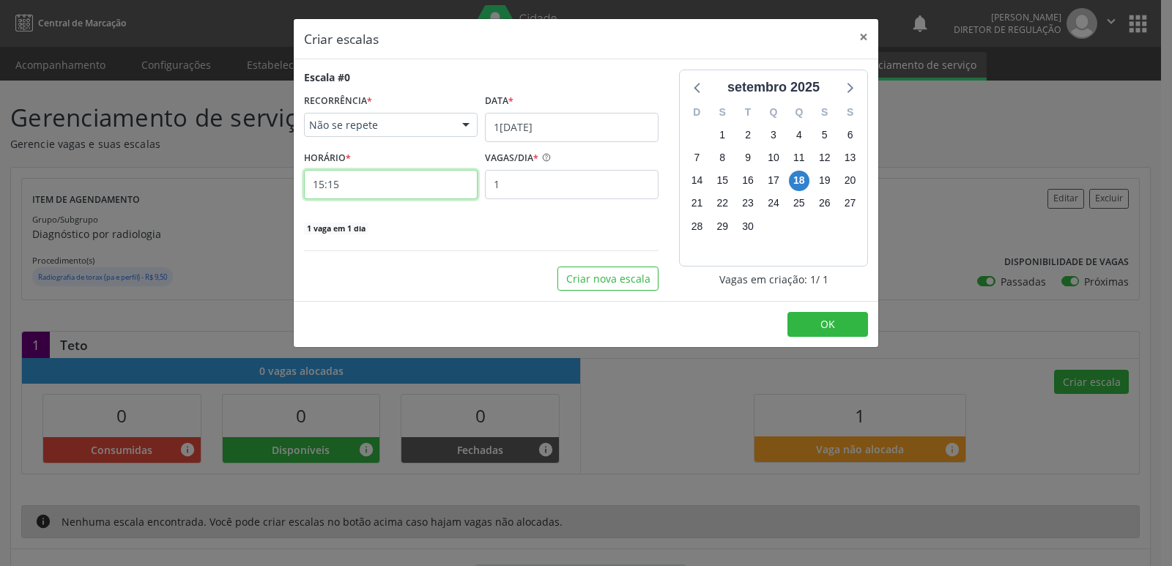
click at [402, 185] on input "15:15" at bounding box center [391, 184] width 174 height 29
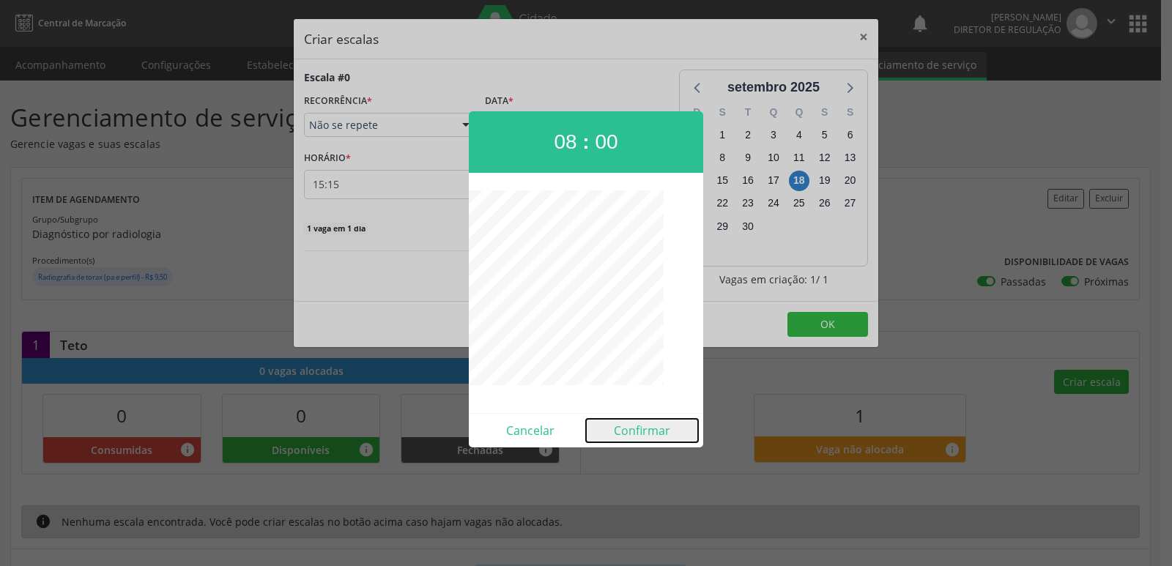
click at [629, 432] on button "Confirmar" at bounding box center [642, 430] width 112 height 23
type input "08:00"
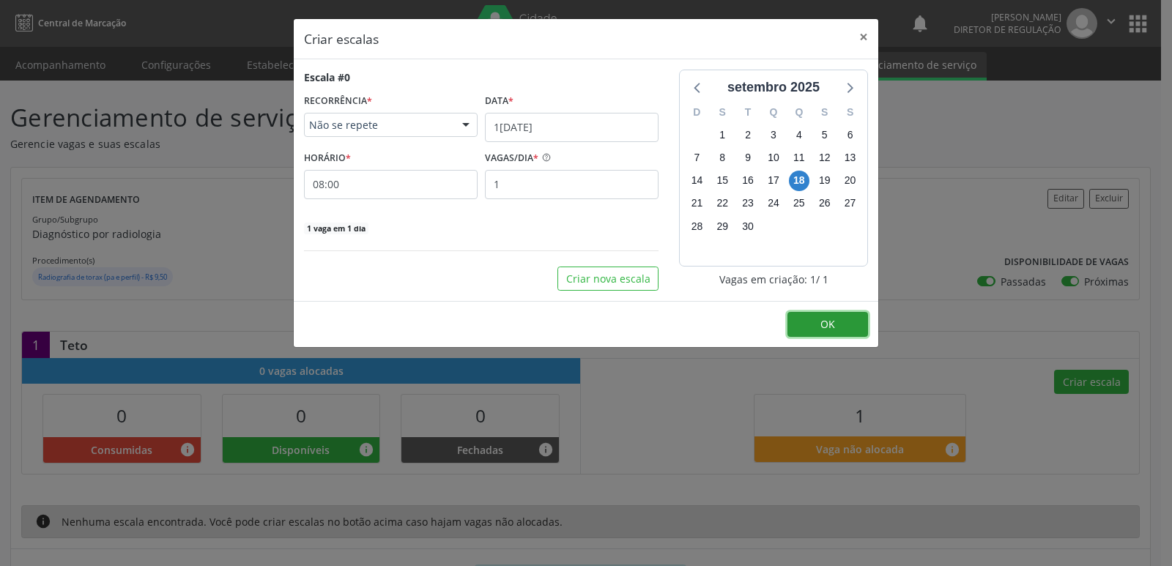
click at [813, 330] on button "OK" at bounding box center [828, 324] width 81 height 25
